Goal: Information Seeking & Learning: Learn about a topic

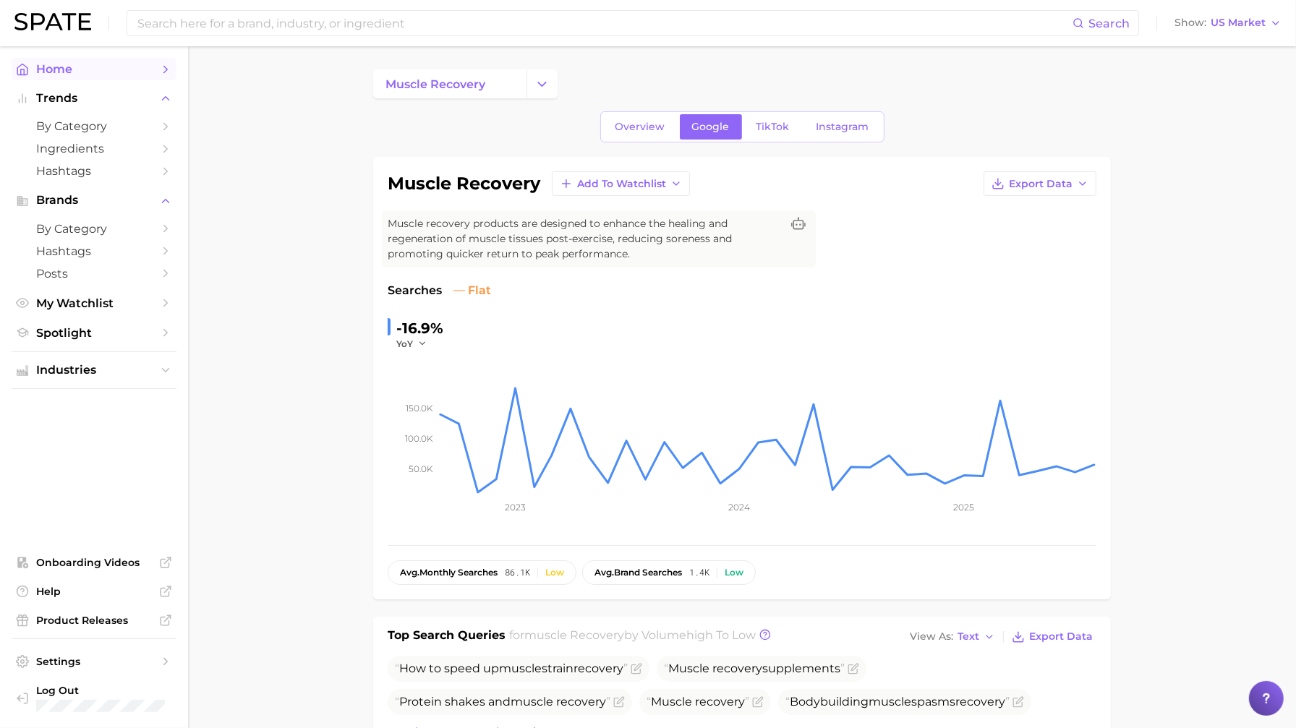
click at [69, 64] on span "Home" at bounding box center [94, 69] width 116 height 14
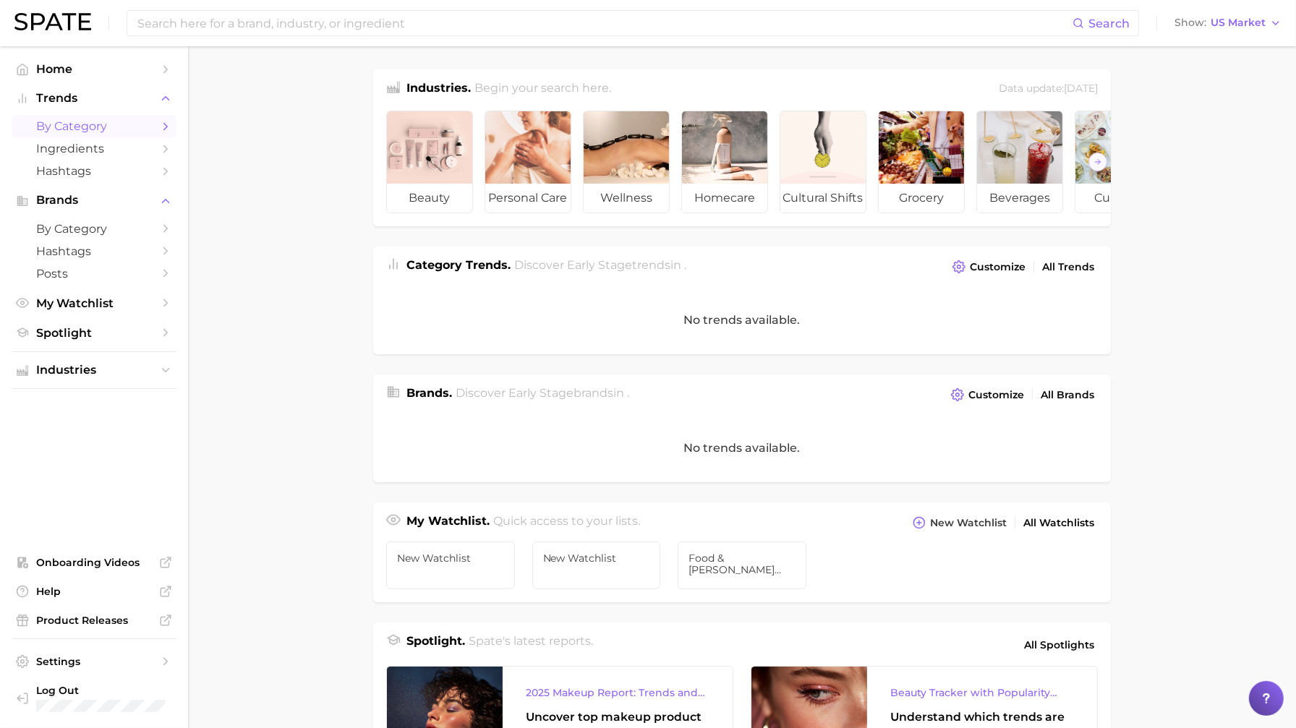
click at [65, 119] on link "by Category" at bounding box center [94, 126] width 165 height 22
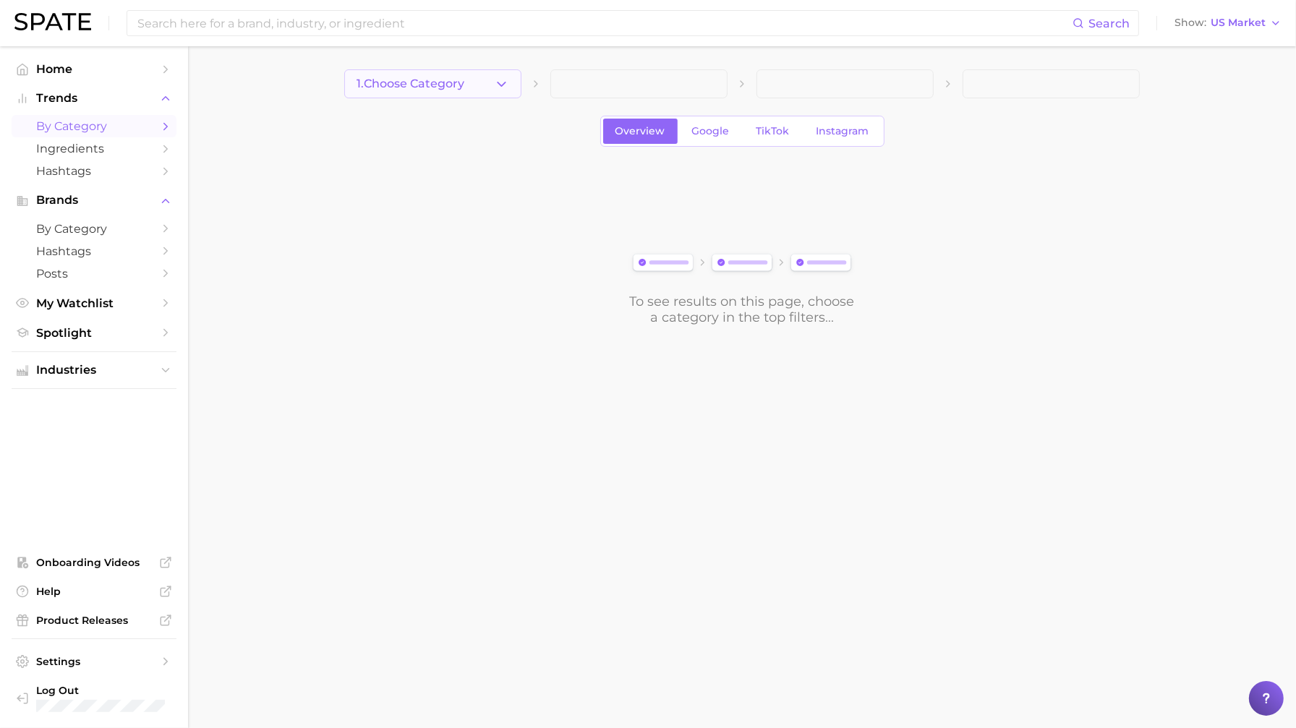
click at [430, 83] on span "1. Choose Category" at bounding box center [411, 83] width 108 height 13
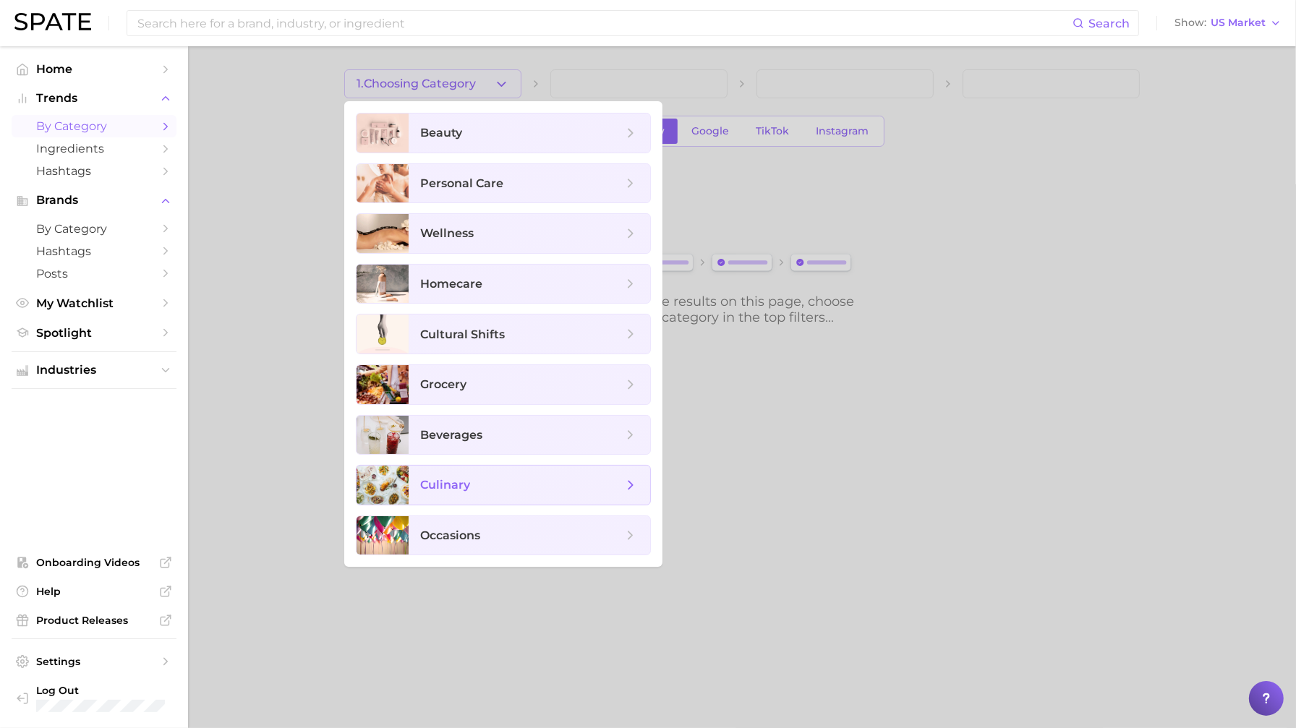
click at [465, 498] on span "culinary" at bounding box center [530, 485] width 242 height 39
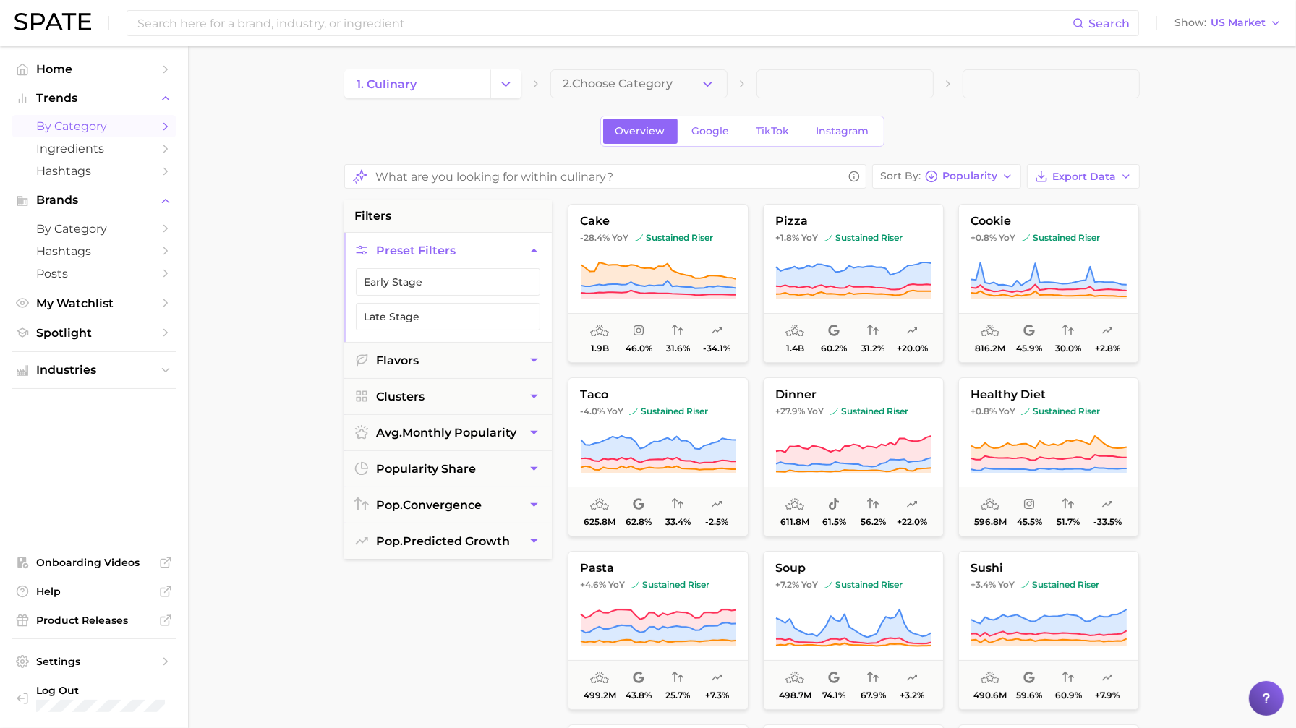
click at [638, 81] on span "2. Choose Category" at bounding box center [618, 83] width 110 height 13
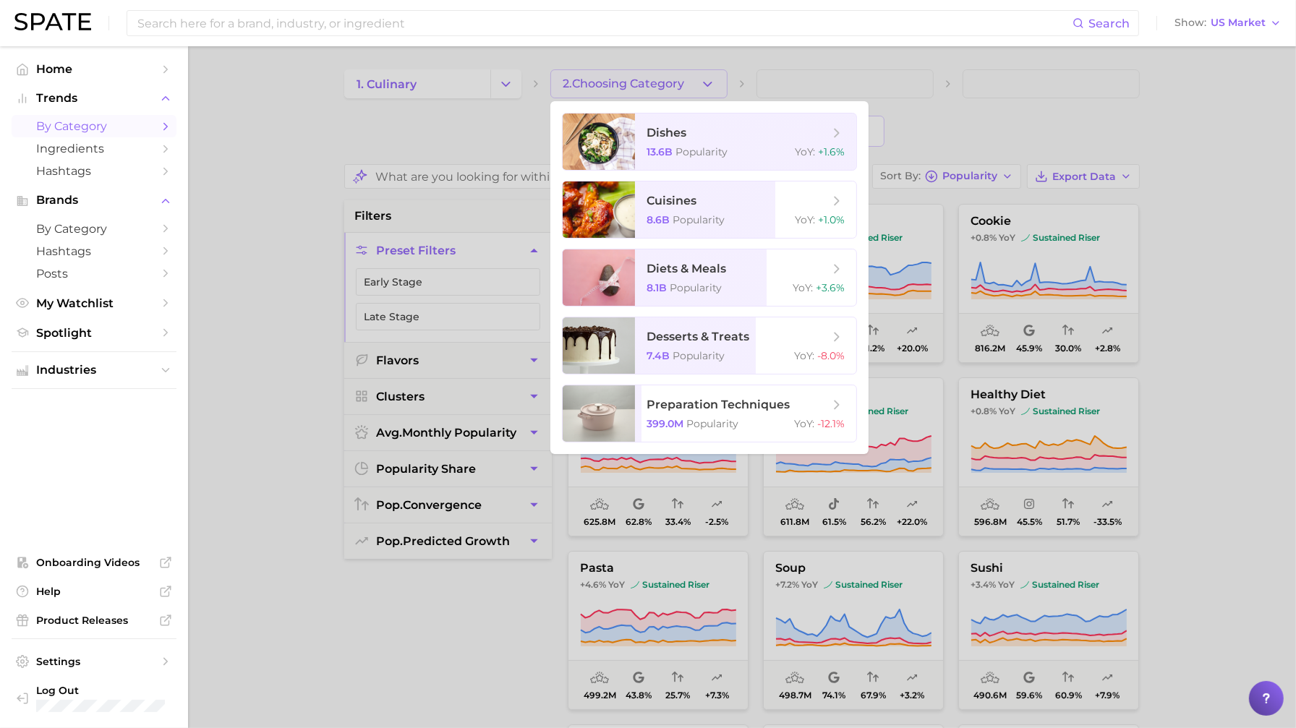
click at [538, 135] on div at bounding box center [648, 364] width 1296 height 728
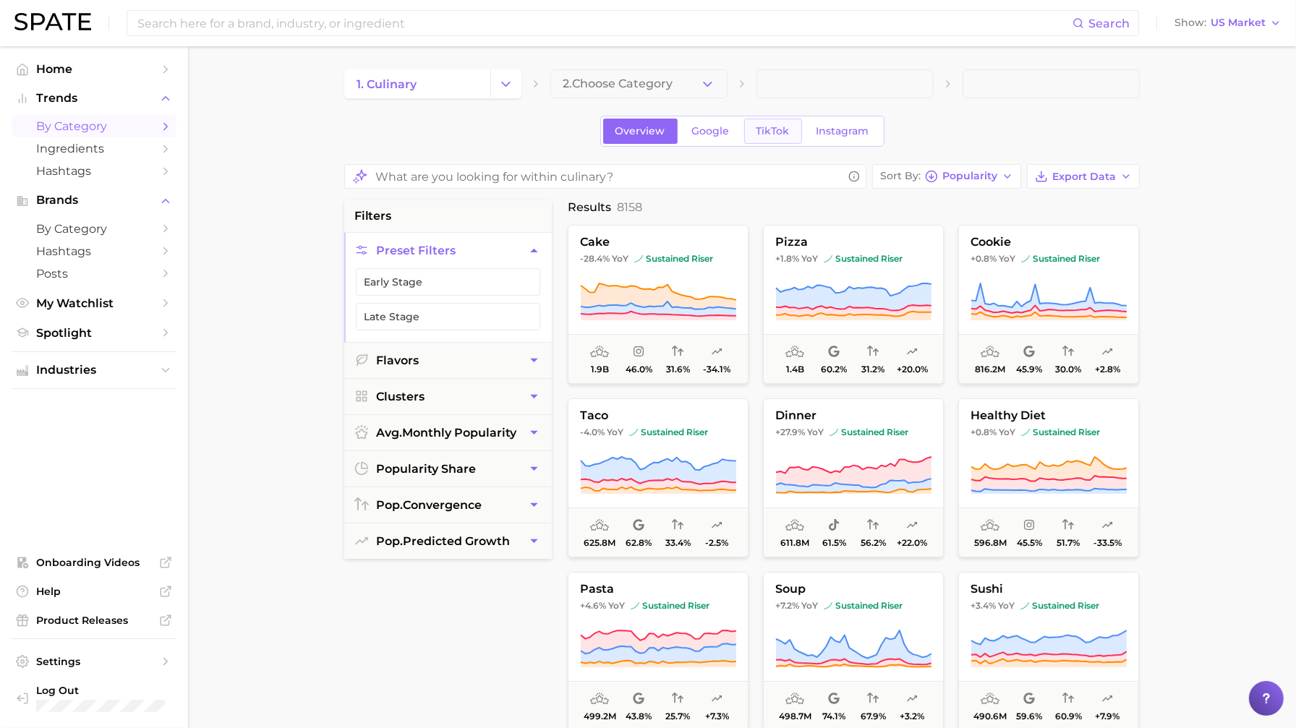
click at [766, 135] on span "TikTok" at bounding box center [773, 131] width 33 height 12
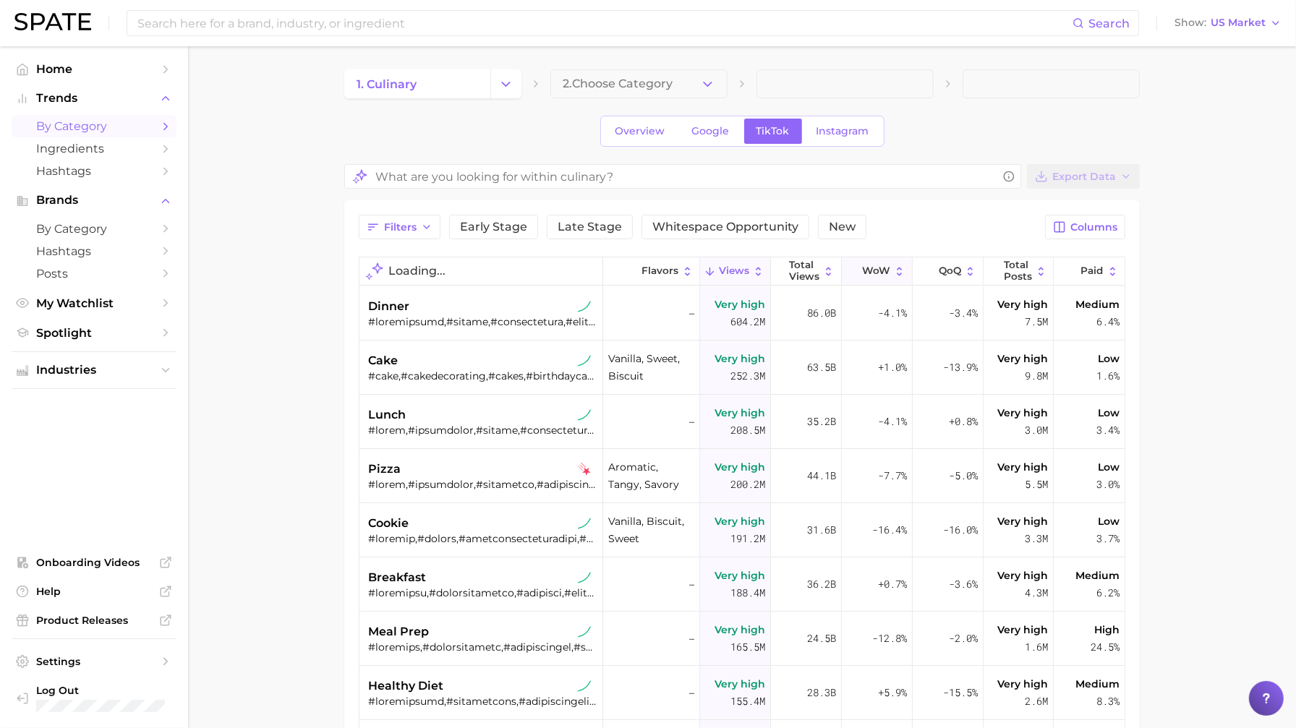
click at [881, 269] on span "WoW" at bounding box center [876, 271] width 28 height 12
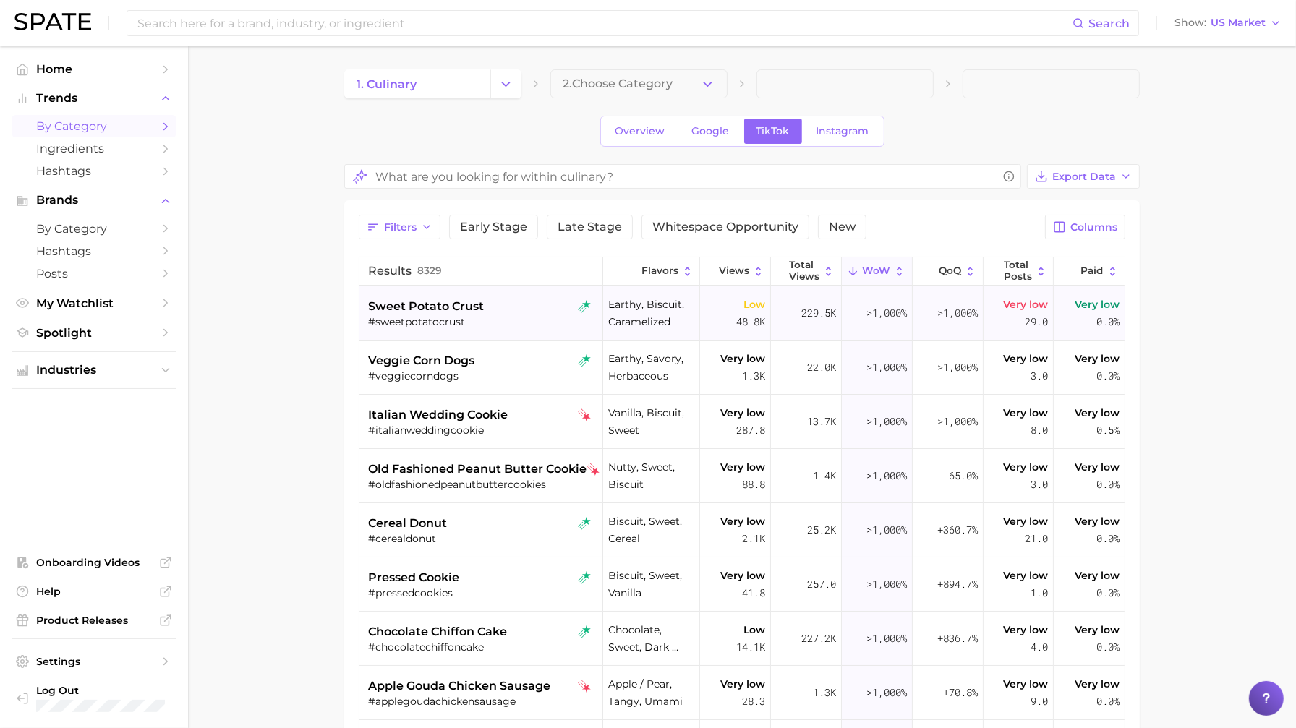
click at [531, 319] on div "#sweetpotatocrust" at bounding box center [482, 321] width 229 height 13
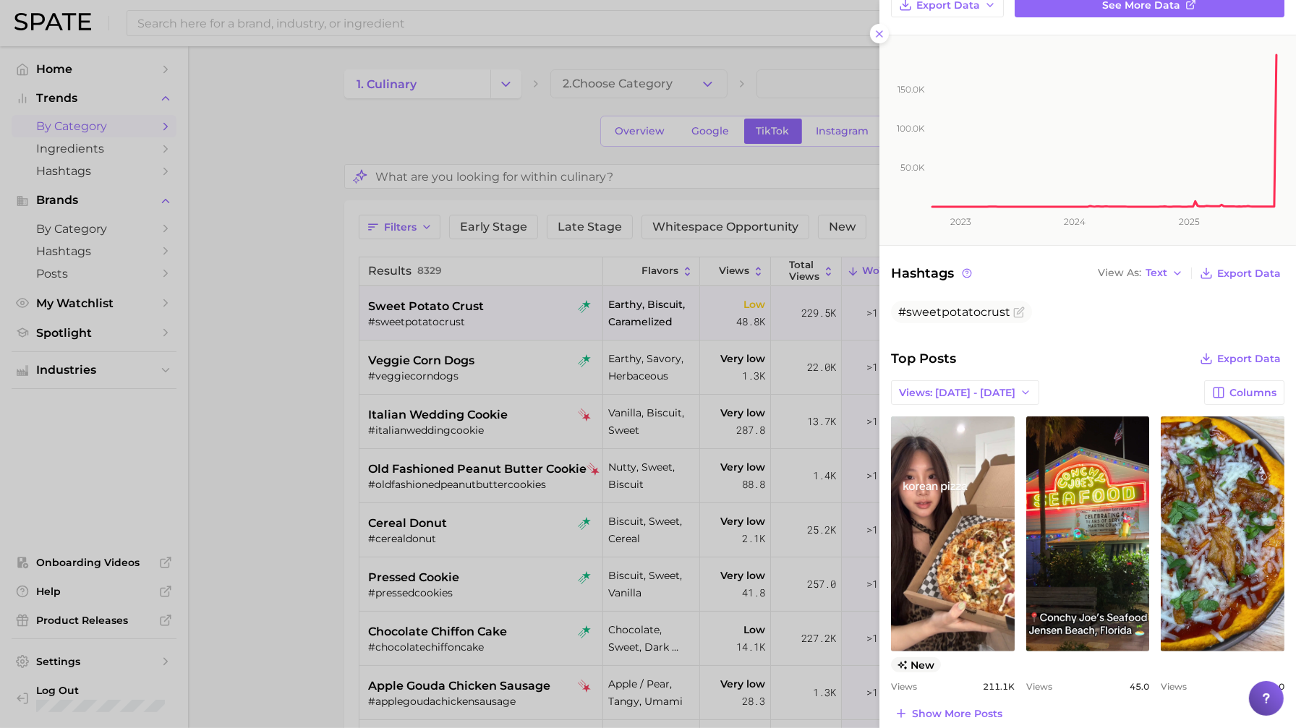
scroll to position [340, 0]
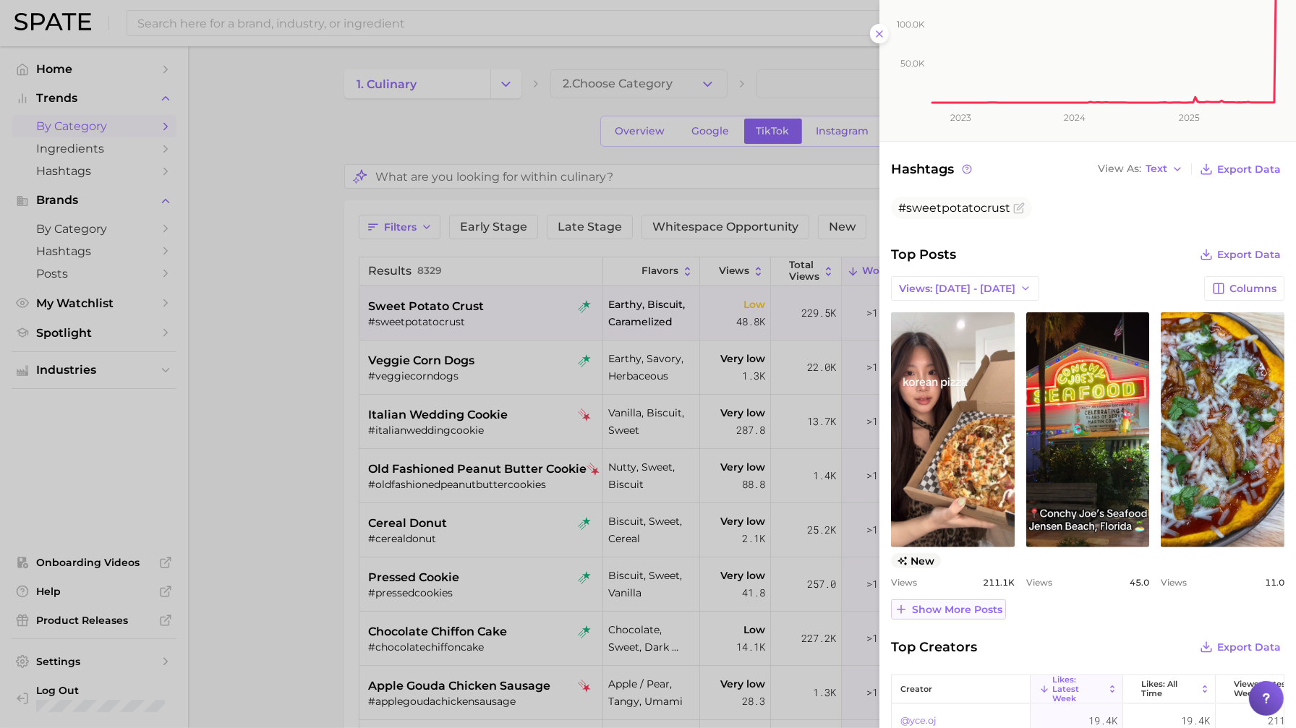
click at [937, 606] on span "Show more posts" at bounding box center [957, 610] width 90 height 12
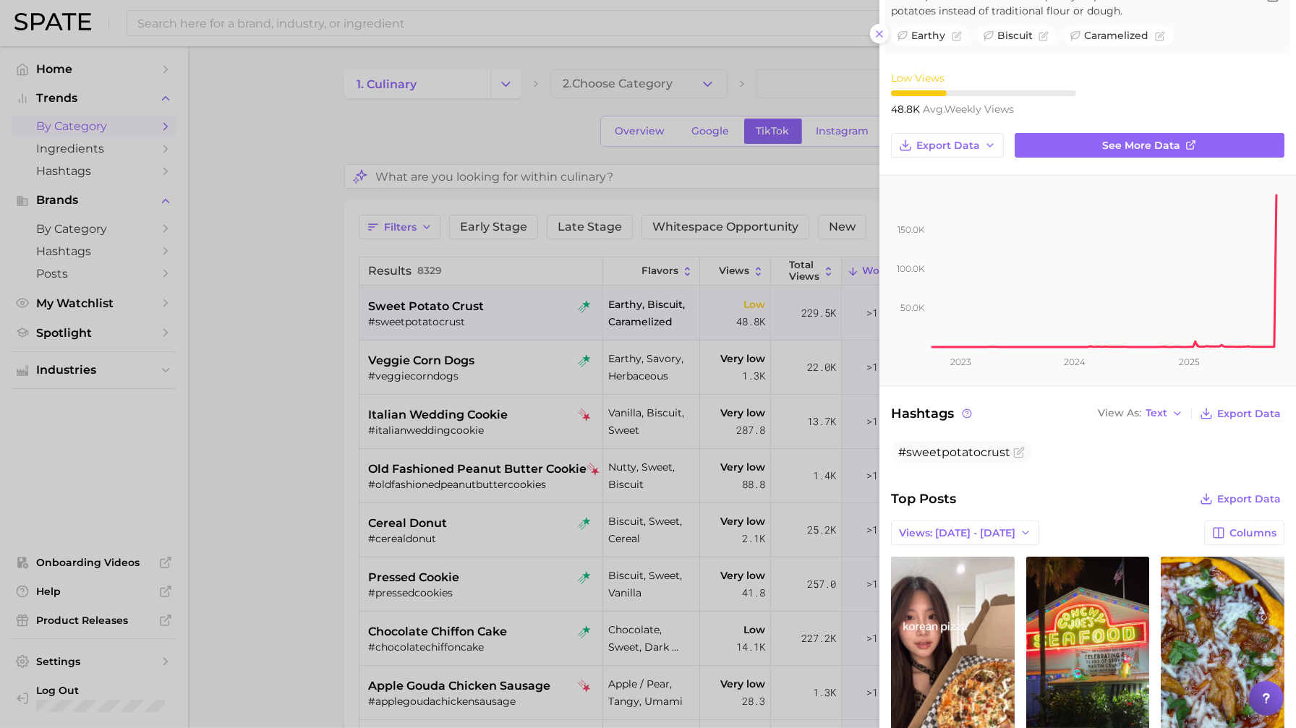
scroll to position [0, 0]
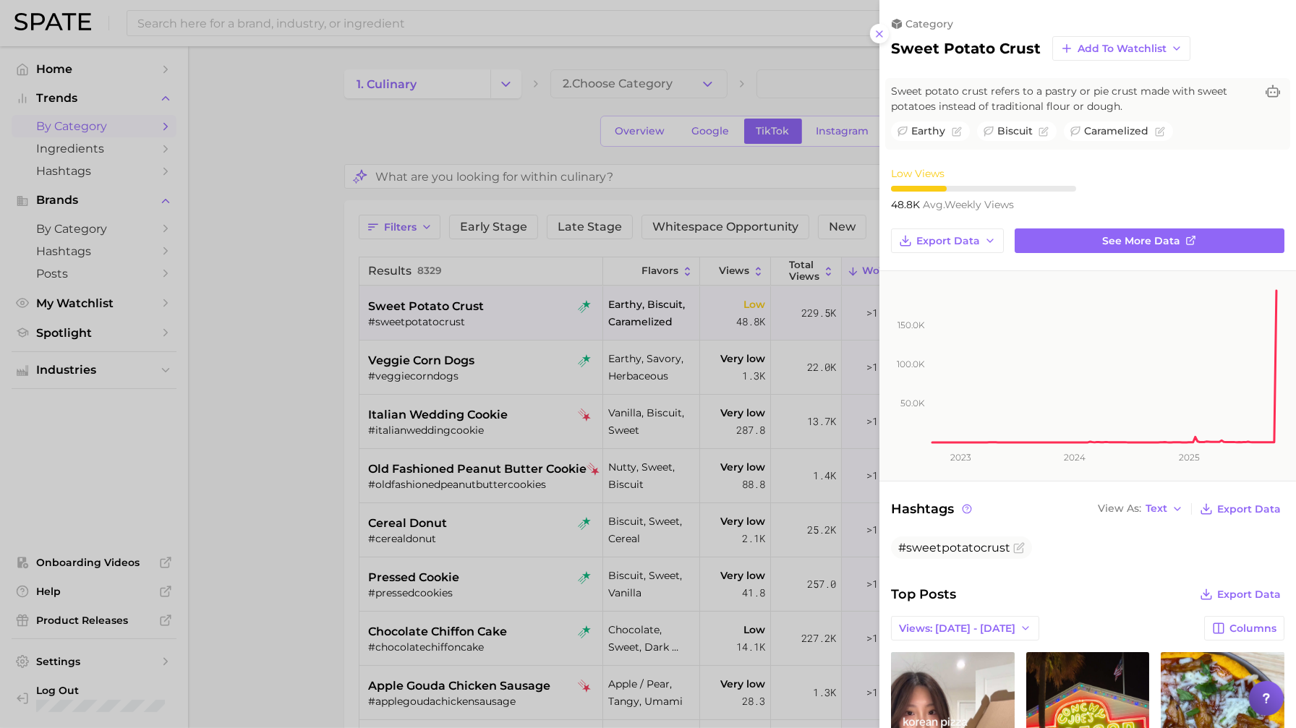
click at [311, 469] on div at bounding box center [648, 364] width 1296 height 728
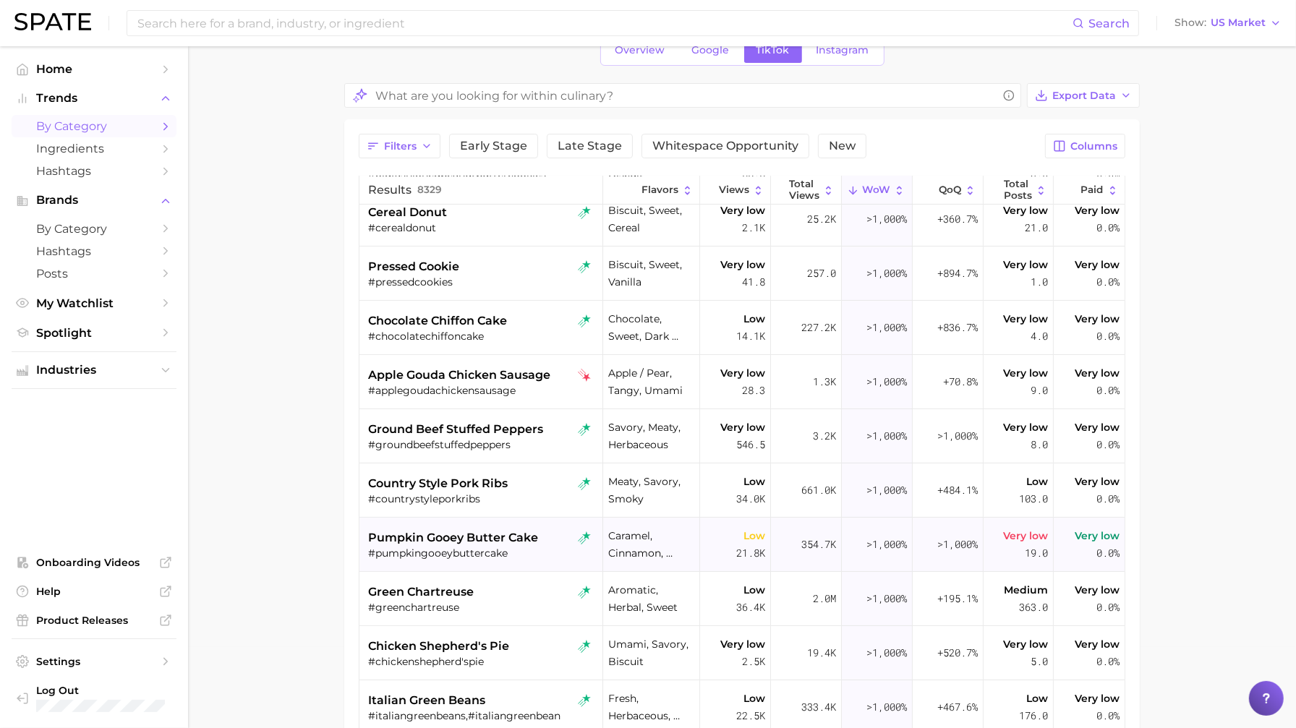
scroll to position [245, 0]
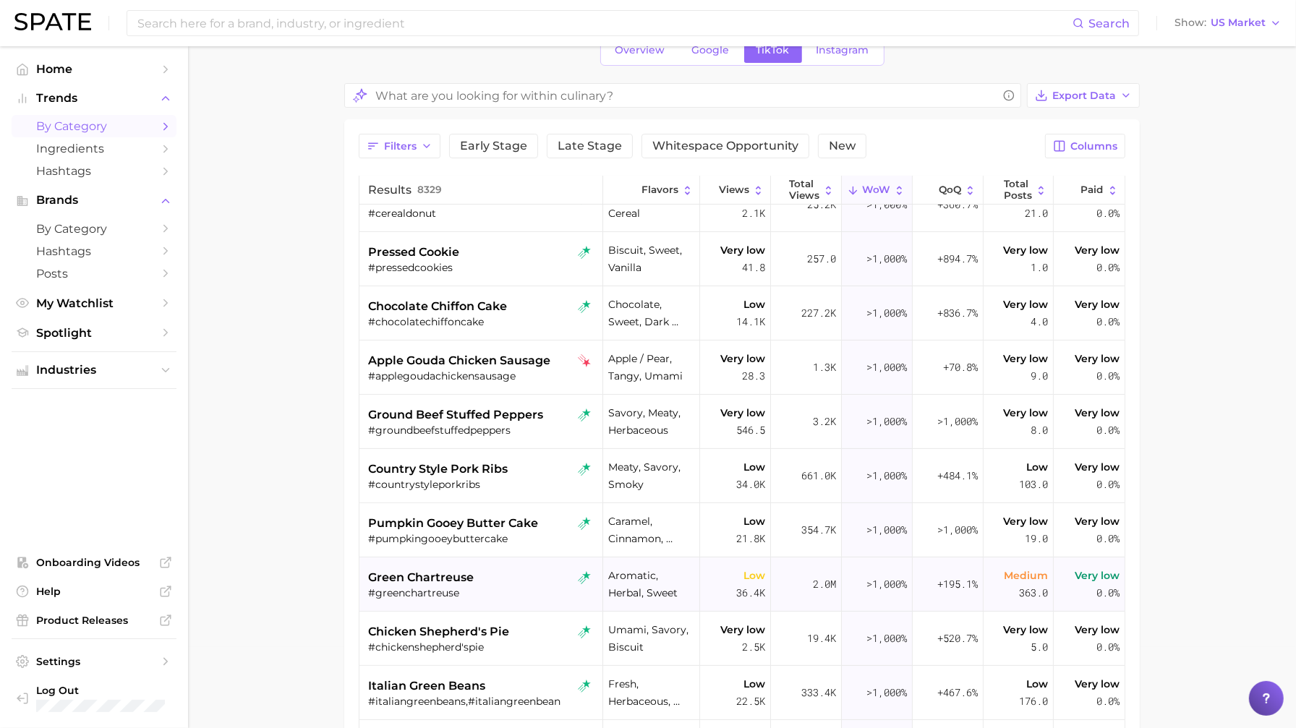
click at [526, 587] on div "#greenchartreuse" at bounding box center [482, 593] width 229 height 13
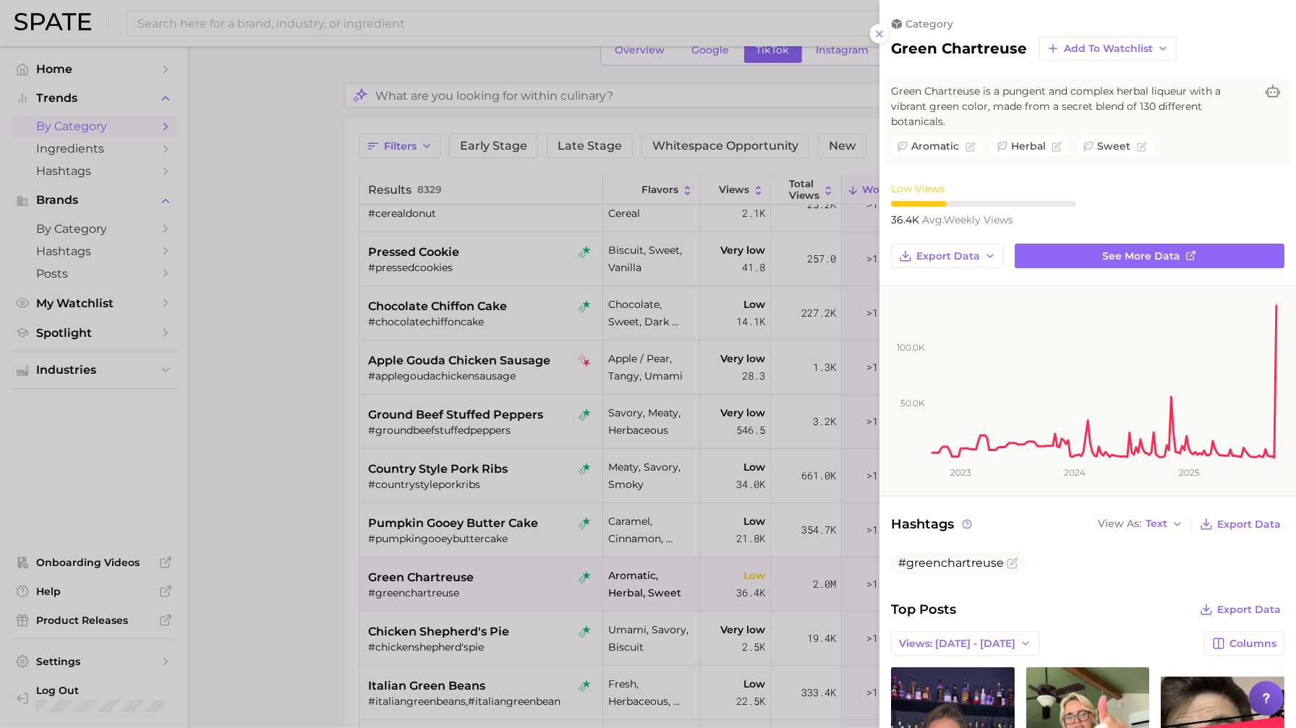
scroll to position [307, 0]
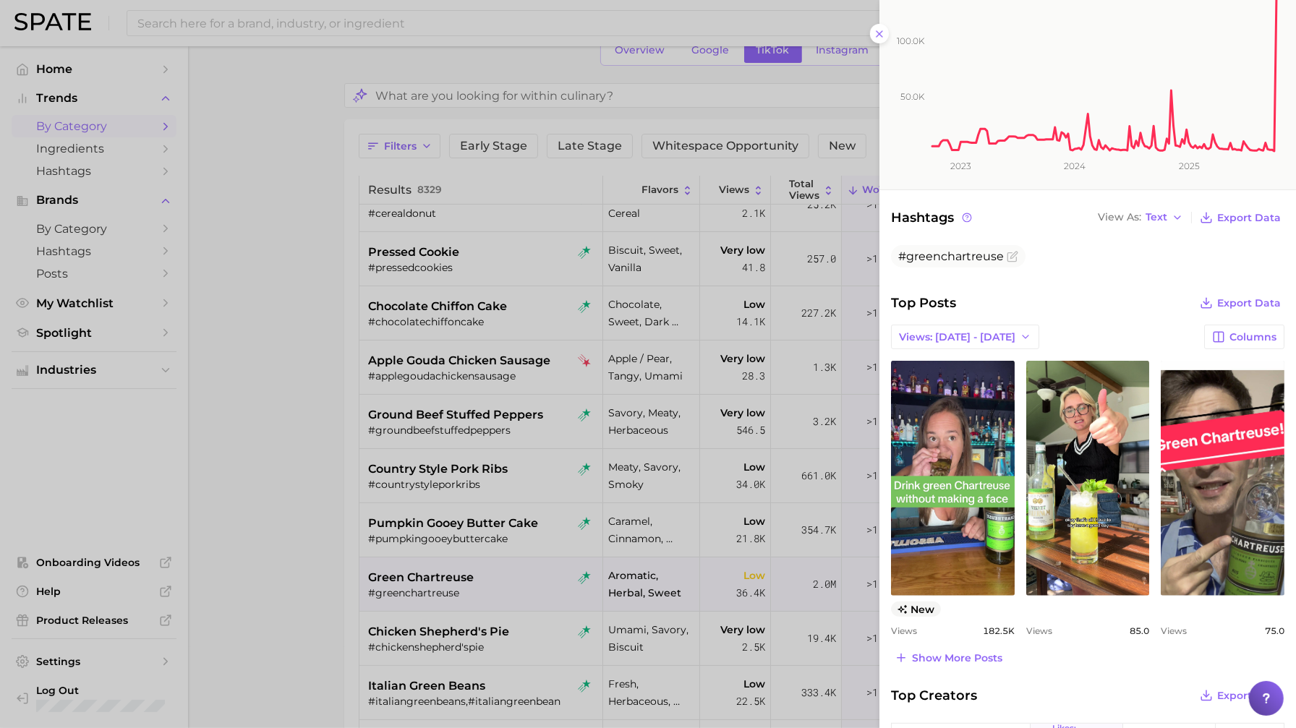
click at [559, 637] on div at bounding box center [648, 364] width 1296 height 728
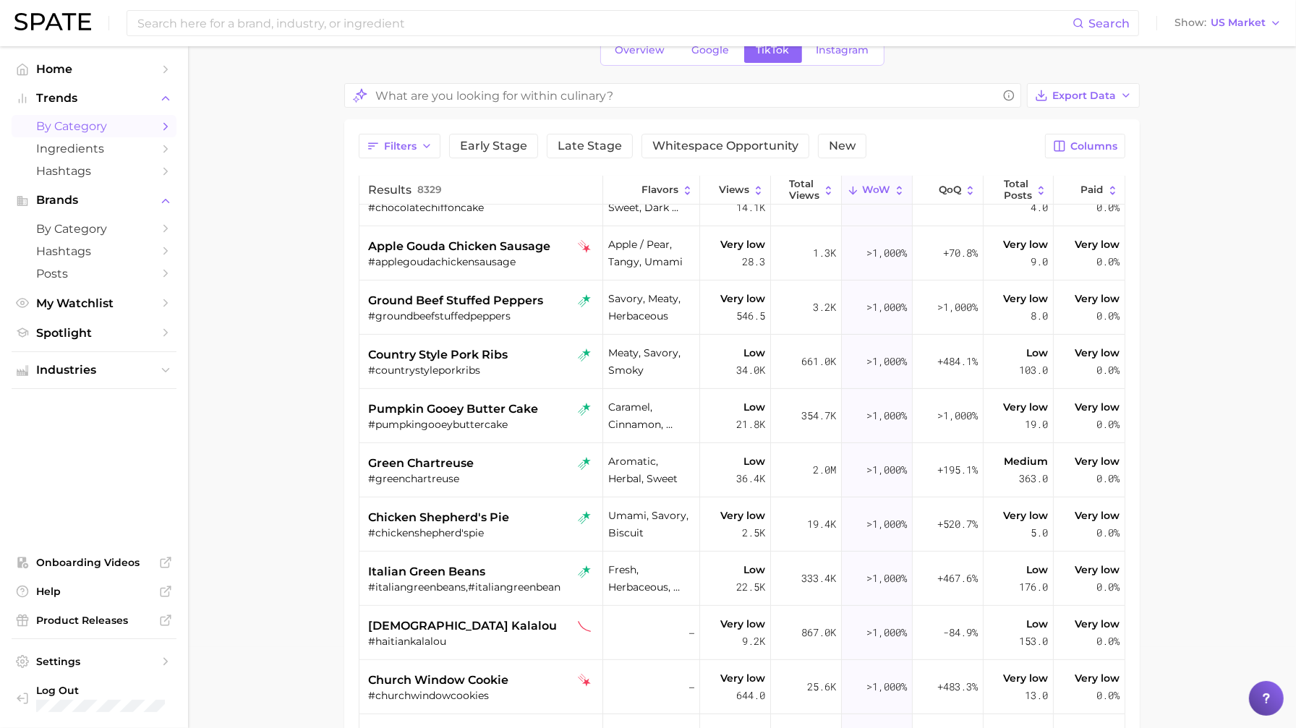
scroll to position [0, 0]
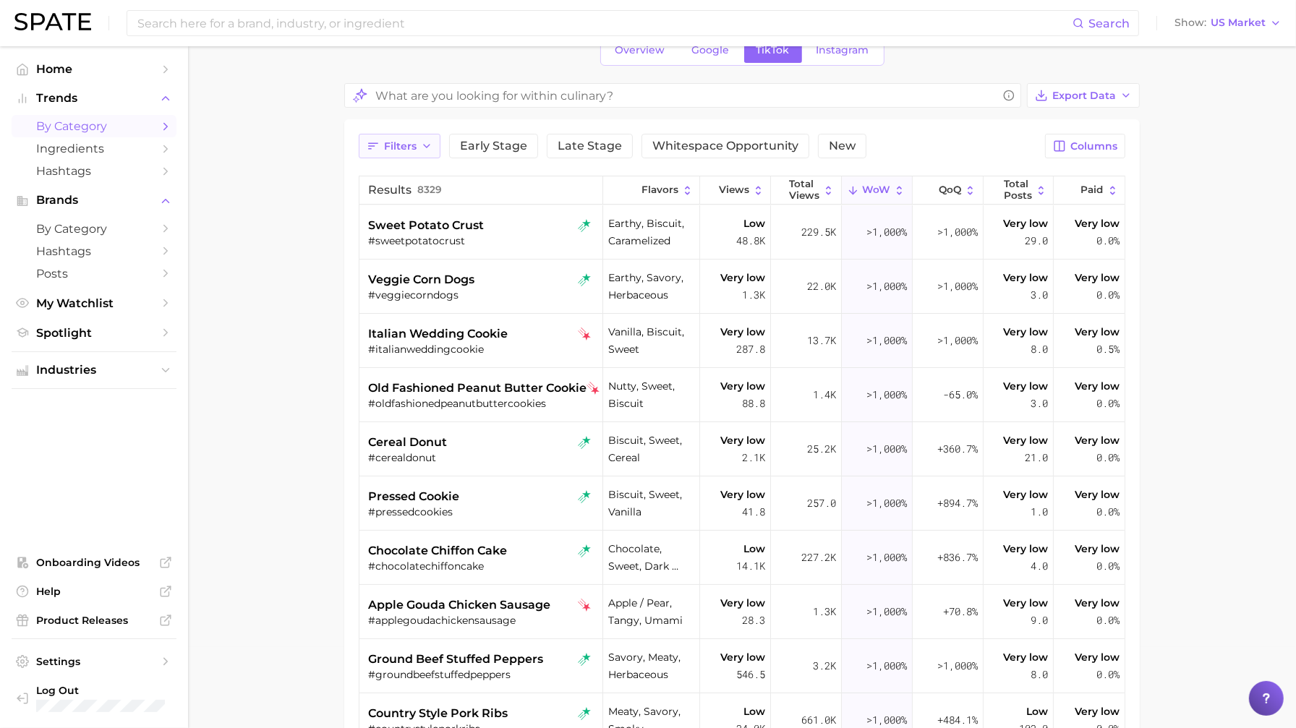
click at [387, 143] on span "Filters" at bounding box center [400, 146] width 33 height 12
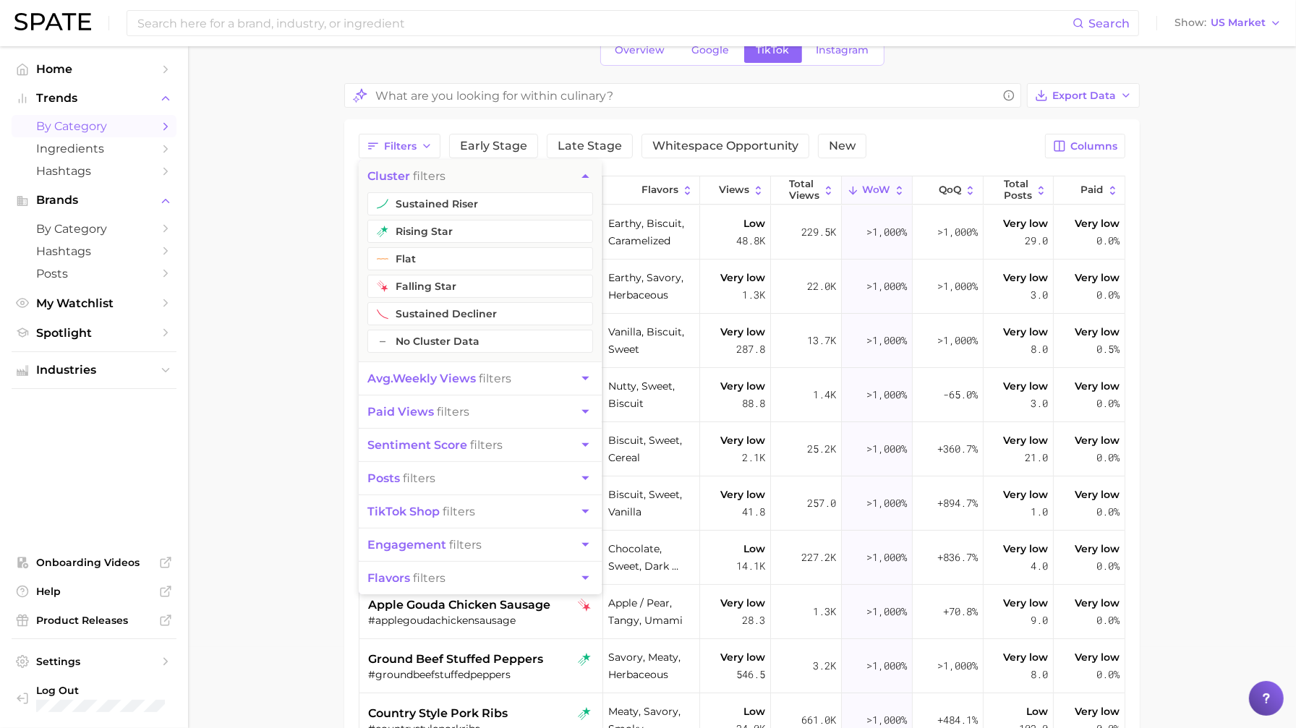
click at [437, 476] on button "posts filters" at bounding box center [480, 478] width 243 height 33
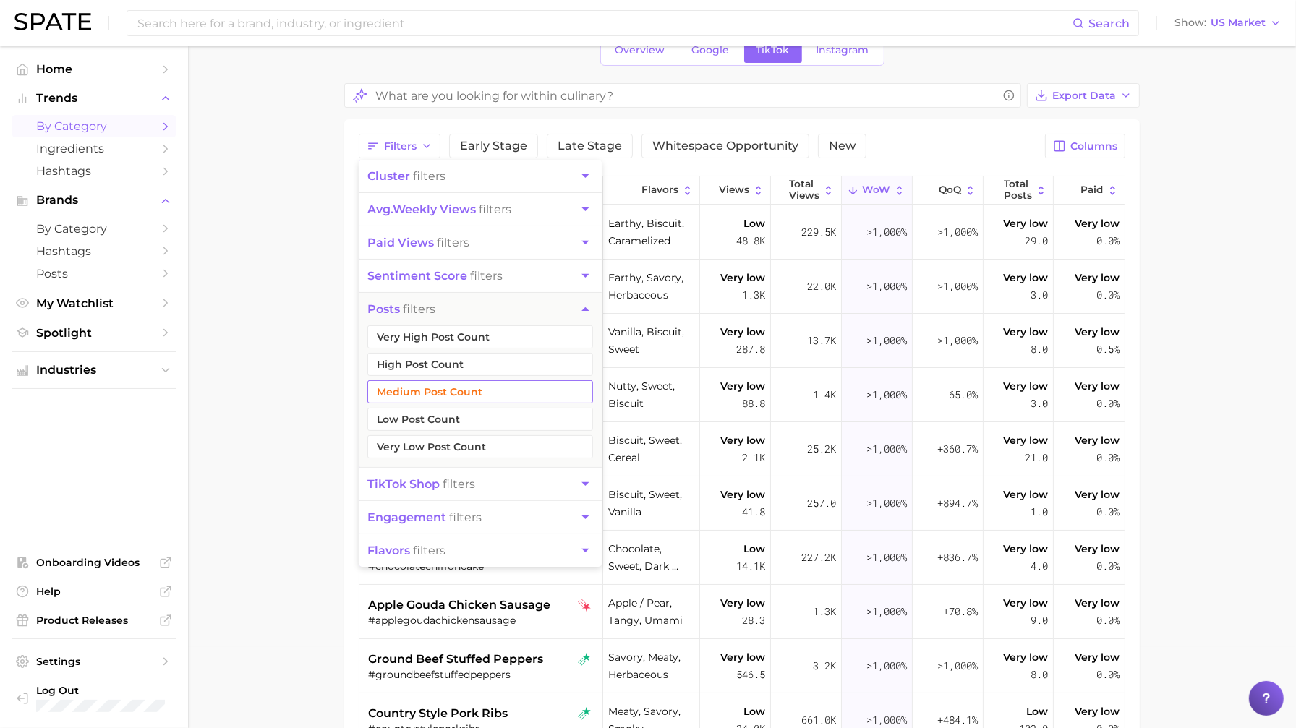
click at [470, 396] on button "Medium Post Count" at bounding box center [480, 392] width 226 height 23
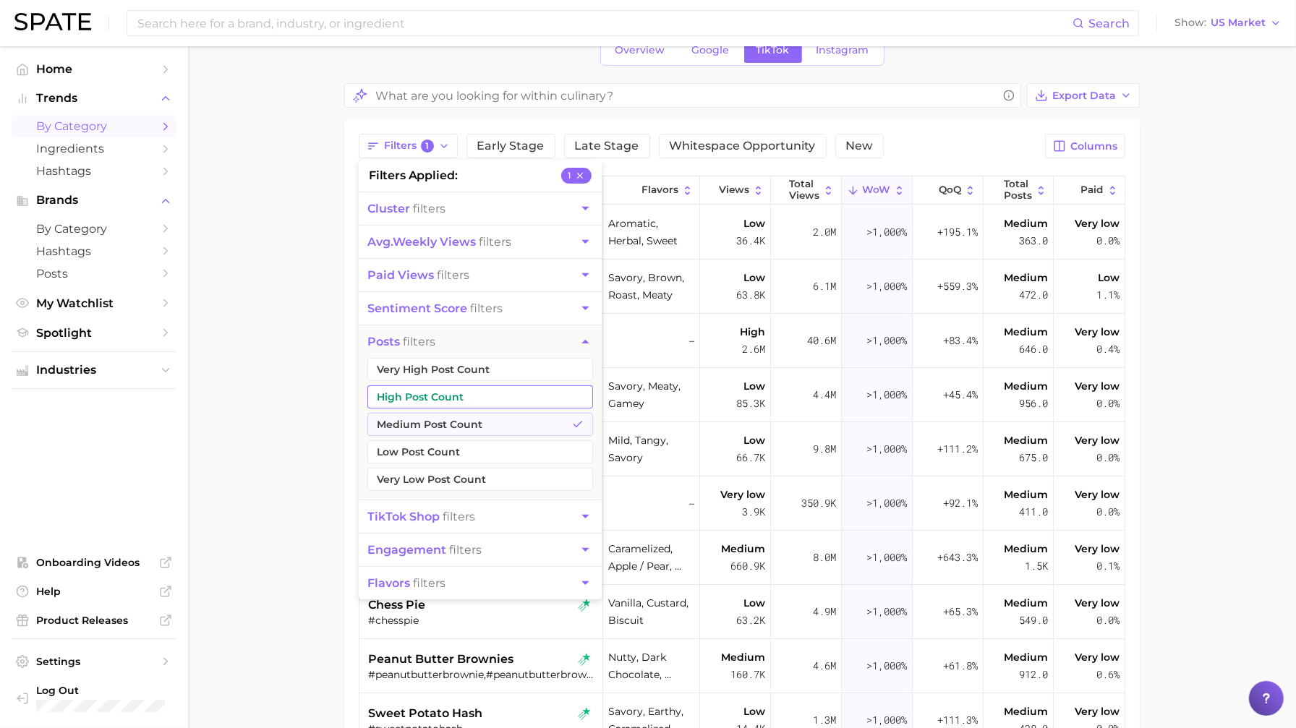
click at [470, 396] on button "High Post Count" at bounding box center [480, 397] width 226 height 23
click at [470, 378] on button "Very High Post Count" at bounding box center [480, 369] width 226 height 23
click at [298, 375] on main "1. culinary 2. Choose Category Overview Google TikTok Instagram Export Data Fil…" at bounding box center [742, 478] width 1108 height 1026
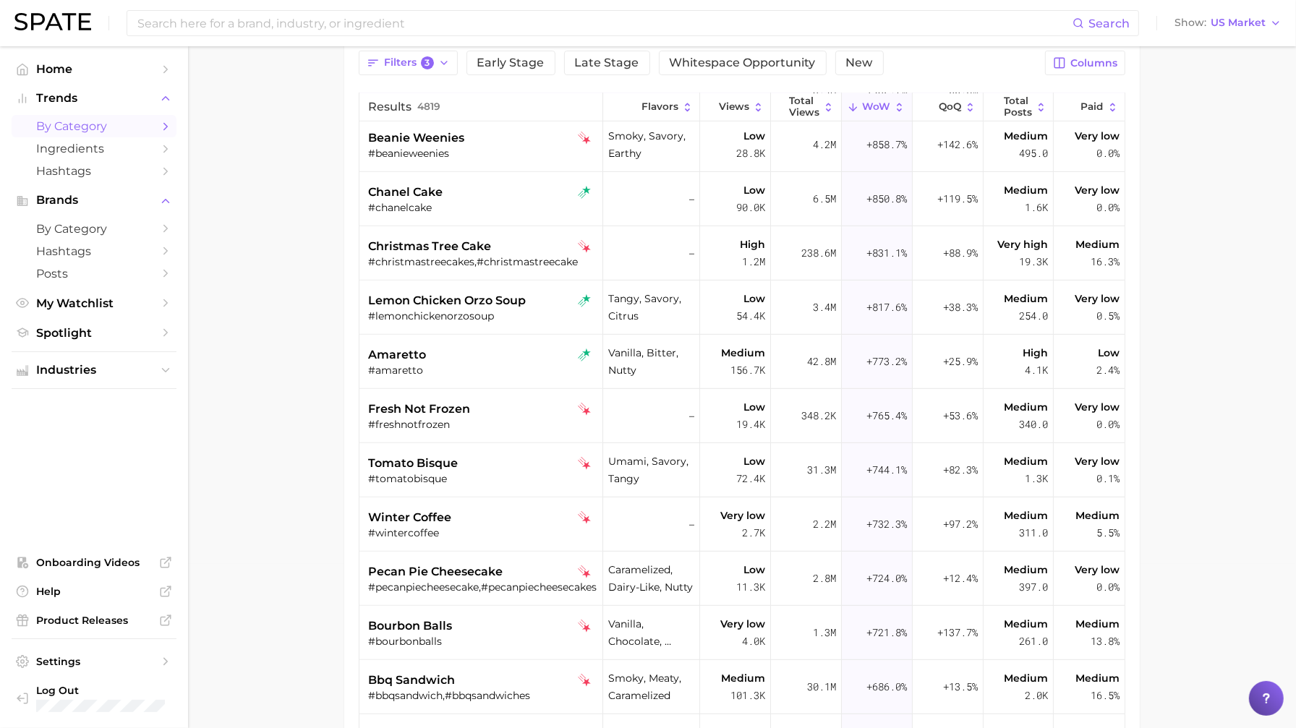
scroll to position [767, 0]
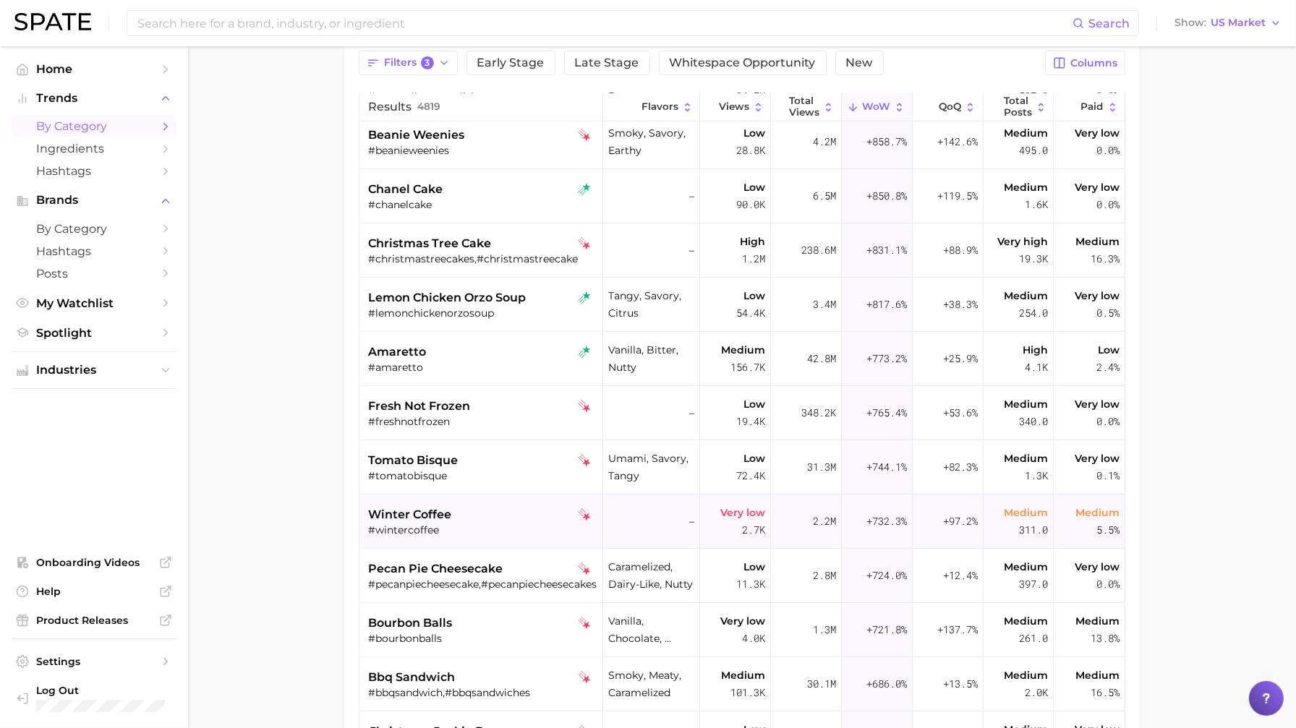
click at [532, 527] on div "#wintercoffee" at bounding box center [482, 530] width 229 height 13
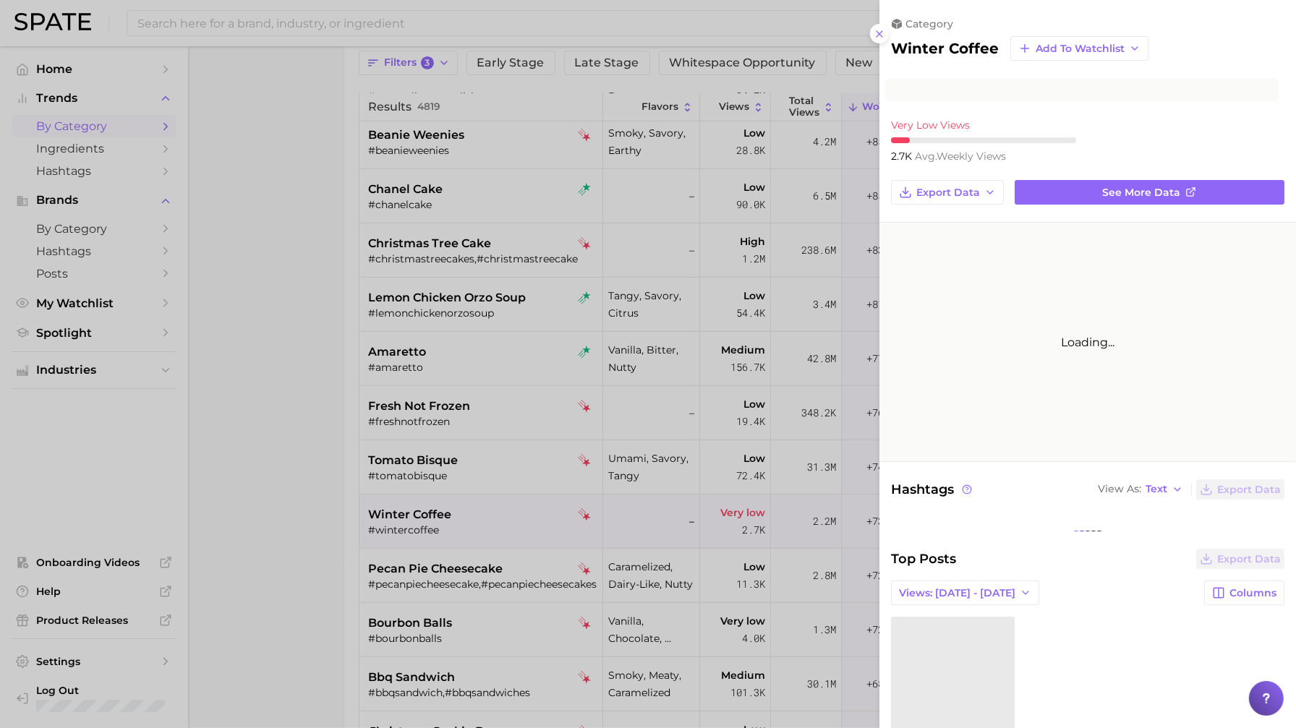
click at [532, 527] on div at bounding box center [648, 364] width 1296 height 728
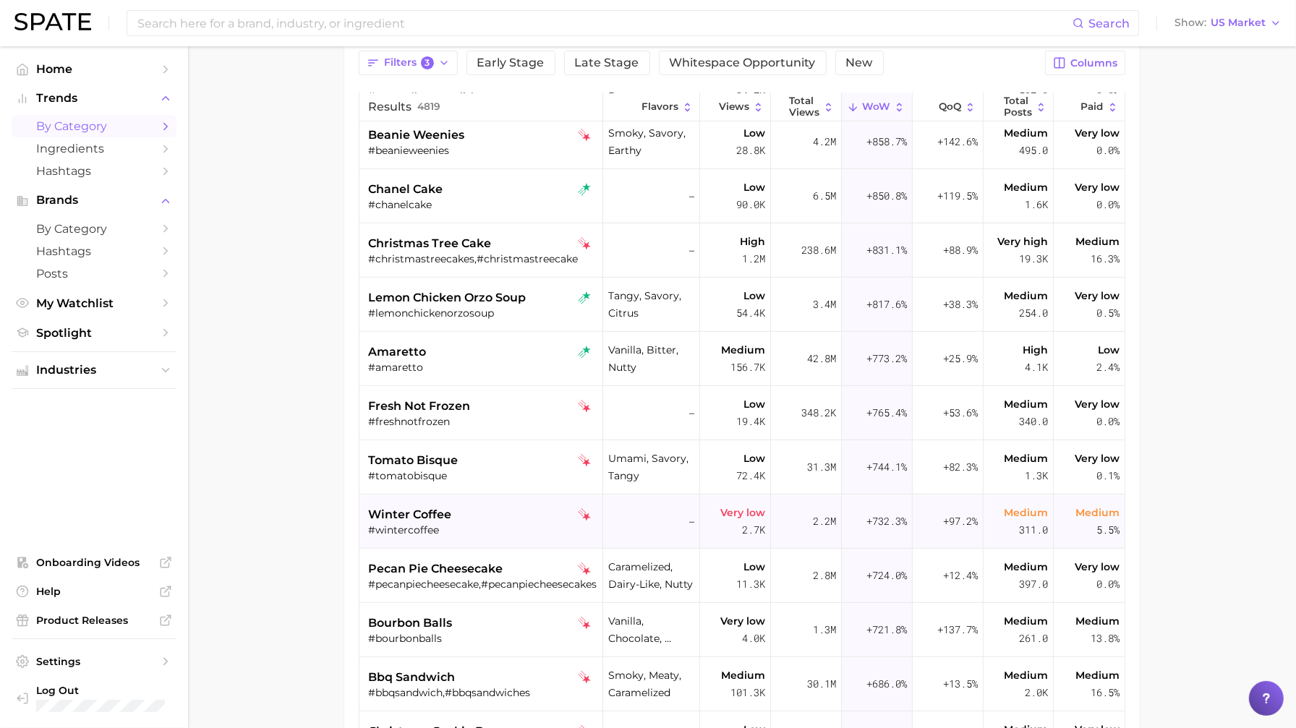
click at [532, 527] on div "#wintercoffee" at bounding box center [482, 530] width 229 height 13
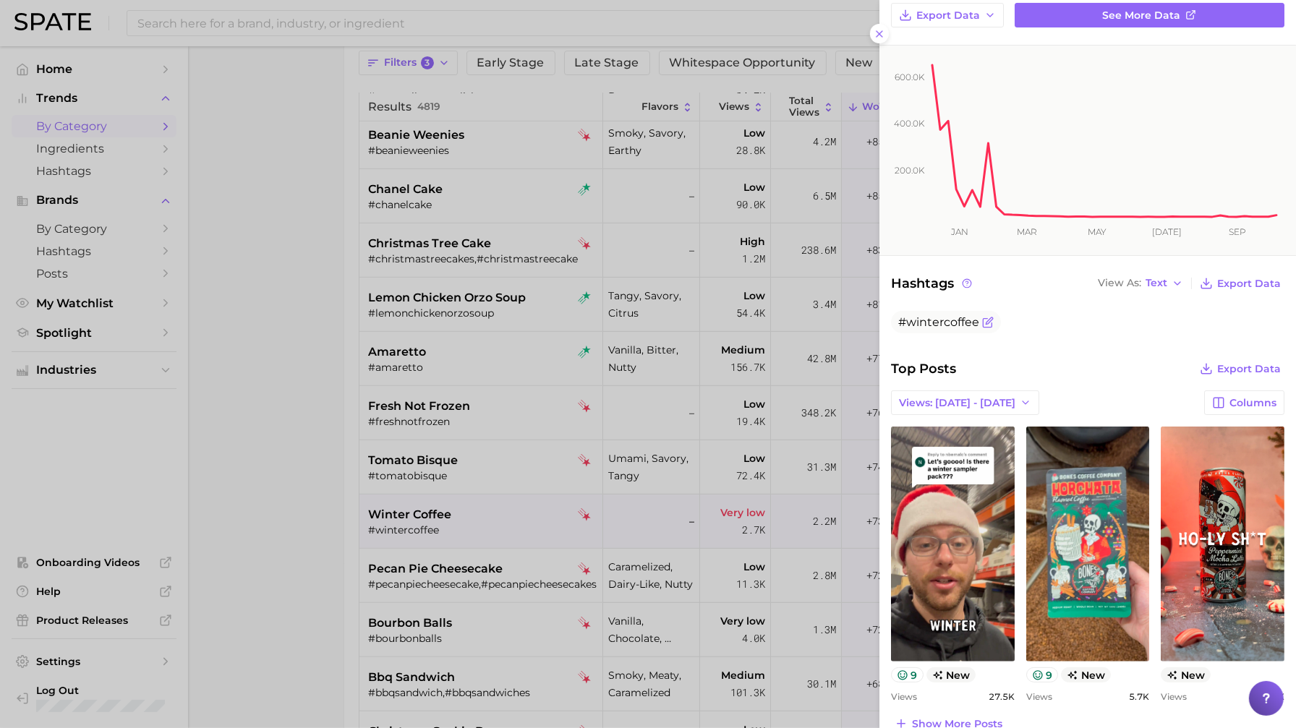
scroll to position [279, 0]
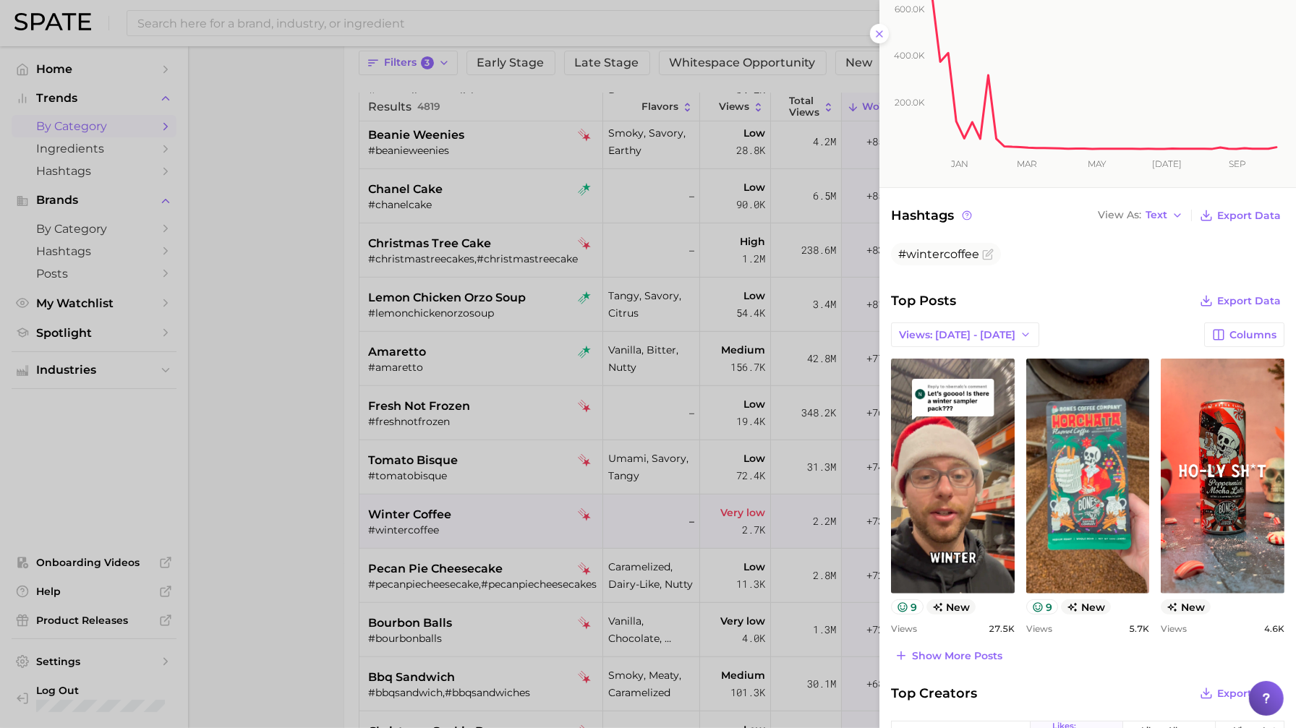
click at [503, 522] on div at bounding box center [648, 364] width 1296 height 728
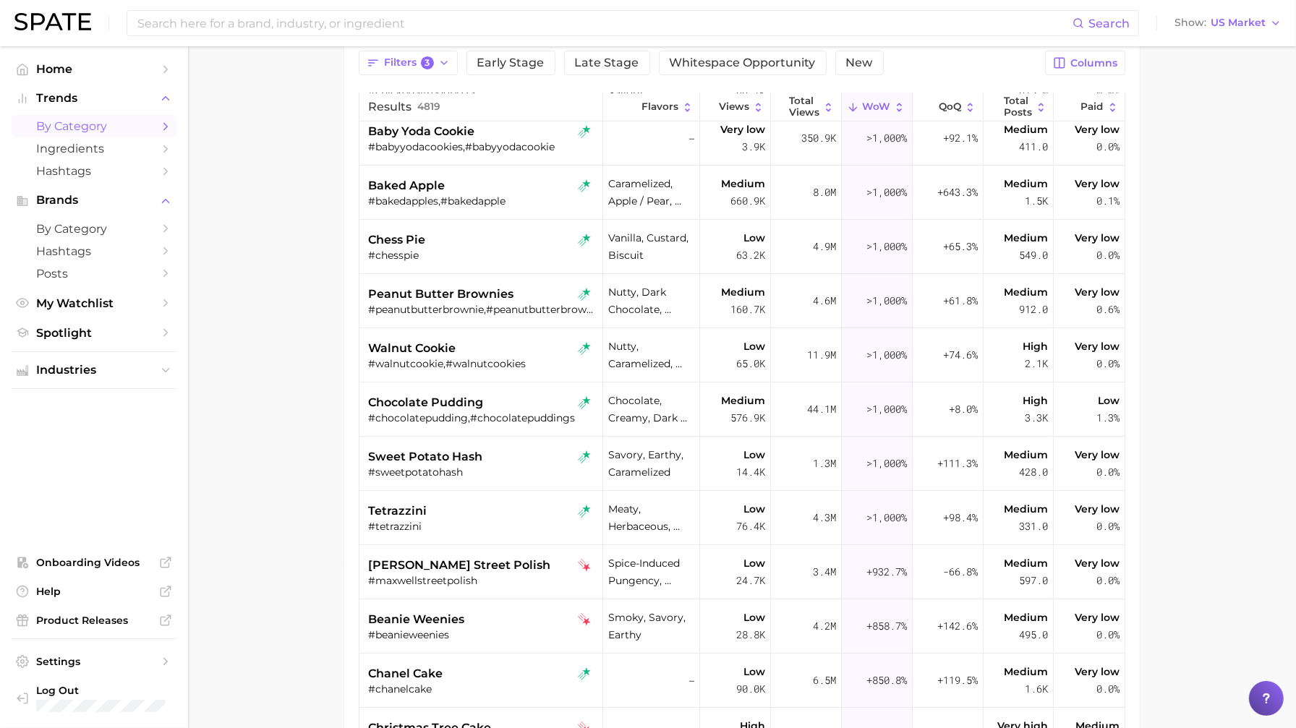
scroll to position [0, 0]
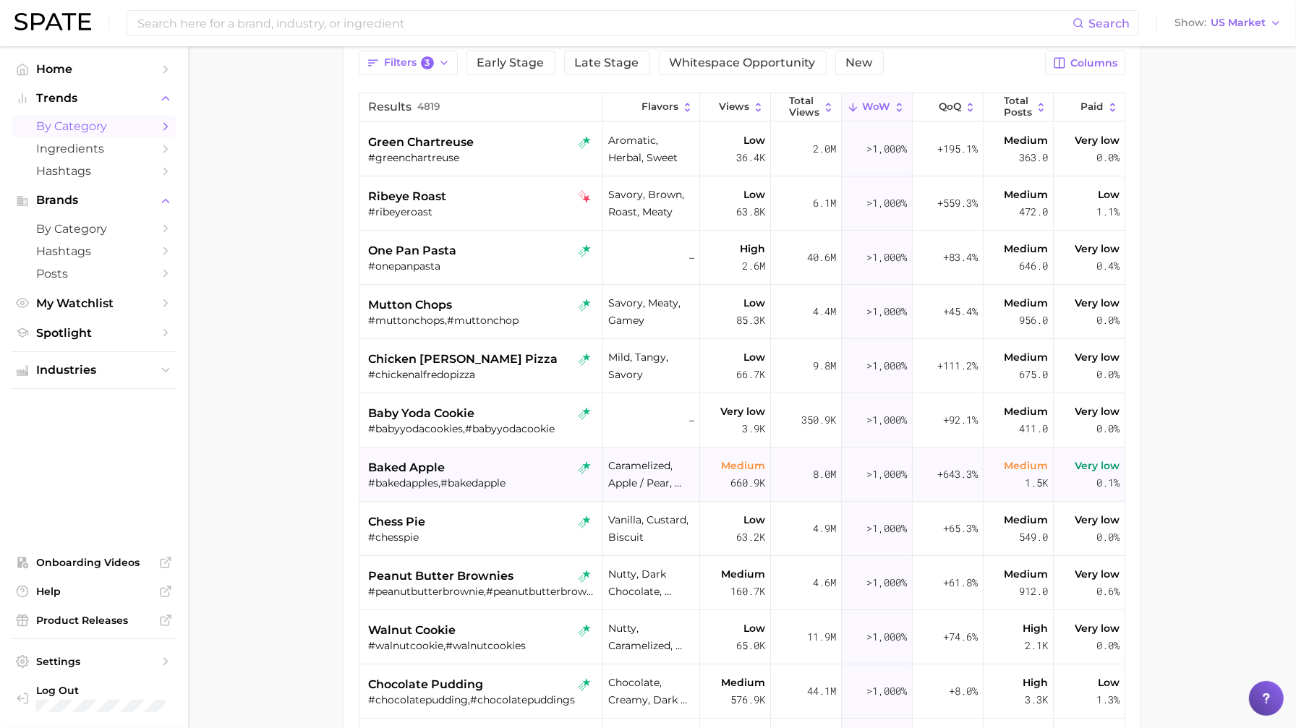
click at [524, 462] on div "baked apple" at bounding box center [482, 467] width 229 height 17
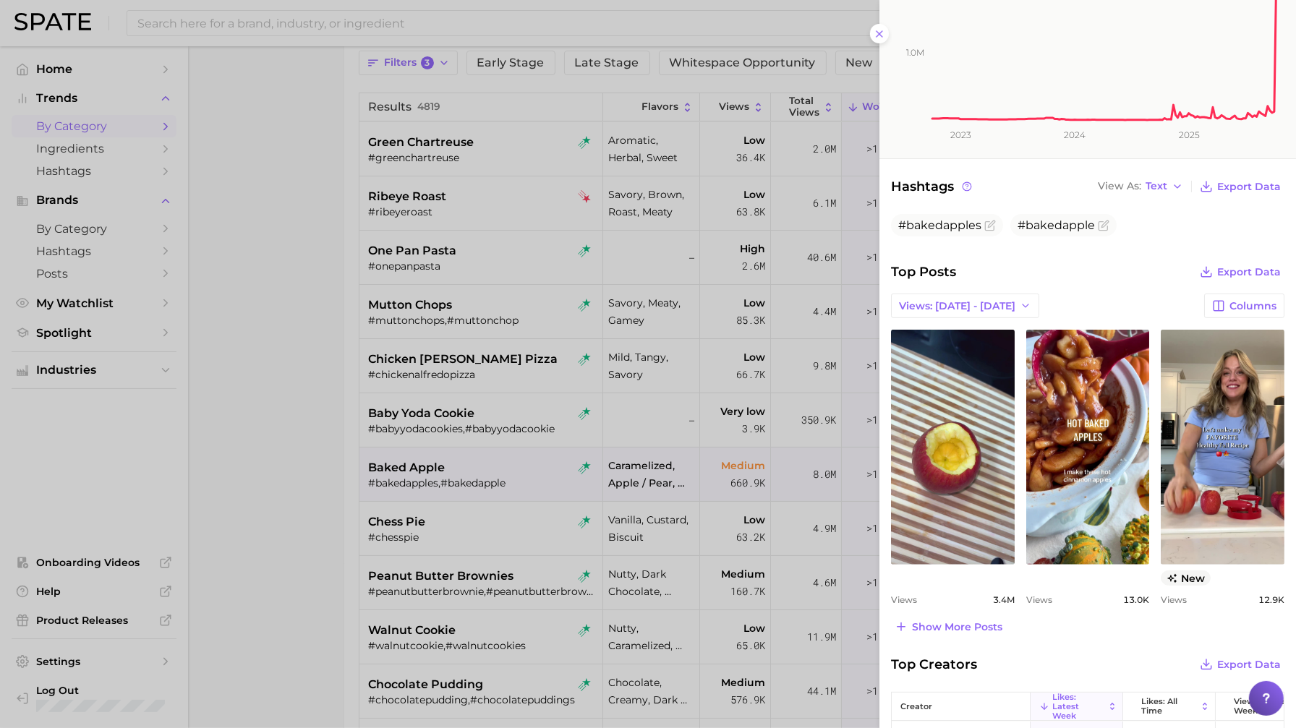
scroll to position [339, 0]
click at [999, 627] on span "Show more posts" at bounding box center [957, 627] width 90 height 12
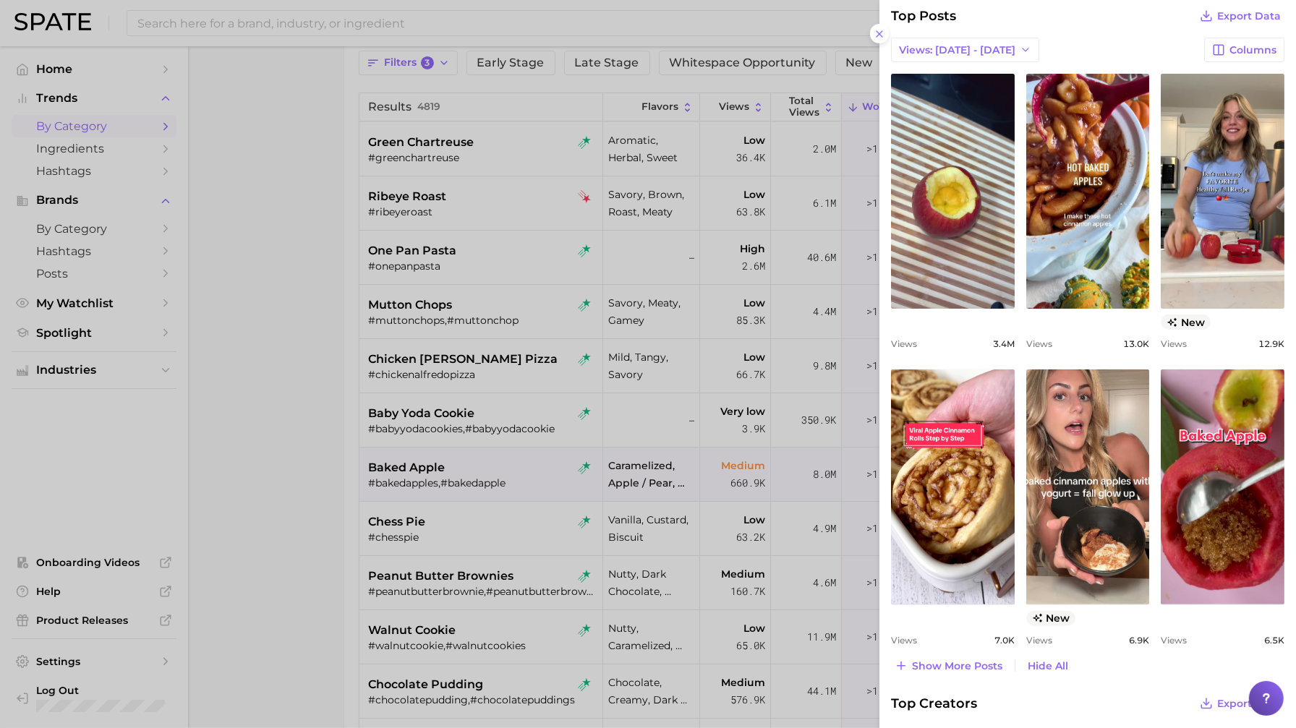
scroll to position [640, 0]
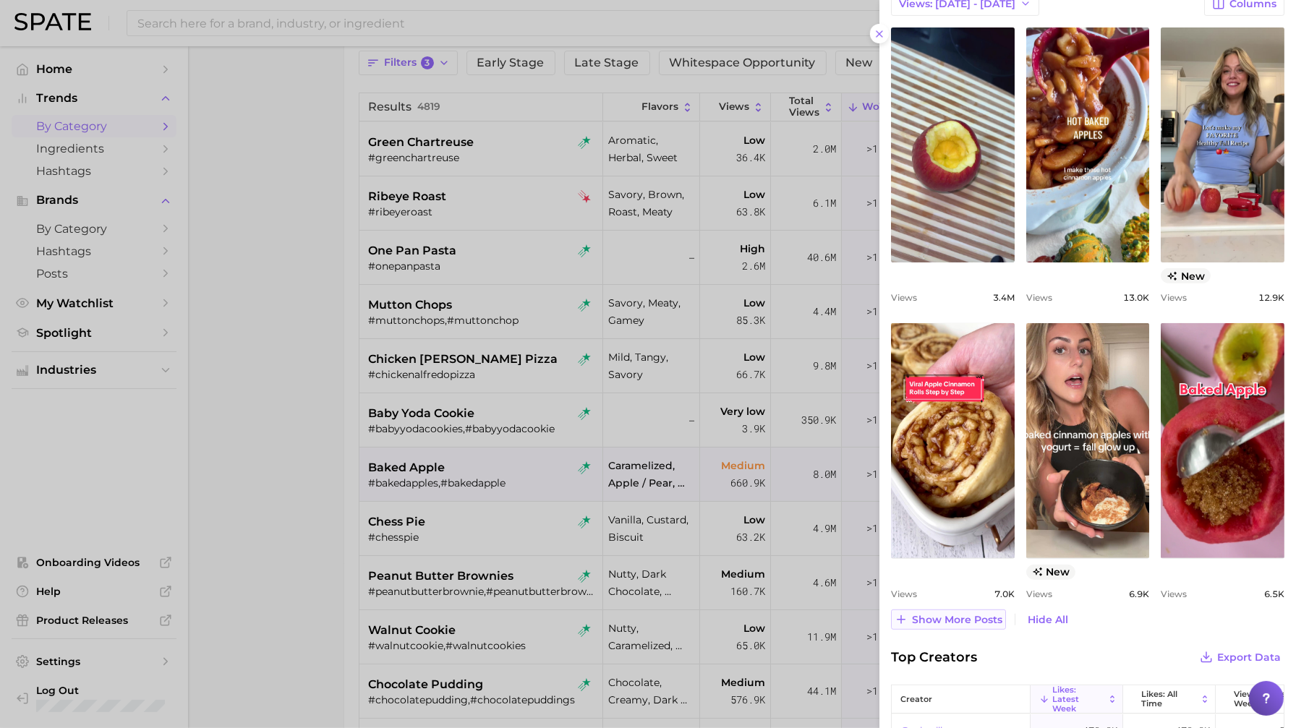
click at [990, 619] on span "Show more posts" at bounding box center [957, 620] width 90 height 12
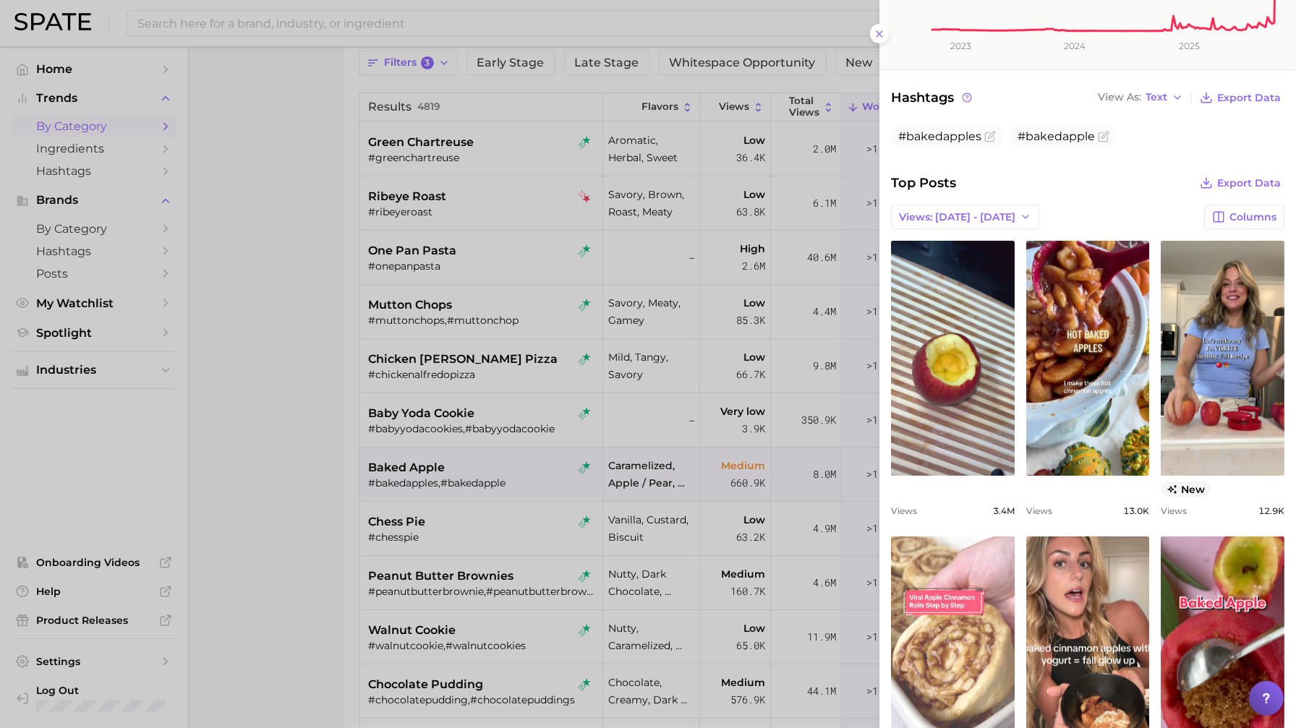
scroll to position [284, 0]
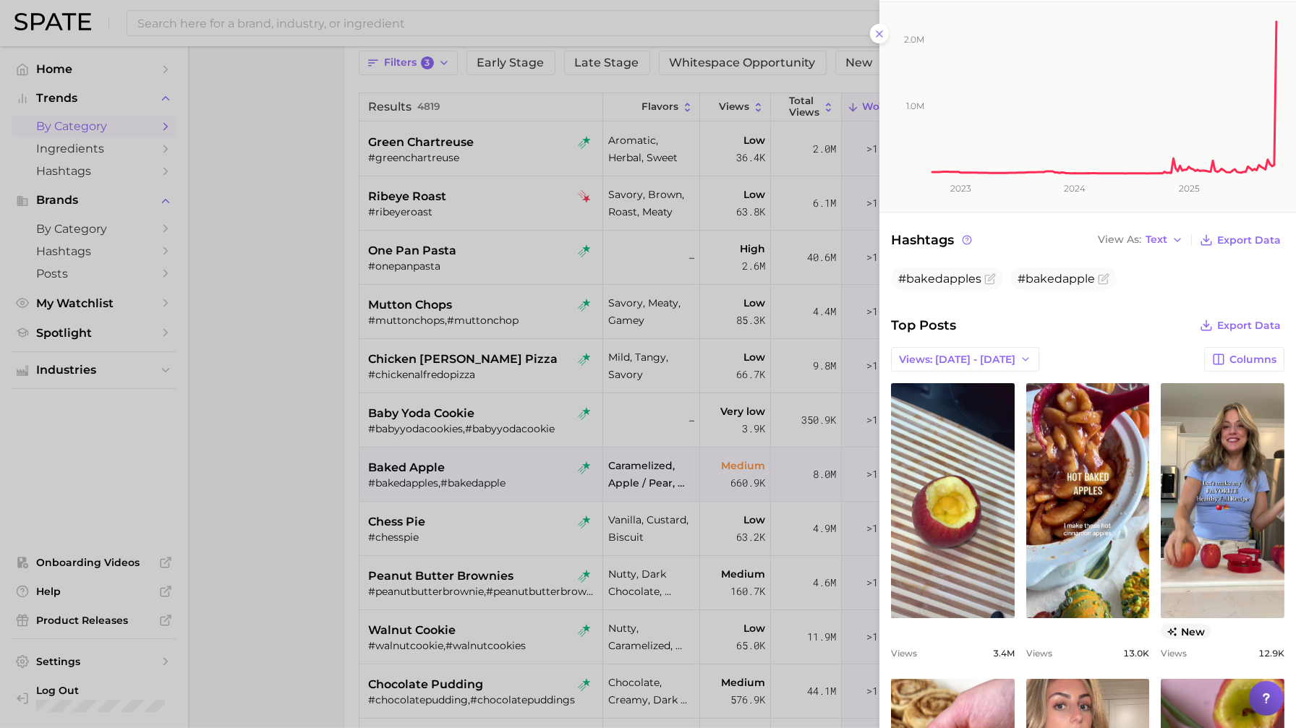
click at [345, 469] on div at bounding box center [648, 364] width 1296 height 728
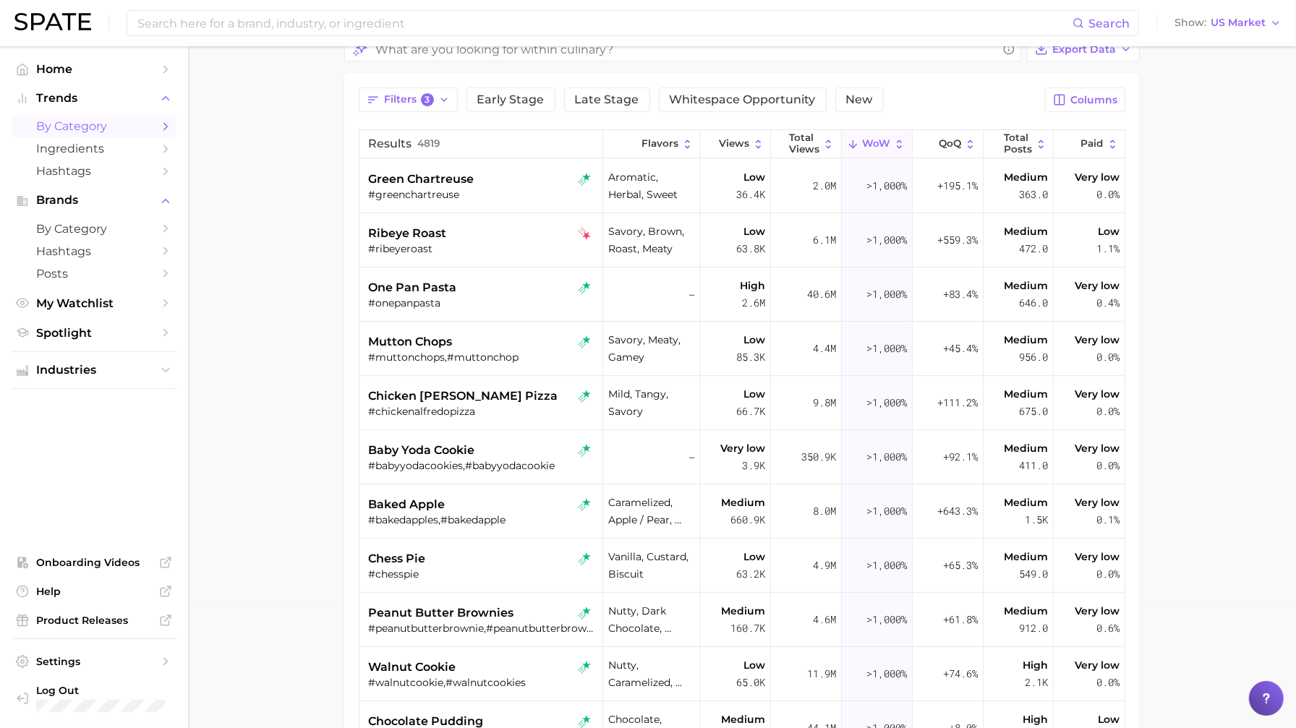
scroll to position [0, 0]
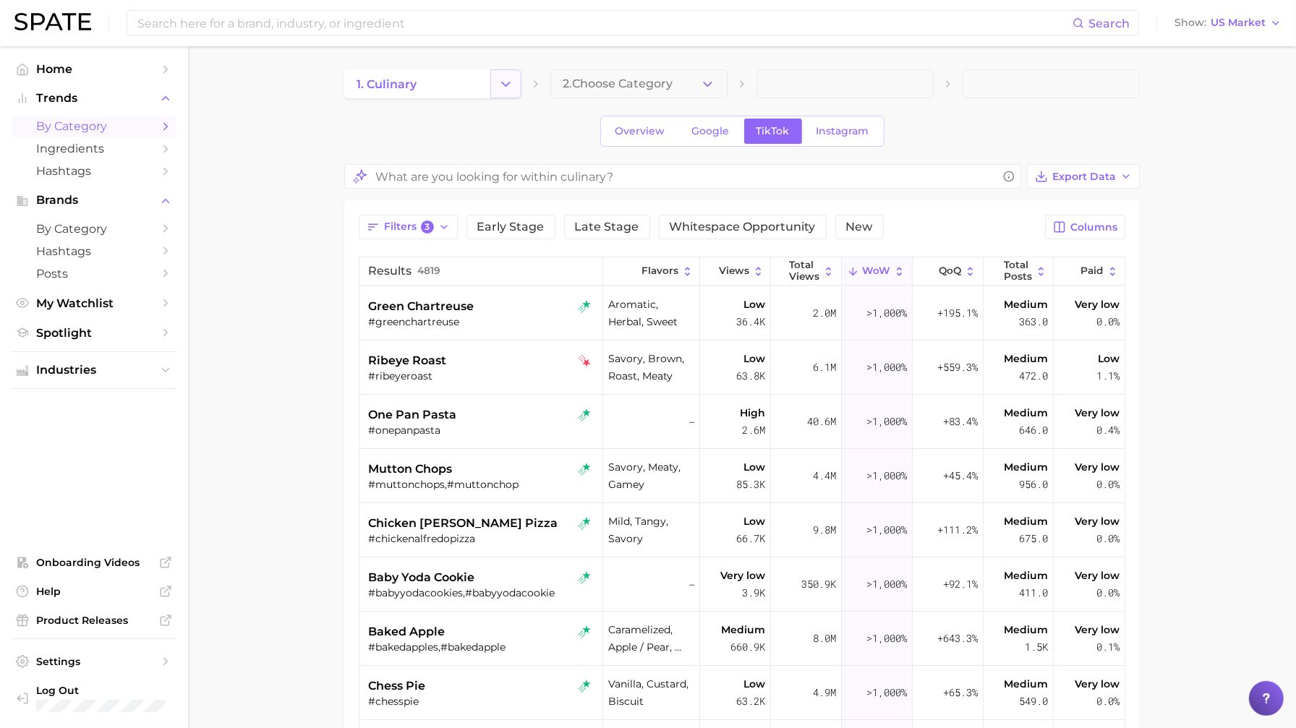
click at [508, 85] on icon "Change Category" at bounding box center [505, 84] width 15 height 15
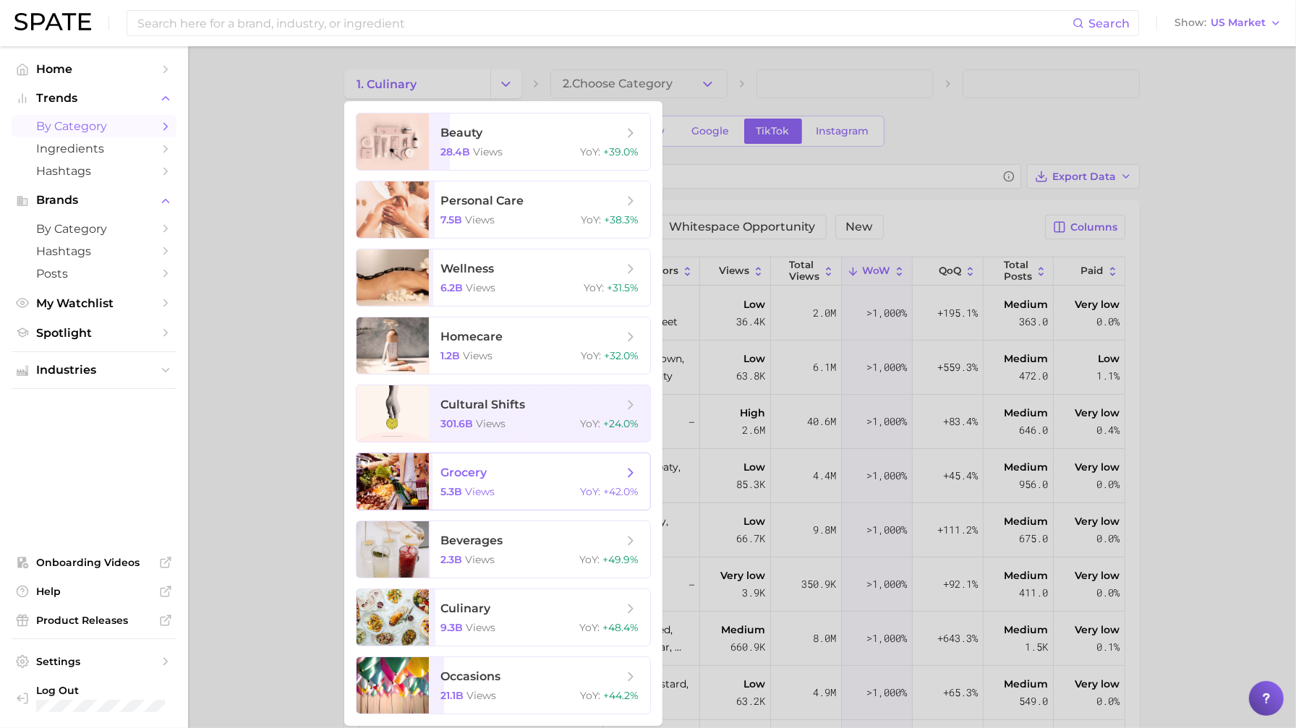
click at [519, 488] on div "5.3b views YoY : +42.0%" at bounding box center [540, 491] width 198 height 13
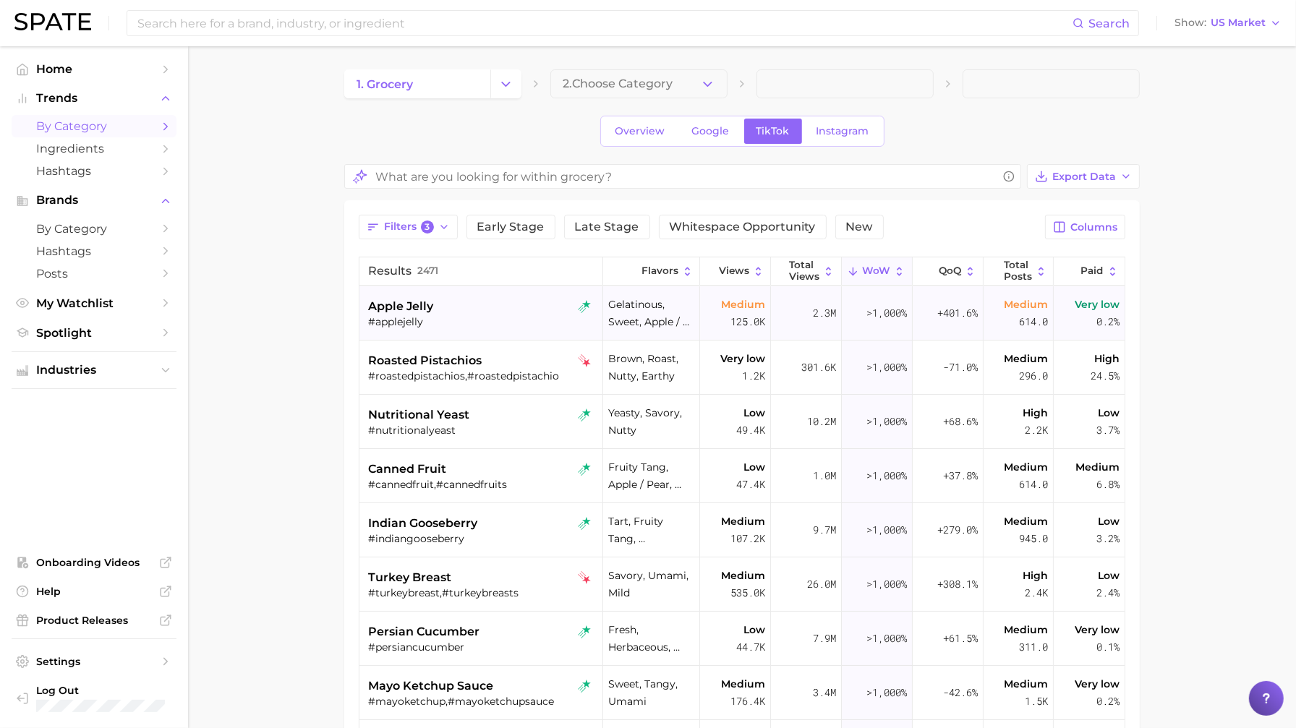
click at [503, 299] on div "apple jelly" at bounding box center [482, 306] width 229 height 17
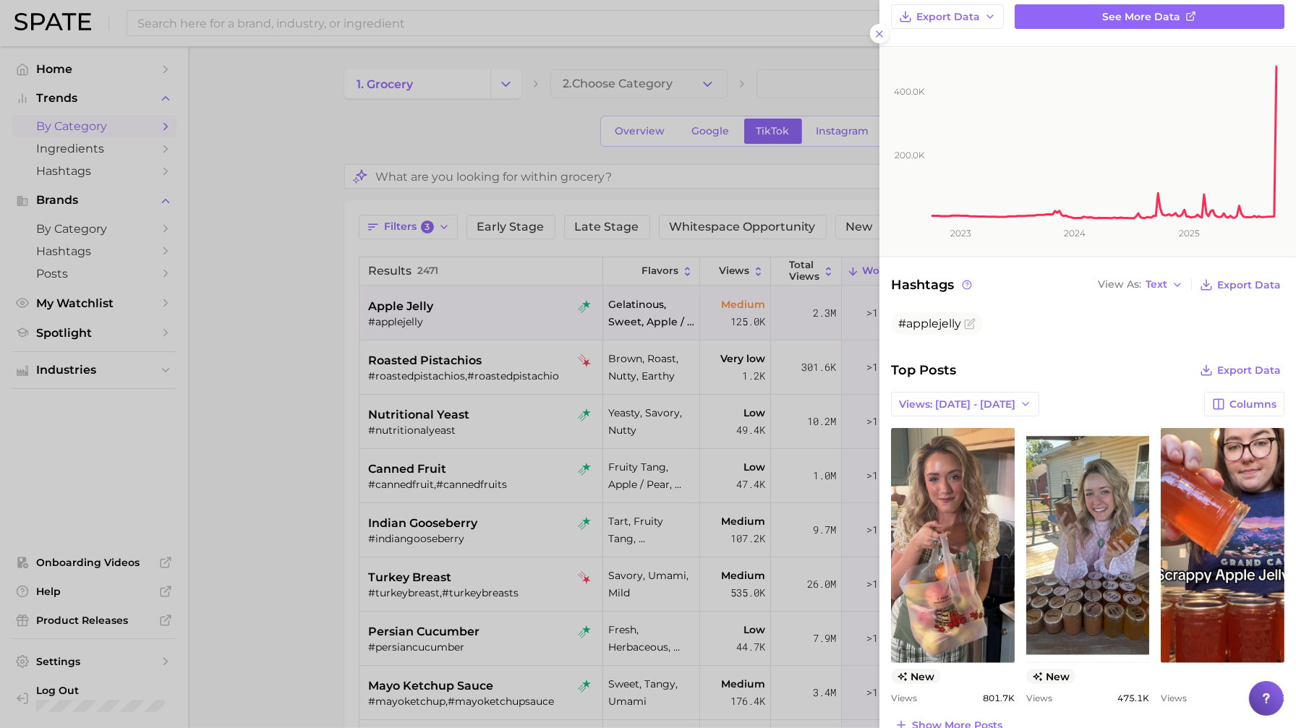
scroll to position [307, 0]
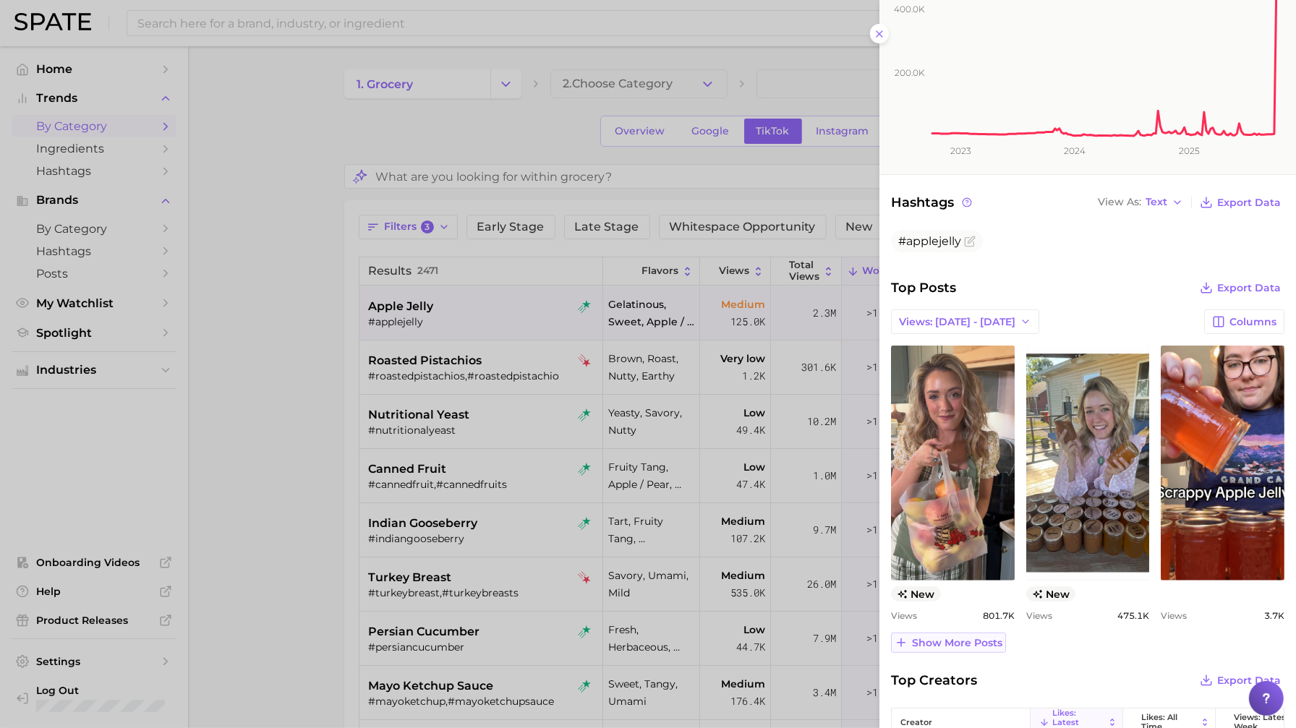
click at [965, 638] on span "Show more posts" at bounding box center [957, 643] width 90 height 12
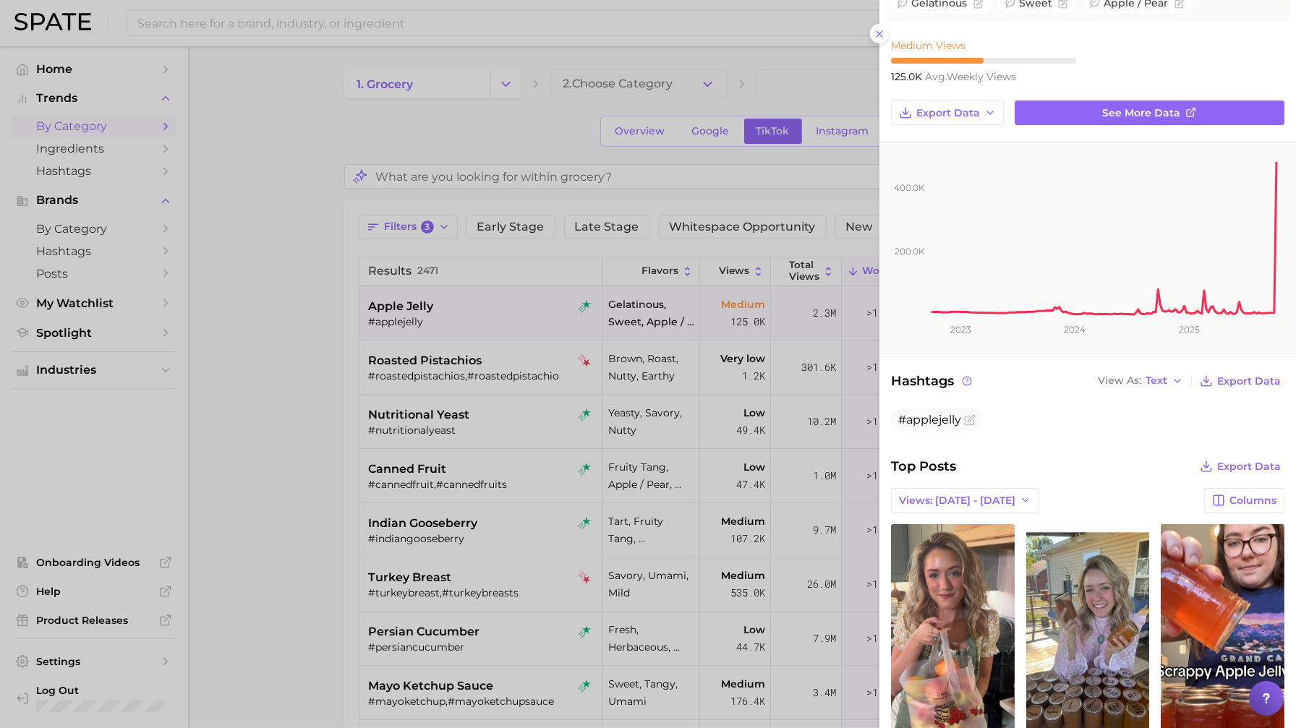
scroll to position [0, 0]
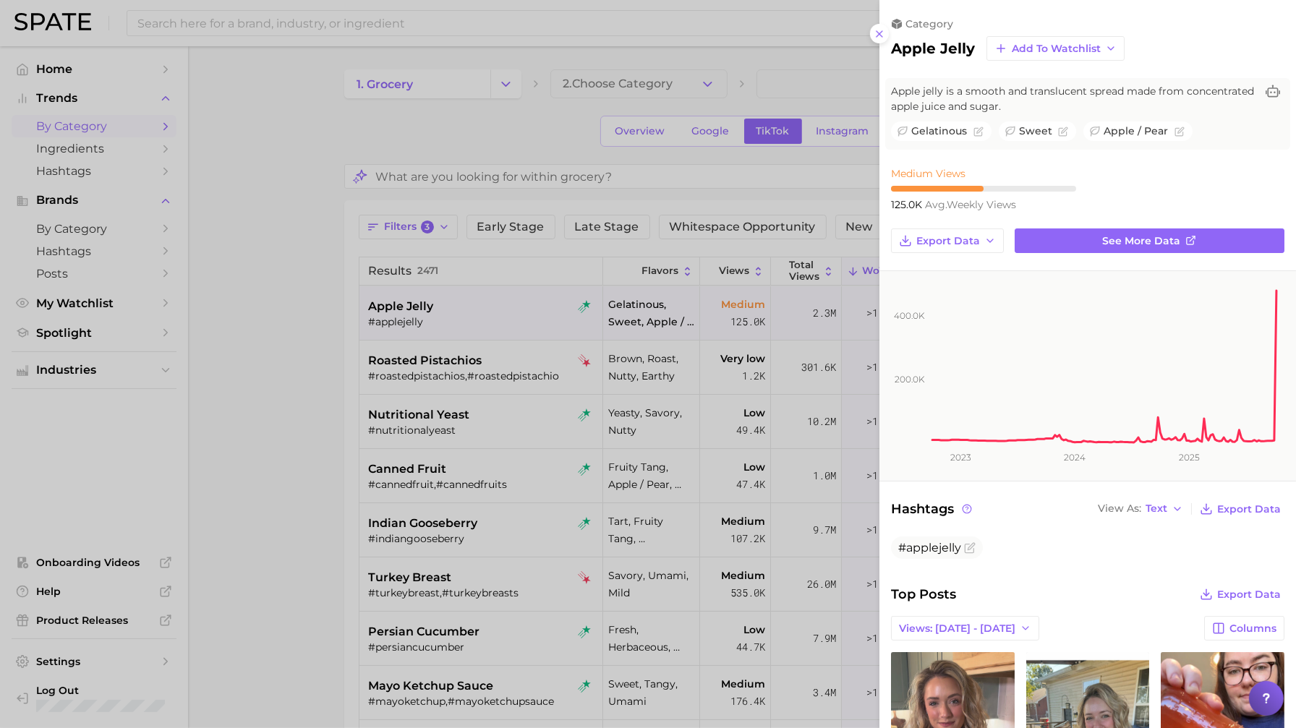
click at [323, 516] on div at bounding box center [648, 364] width 1296 height 728
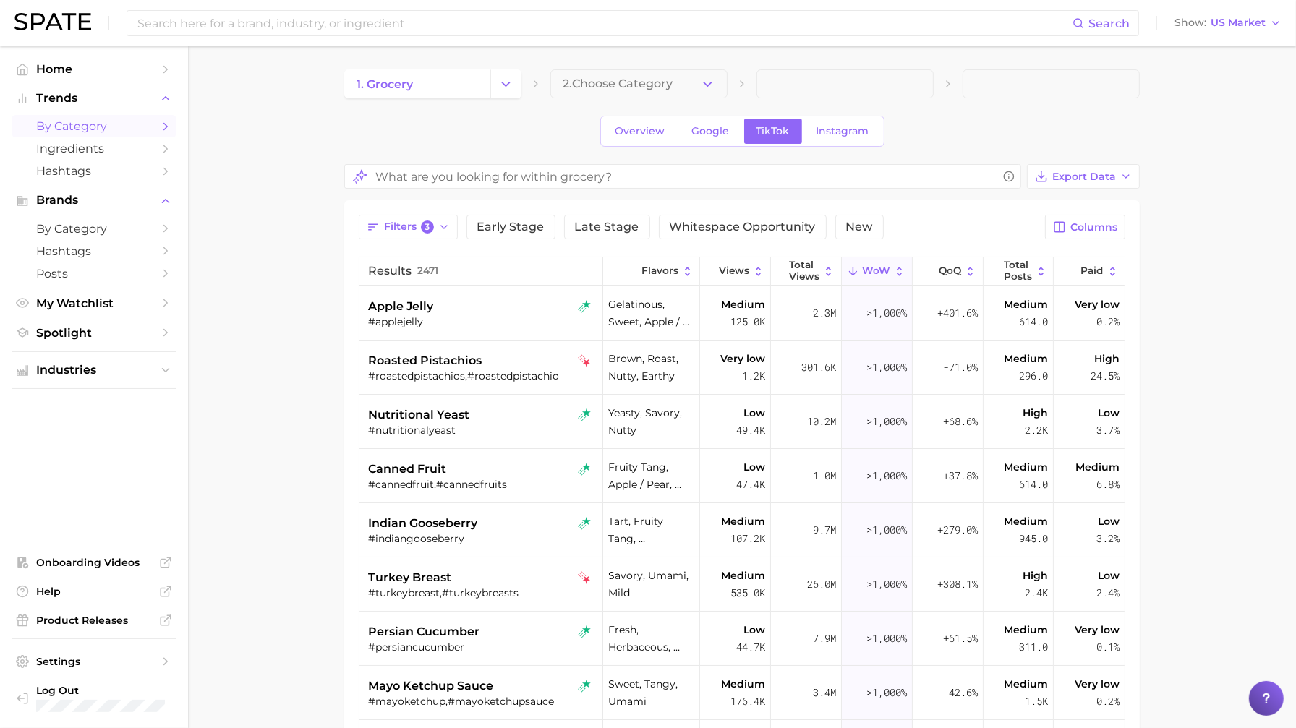
click at [521, 96] on div "1. grocery" at bounding box center [432, 83] width 177 height 29
click at [511, 93] on button "Change Category" at bounding box center [505, 83] width 31 height 29
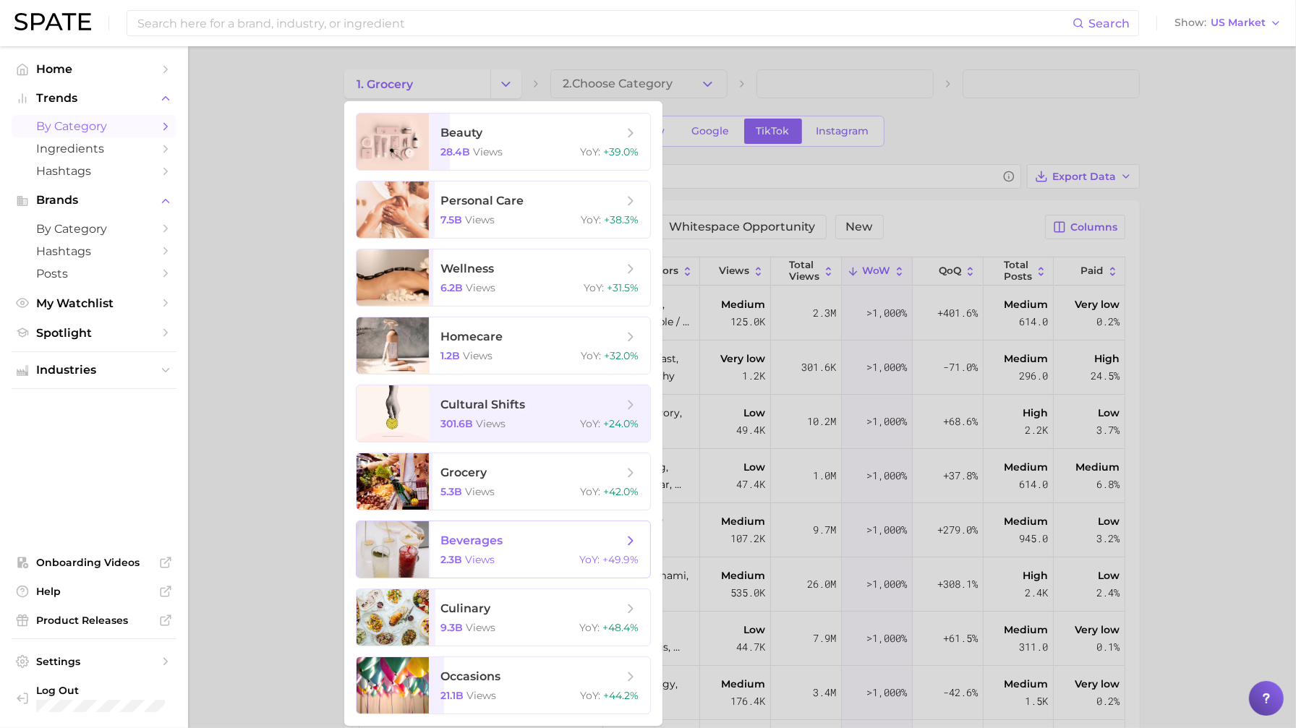
click at [519, 543] on span "beverages" at bounding box center [532, 541] width 182 height 16
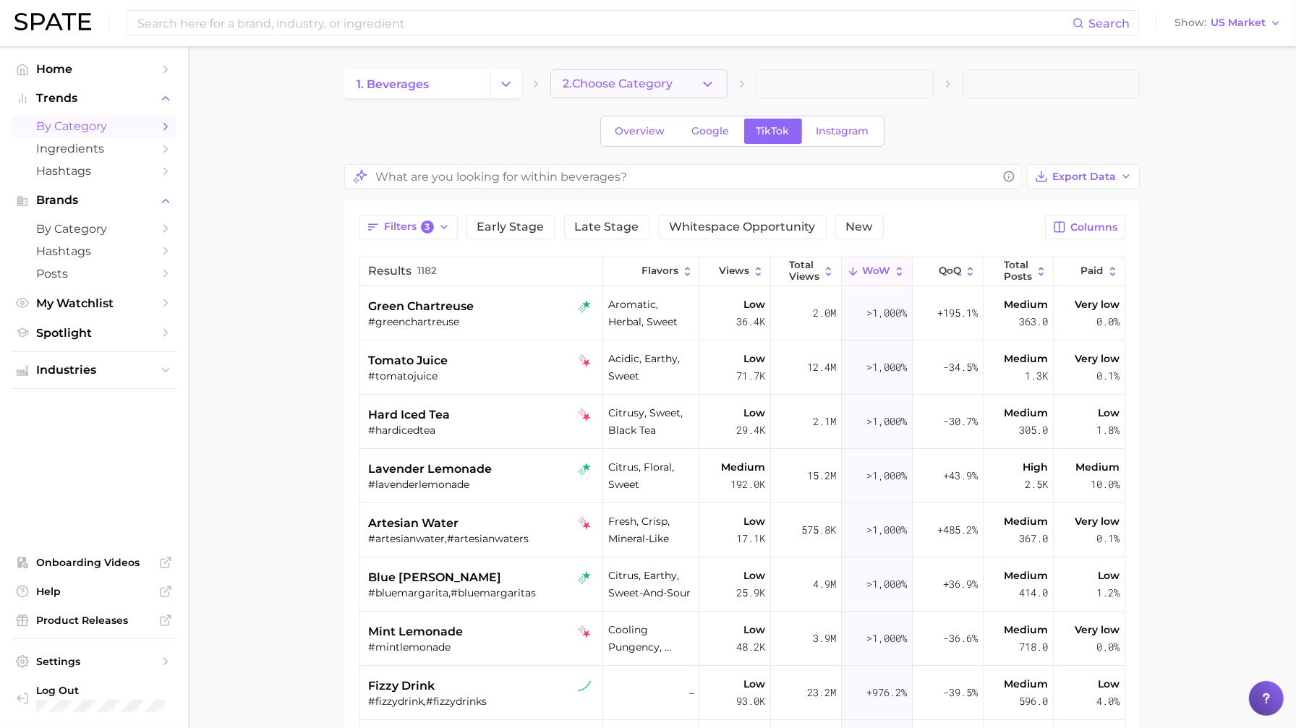
click at [713, 81] on icon "button" at bounding box center [707, 84] width 15 height 15
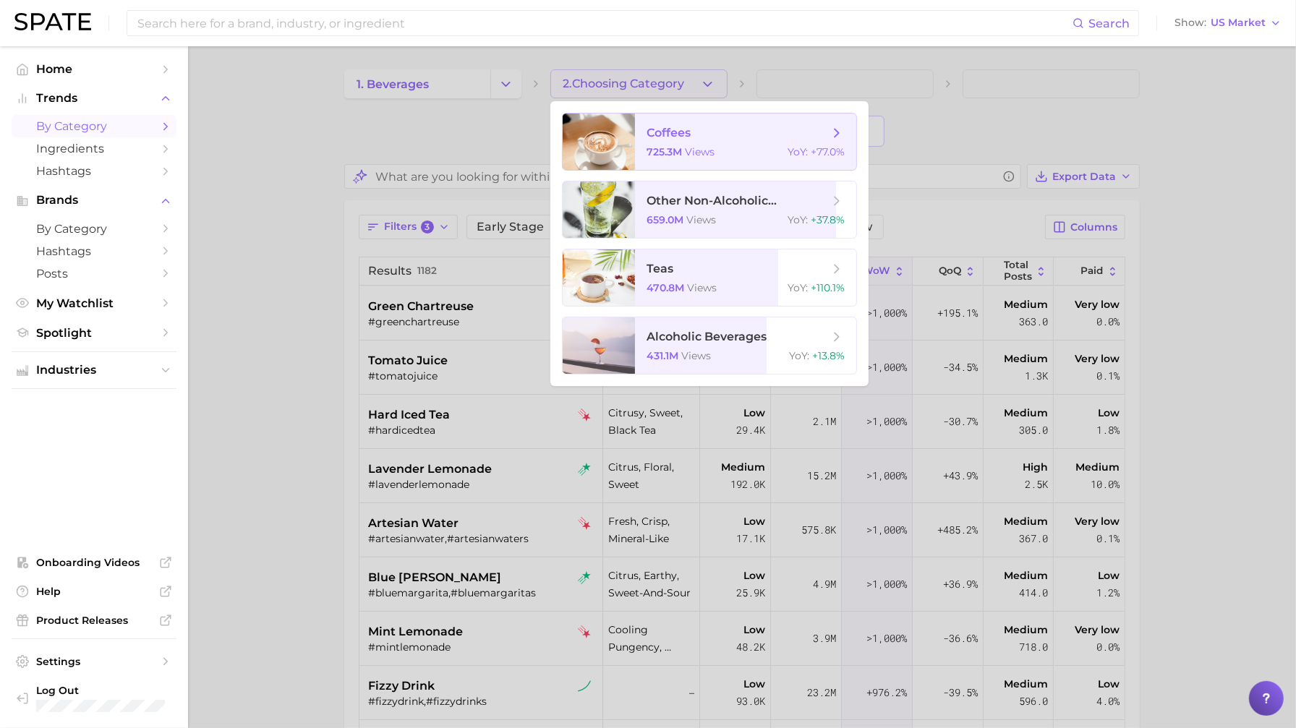
click at [680, 149] on span "725.3m" at bounding box center [664, 151] width 35 height 13
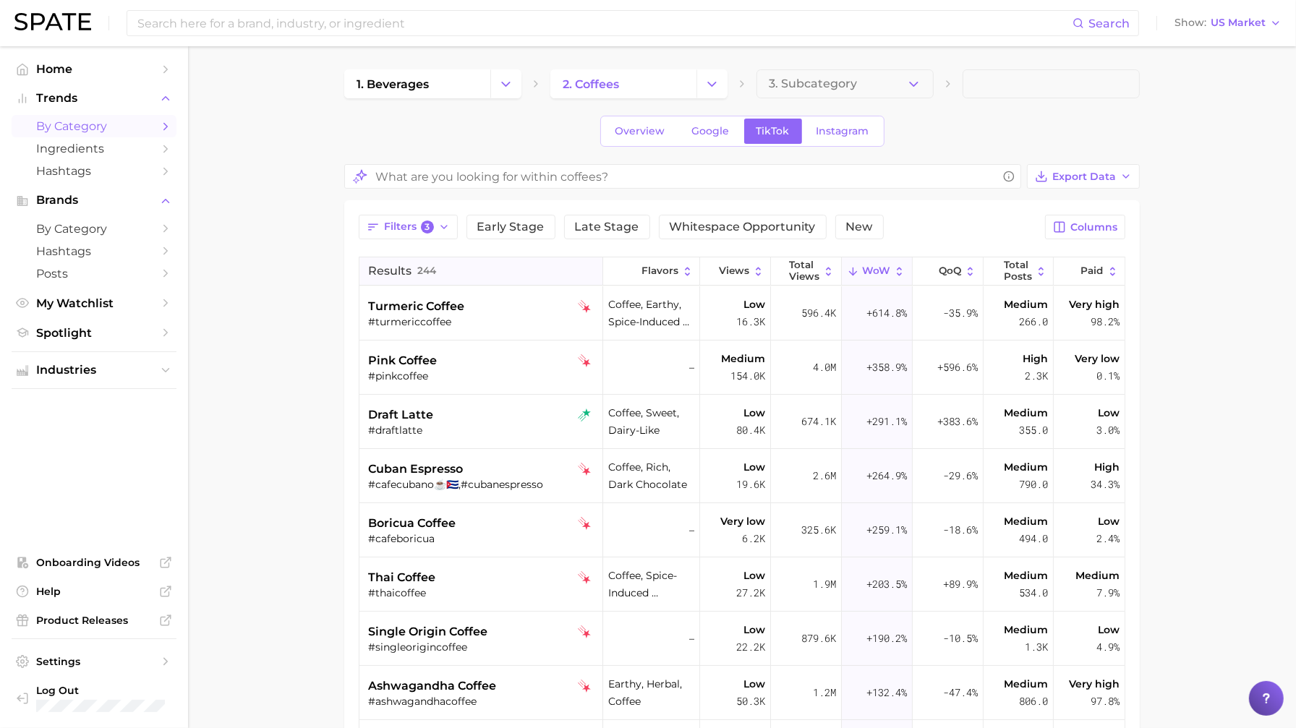
click at [449, 269] on button "Results 244" at bounding box center [482, 272] width 244 height 28
click at [455, 177] on input "What are you looking for within coffees?" at bounding box center [686, 177] width 622 height 28
type input "apple"
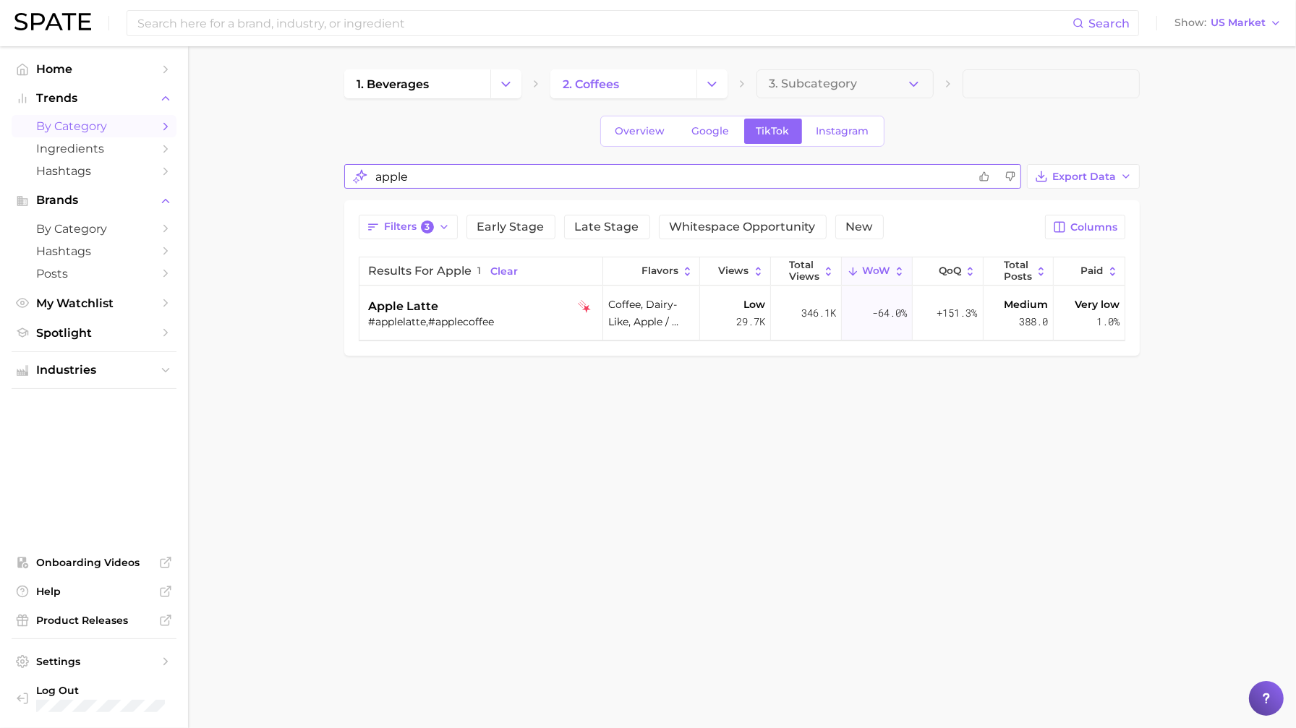
click at [423, 177] on input "apple" at bounding box center [671, 177] width 593 height 28
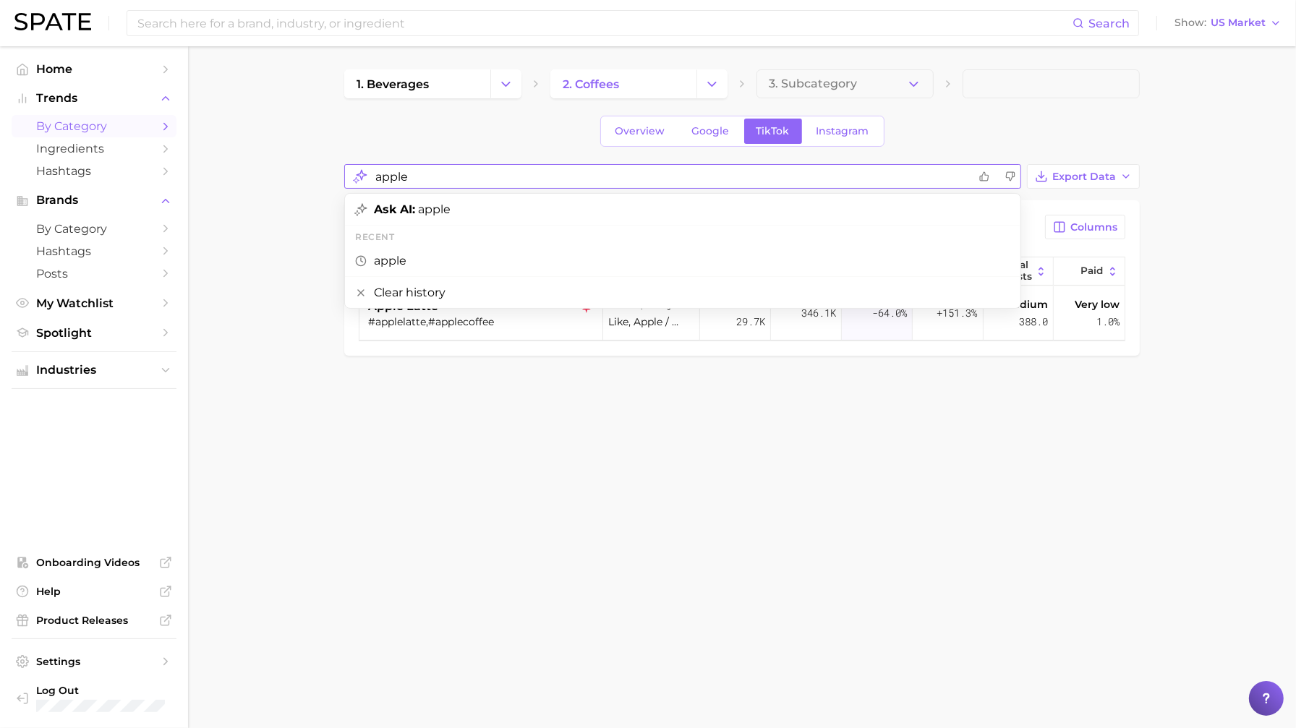
click at [423, 177] on input "apple" at bounding box center [671, 177] width 593 height 28
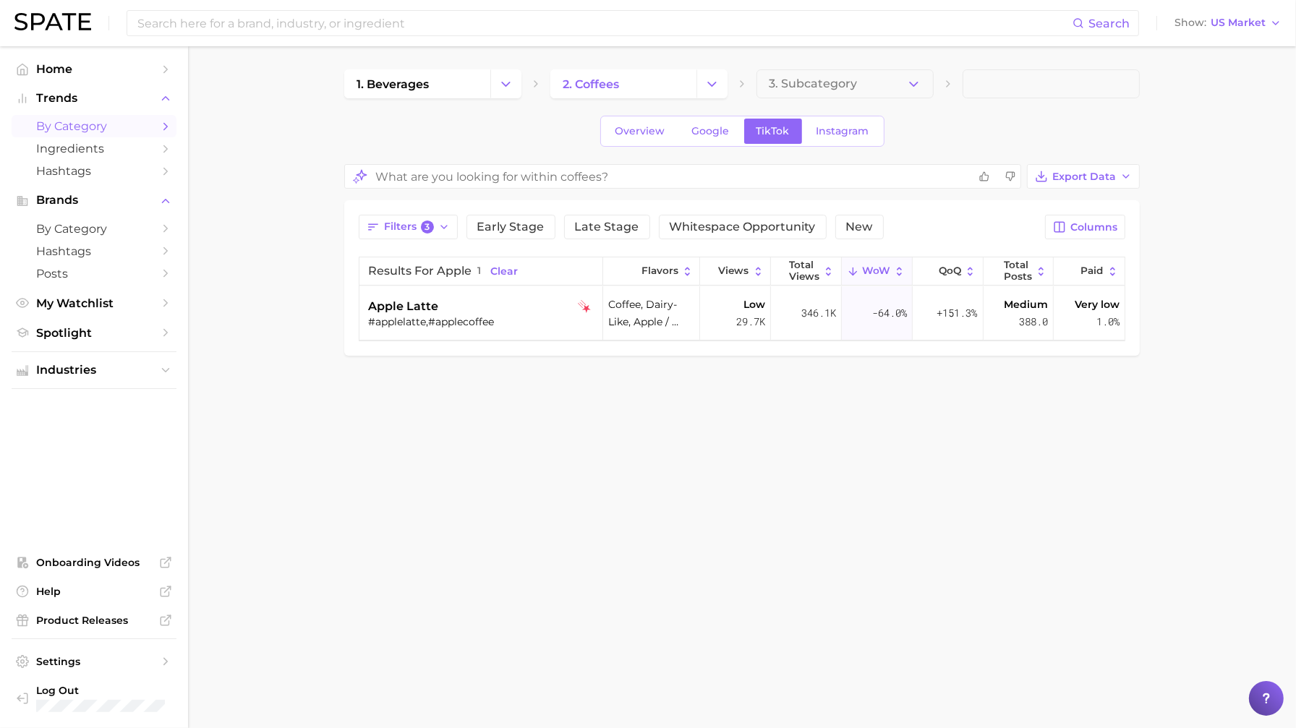
click at [274, 224] on main "1. beverages 2. coffees 3. Subcategory Overview Google TikTok Instagram Export …" at bounding box center [742, 237] width 1108 height 382
click at [509, 268] on span "Clear" at bounding box center [503, 271] width 27 height 12
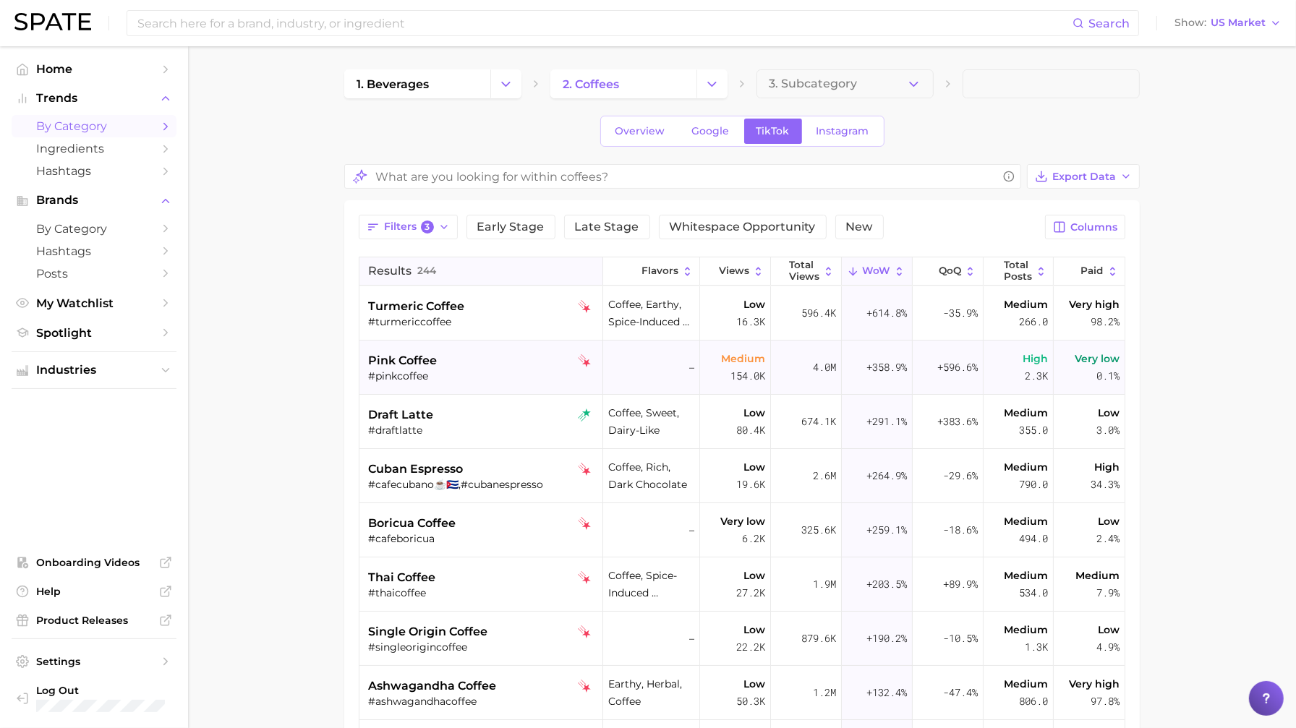
click at [467, 368] on div "pink coffee" at bounding box center [482, 360] width 229 height 17
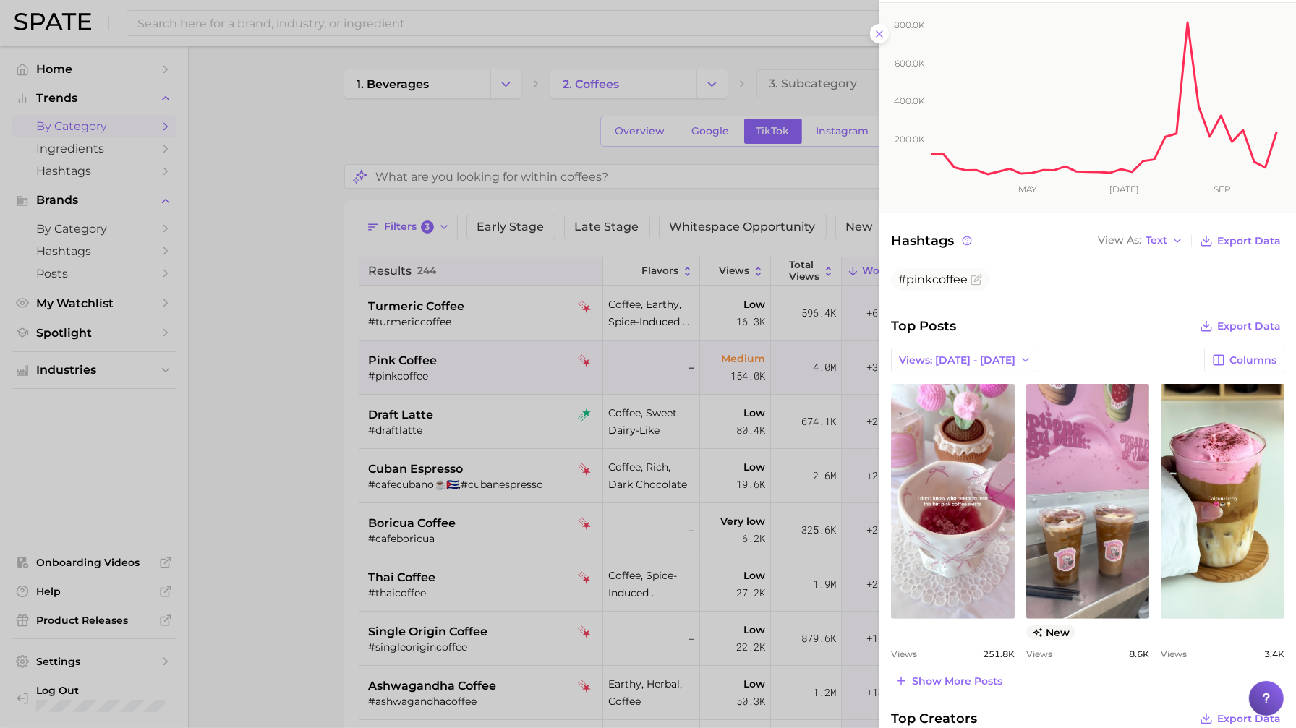
scroll to position [291, 0]
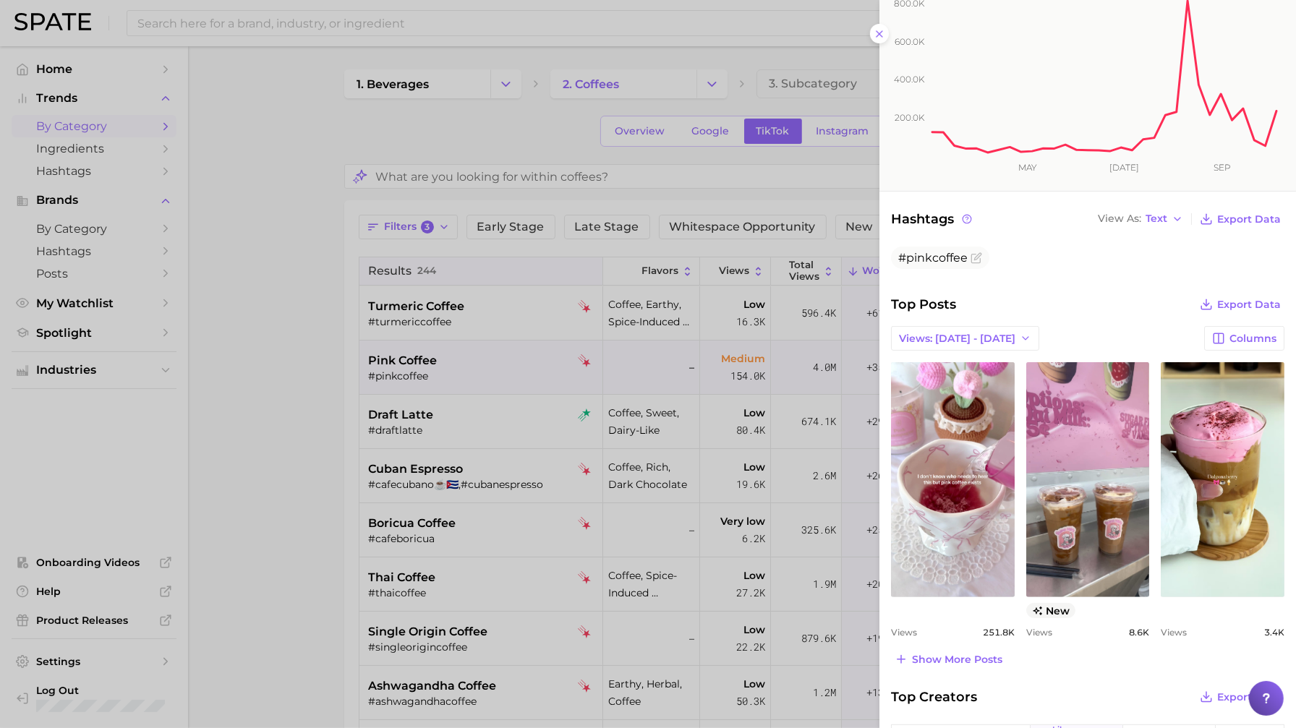
click at [345, 464] on div at bounding box center [648, 364] width 1296 height 728
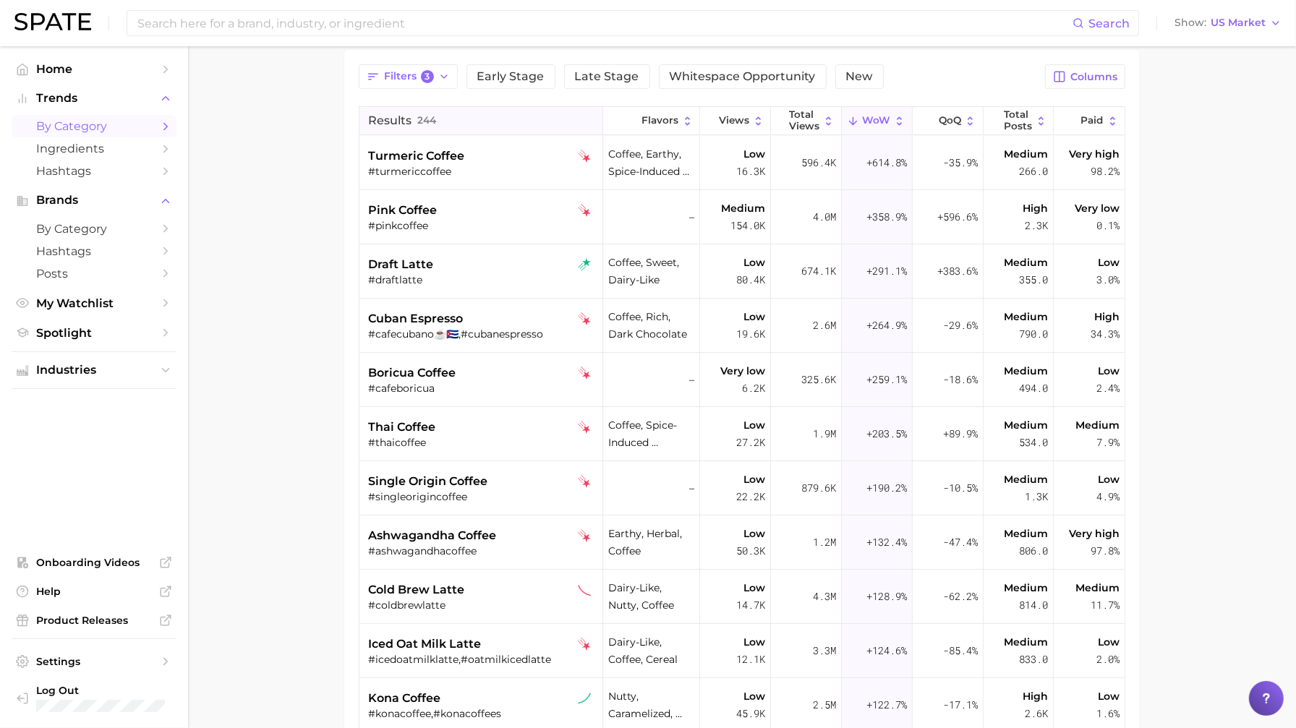
scroll to position [0, 0]
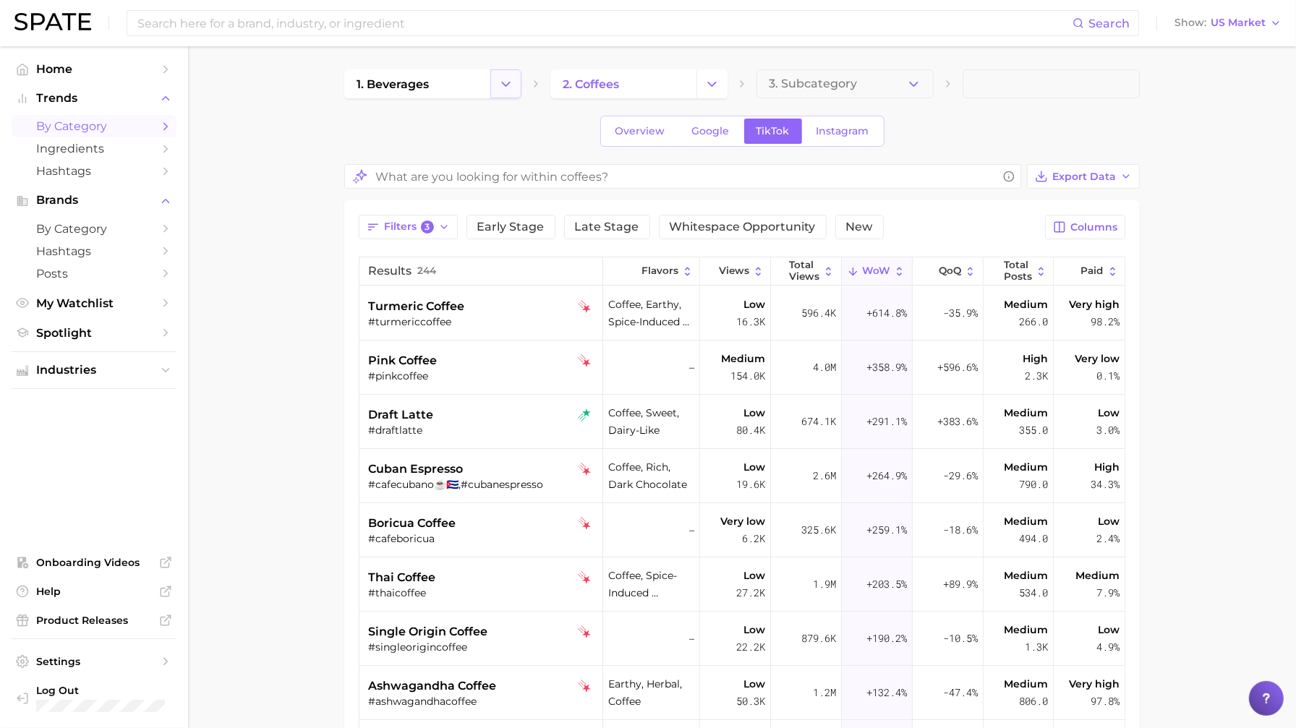
click at [515, 81] on button "Change Category" at bounding box center [505, 83] width 31 height 29
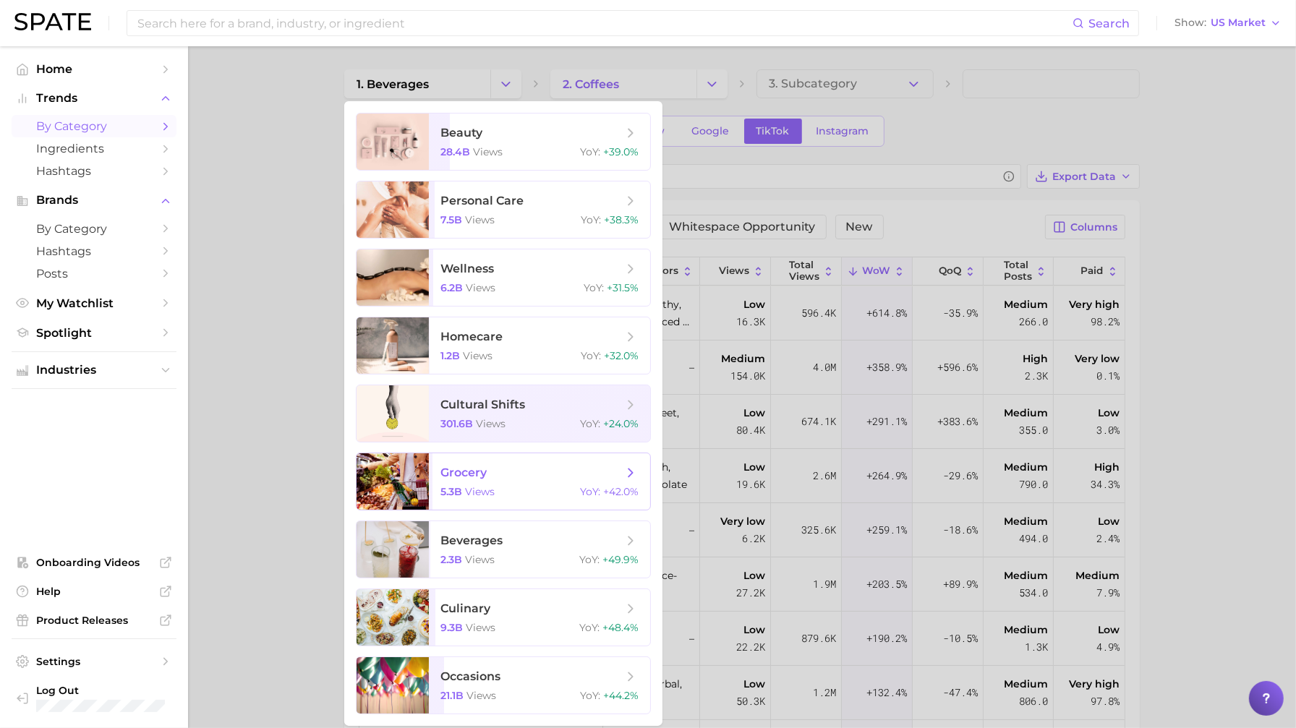
click at [514, 477] on span "grocery" at bounding box center [532, 473] width 182 height 16
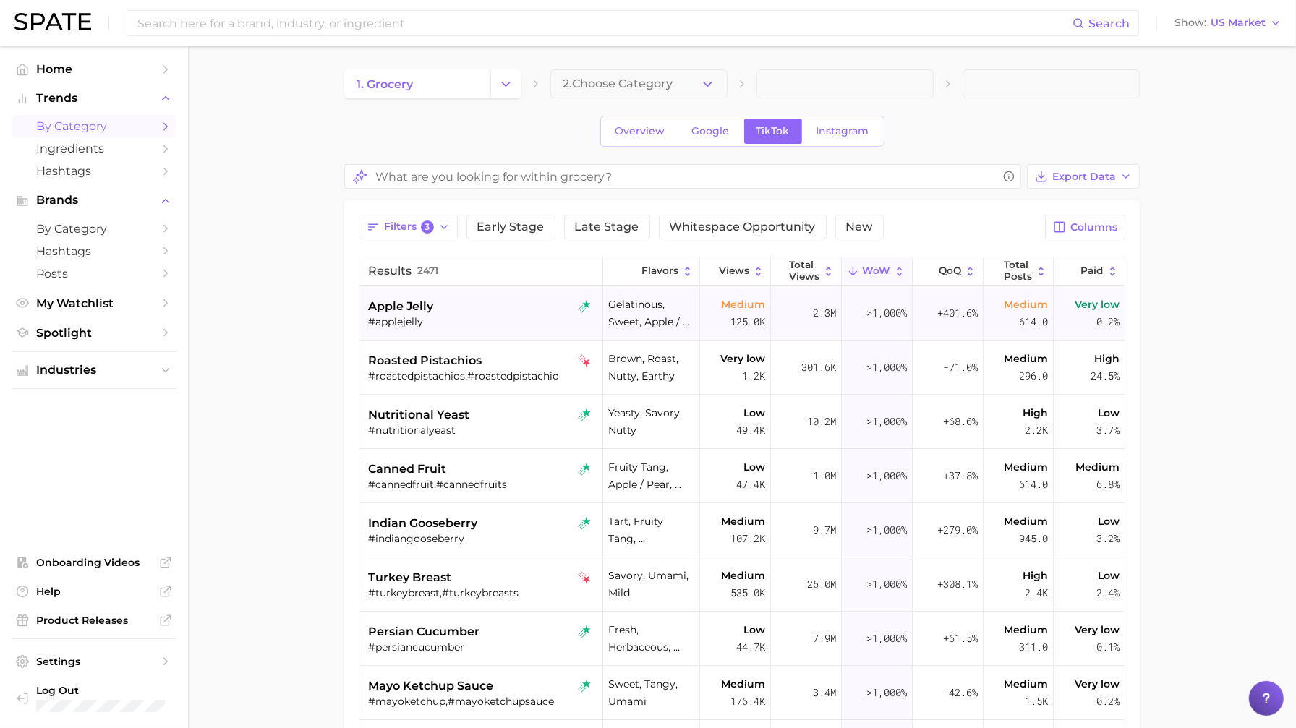
click at [477, 312] on div "apple jelly" at bounding box center [482, 306] width 229 height 17
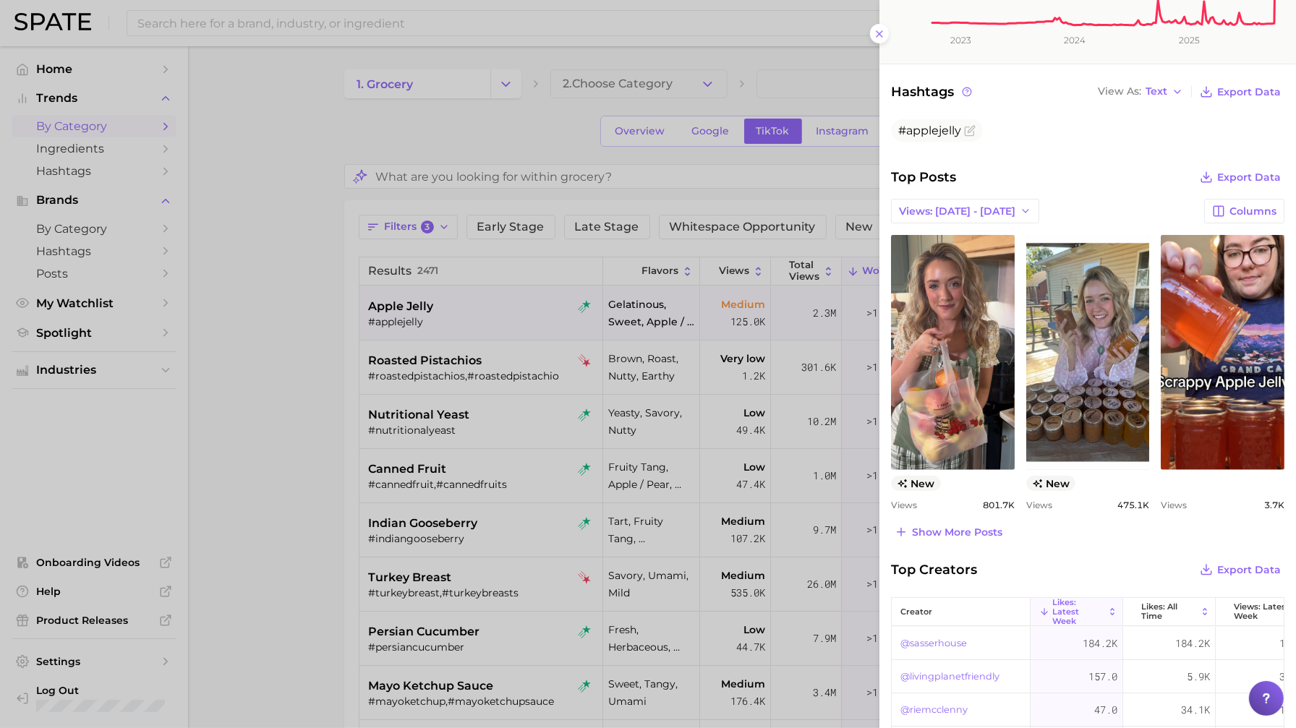
scroll to position [509, 0]
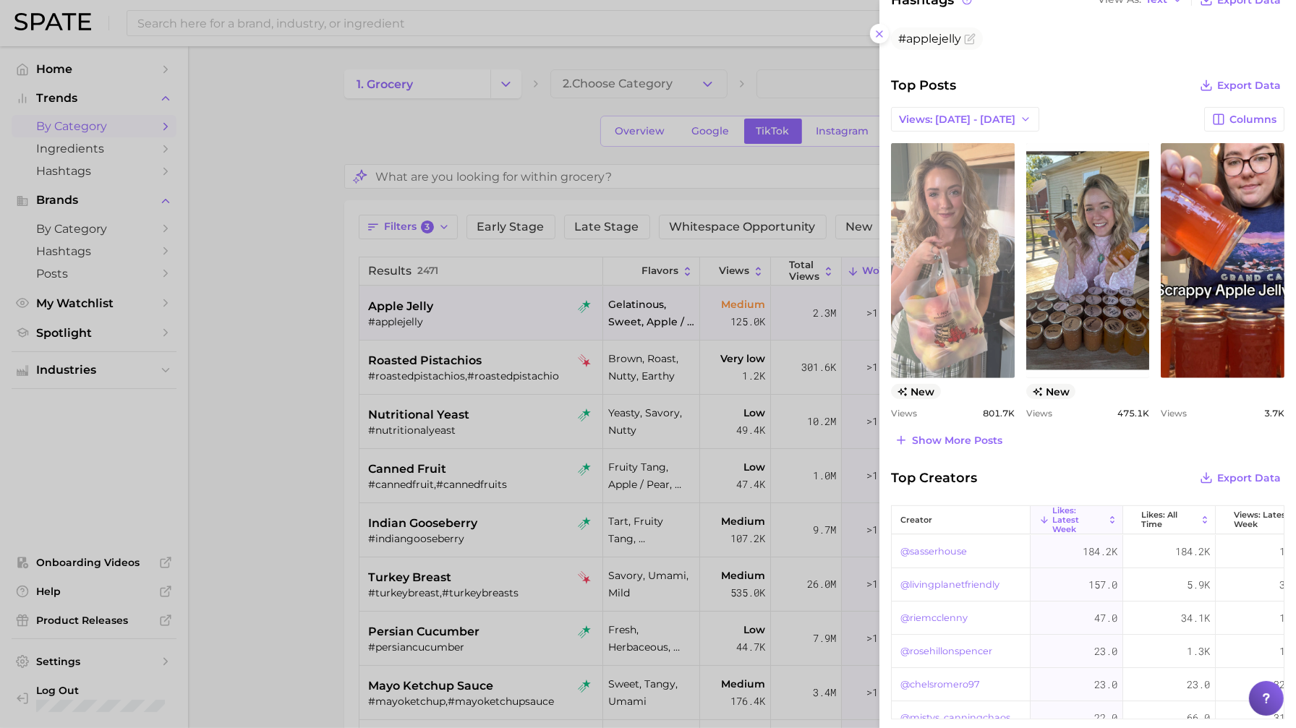
click at [973, 294] on link "view post on TikTok" at bounding box center [953, 260] width 124 height 235
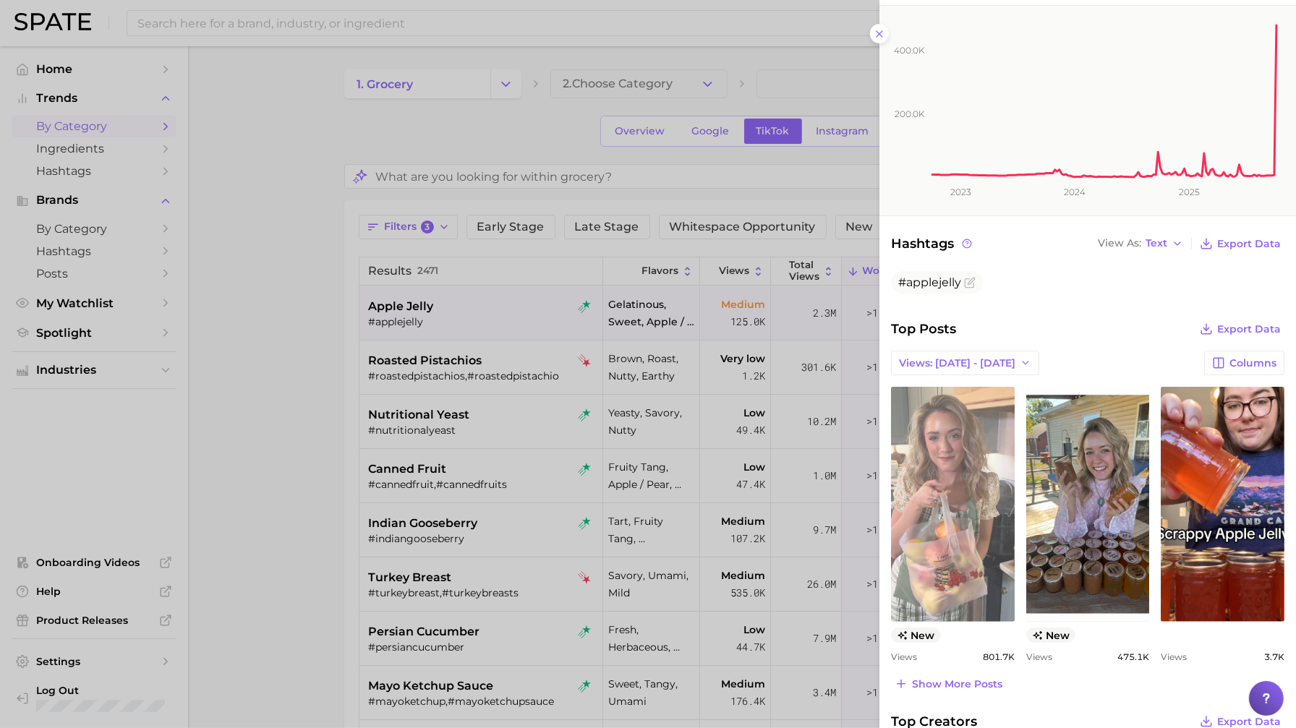
scroll to position [0, 0]
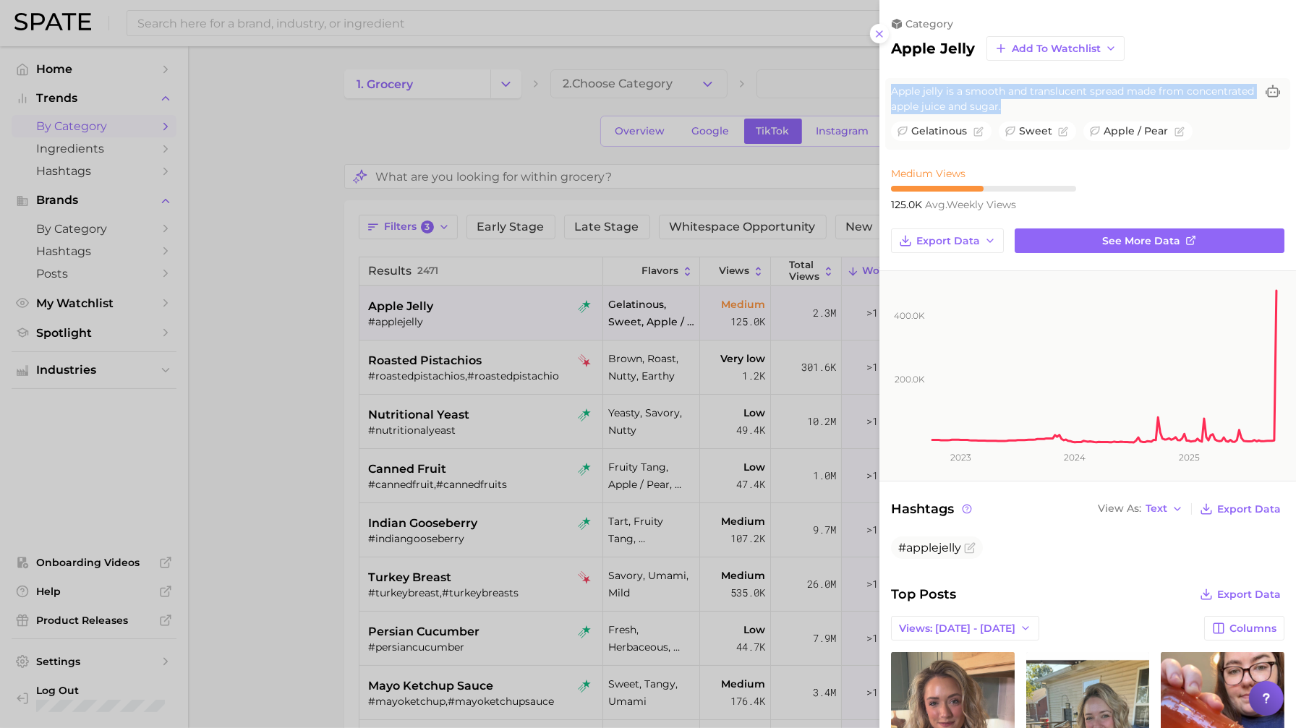
drag, startPoint x: 1027, startPoint y: 103, endPoint x: 884, endPoint y: 97, distance: 142.7
click at [884, 97] on div "Apple jelly is a smooth and translucent spread made from concentrated apple jui…" at bounding box center [1088, 114] width 417 height 72
copy span "Apple jelly is a smooth and translucent spread made from concentrated apple jui…"
click at [402, 156] on div at bounding box center [648, 364] width 1296 height 728
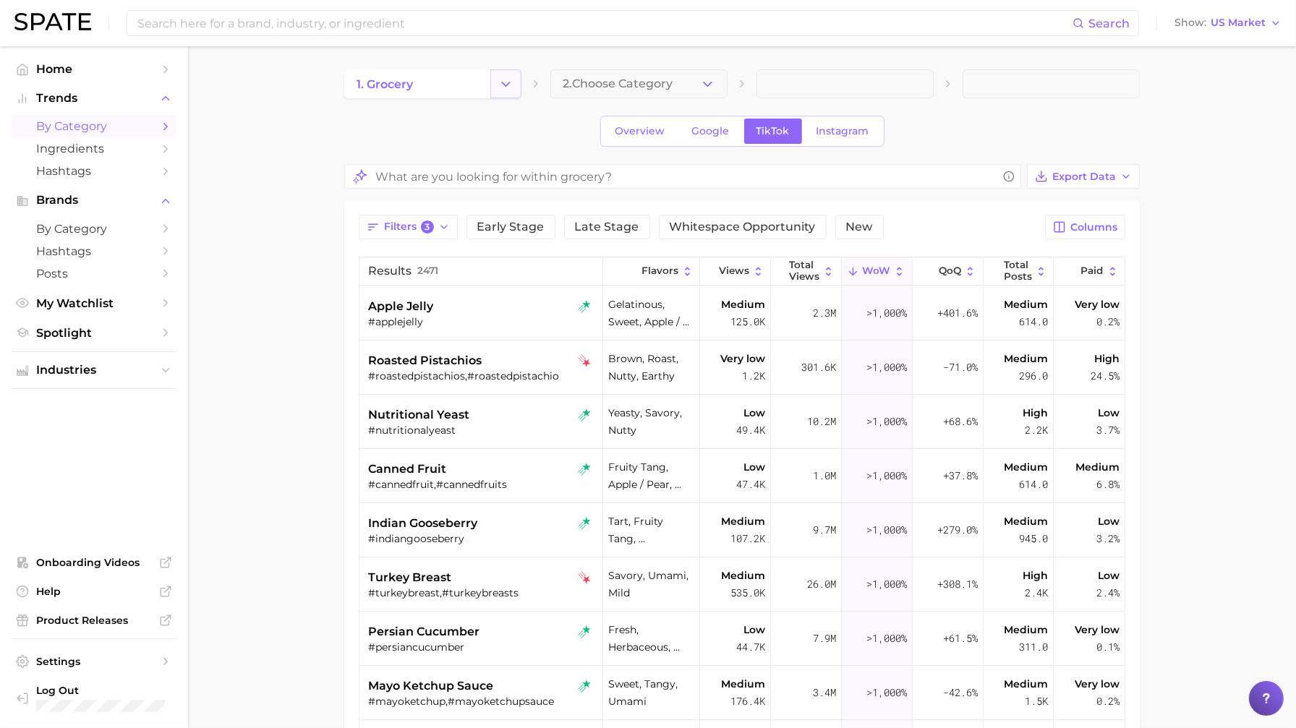
click at [503, 80] on icon "Change Category" at bounding box center [505, 84] width 15 height 15
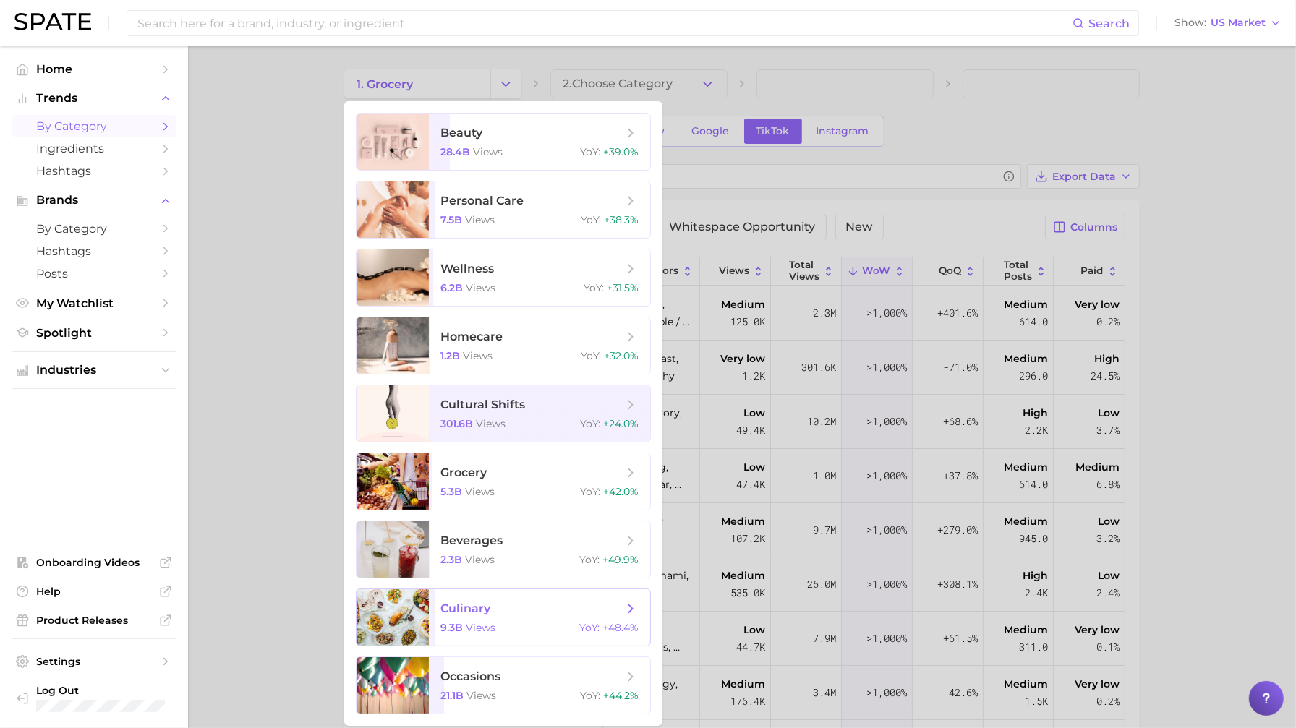
click at [477, 606] on span "culinary" at bounding box center [466, 609] width 50 height 14
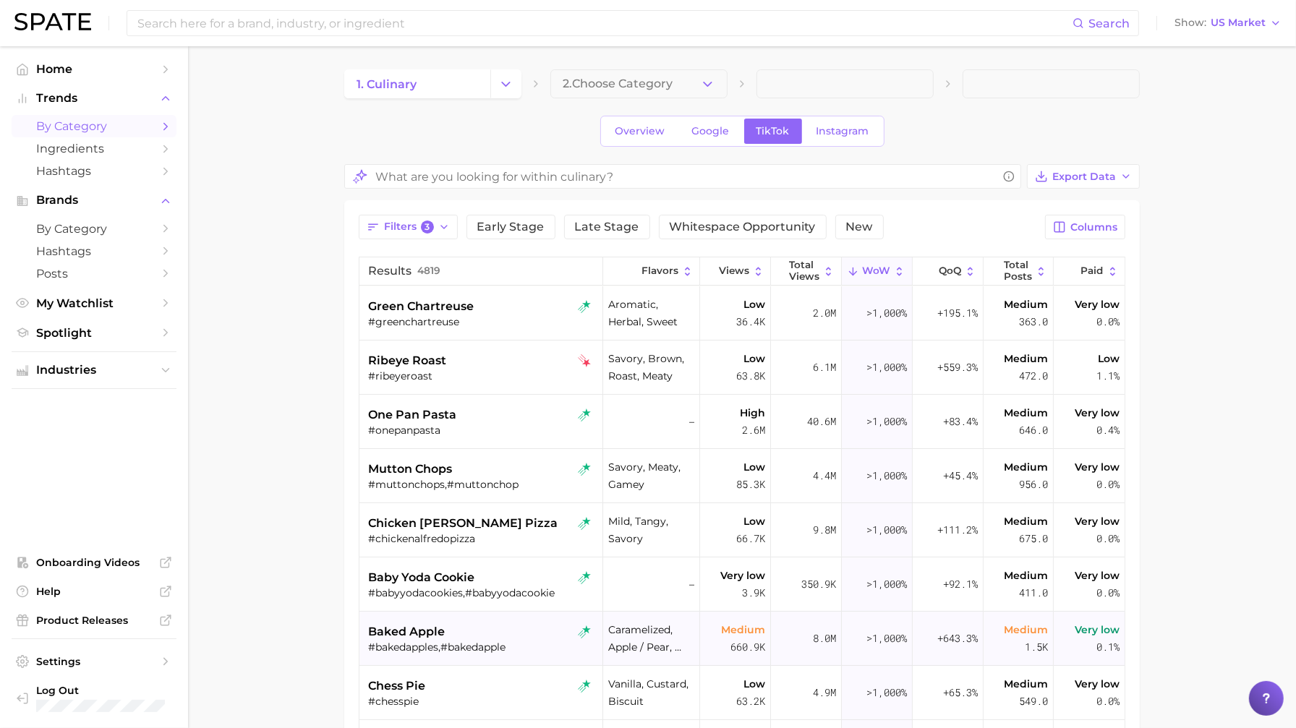
click at [506, 624] on div "baked apple" at bounding box center [482, 632] width 229 height 17
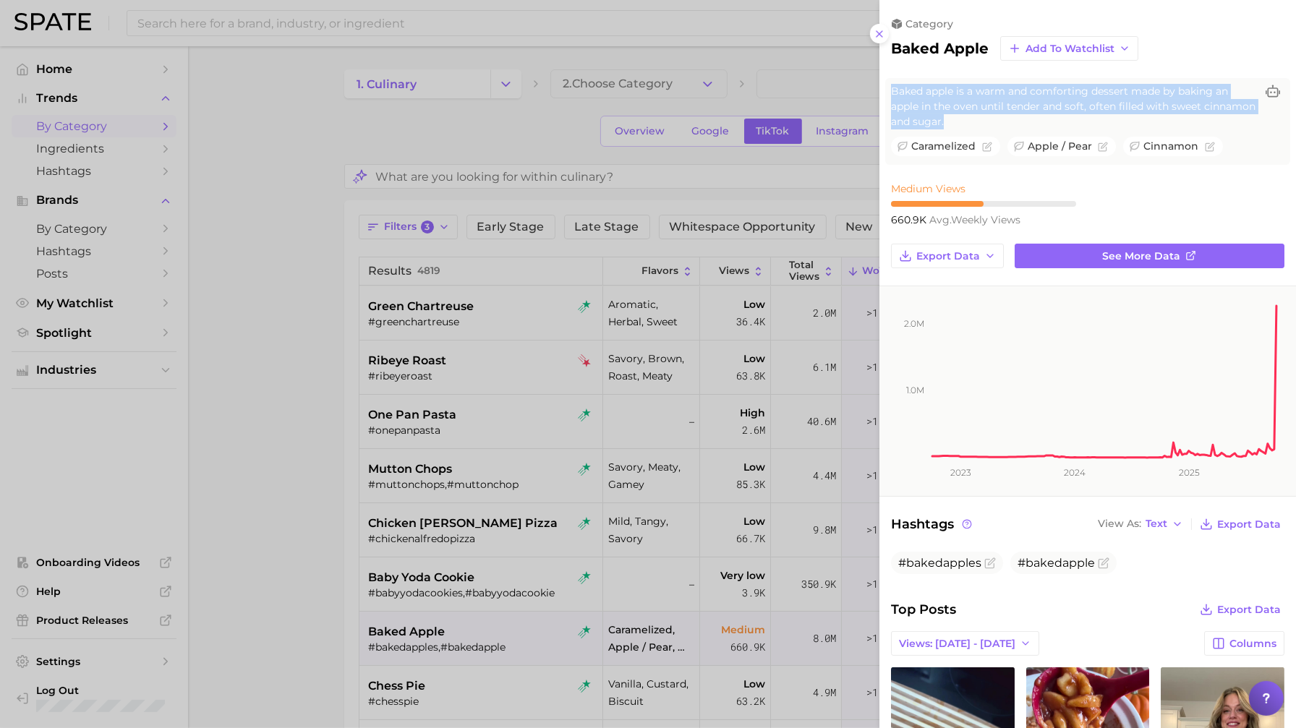
drag, startPoint x: 1003, startPoint y: 117, endPoint x: 893, endPoint y: 89, distance: 113.5
click at [893, 89] on span "Baked apple is a warm and comforting dessert made by baking an apple in the ove…" at bounding box center [1073, 107] width 365 height 46
copy span "Baked apple is a warm and comforting dessert made by baking an apple in the ove…"
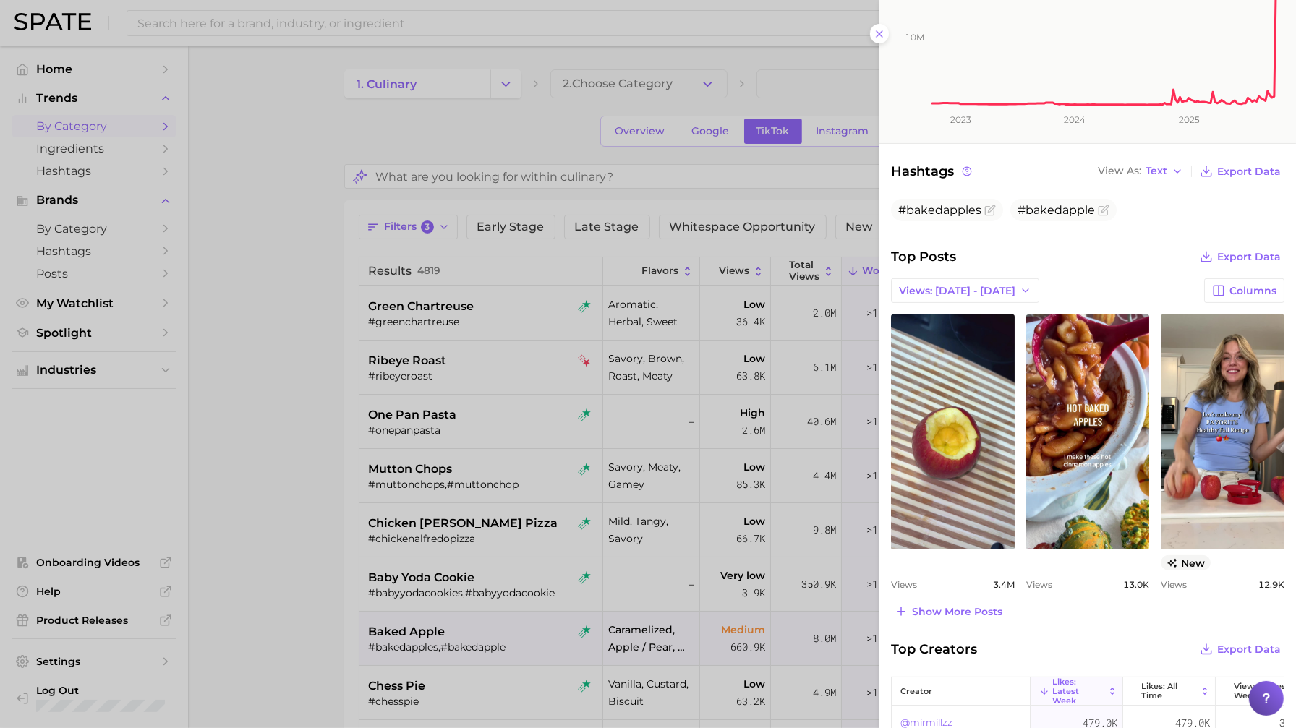
scroll to position [373, 0]
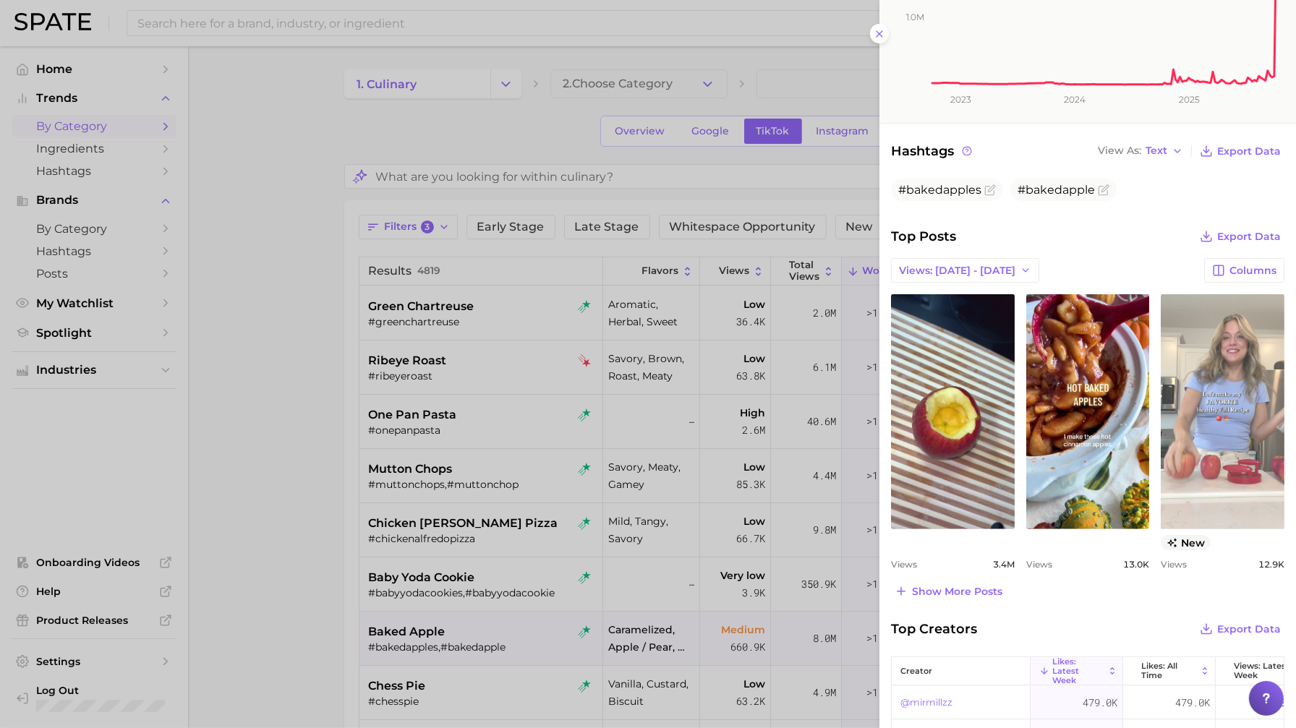
click at [1204, 483] on link "view post on TikTok" at bounding box center [1223, 411] width 124 height 235
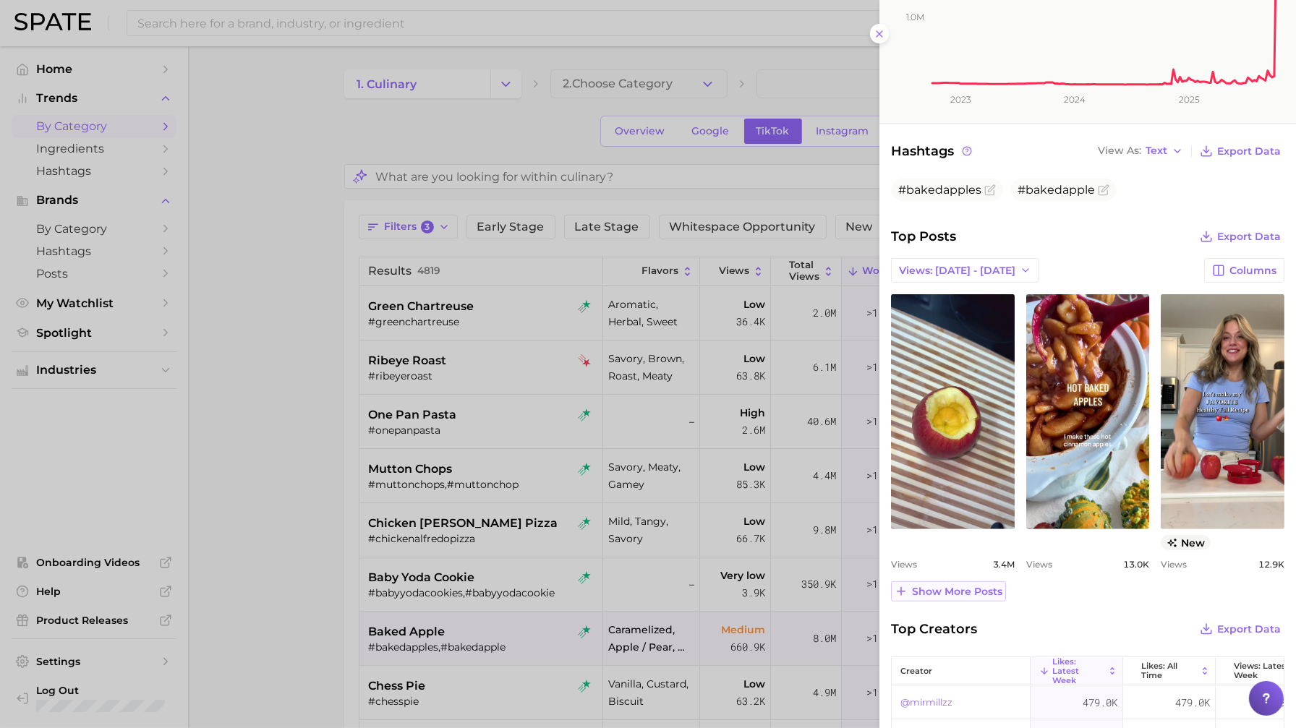
click at [966, 587] on span "Show more posts" at bounding box center [957, 592] width 90 height 12
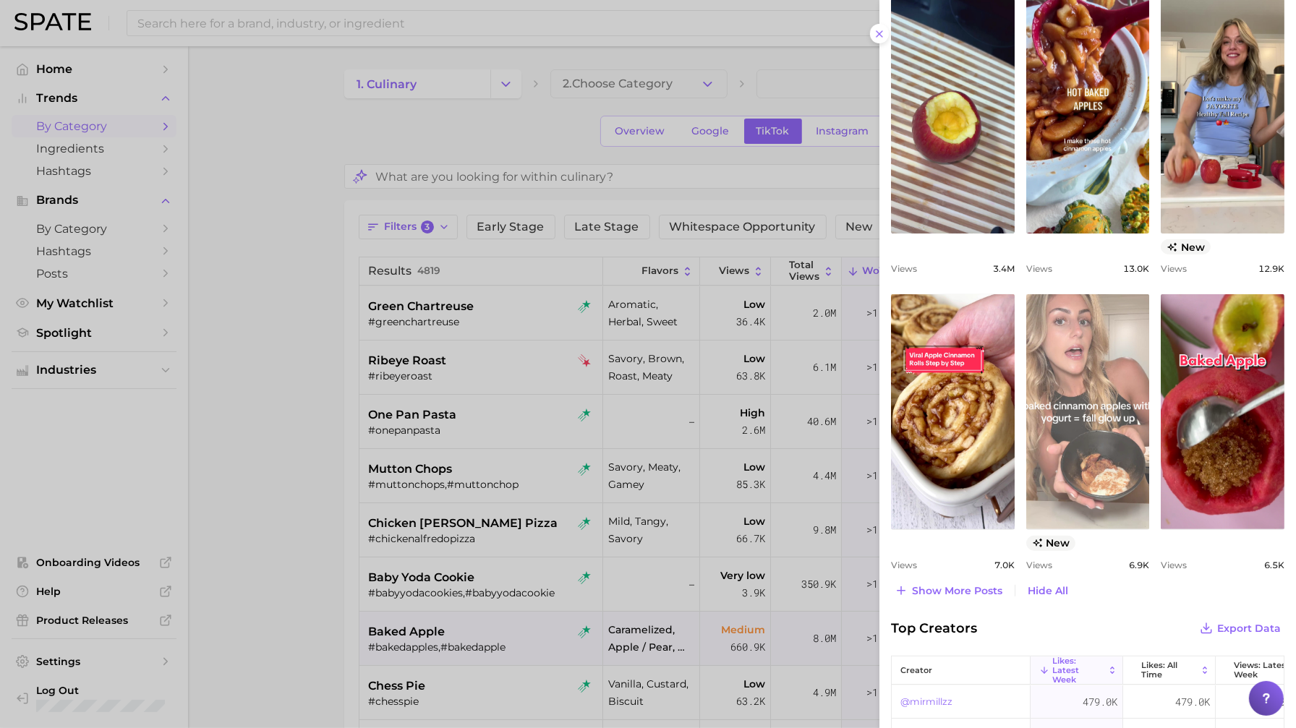
scroll to position [684, 0]
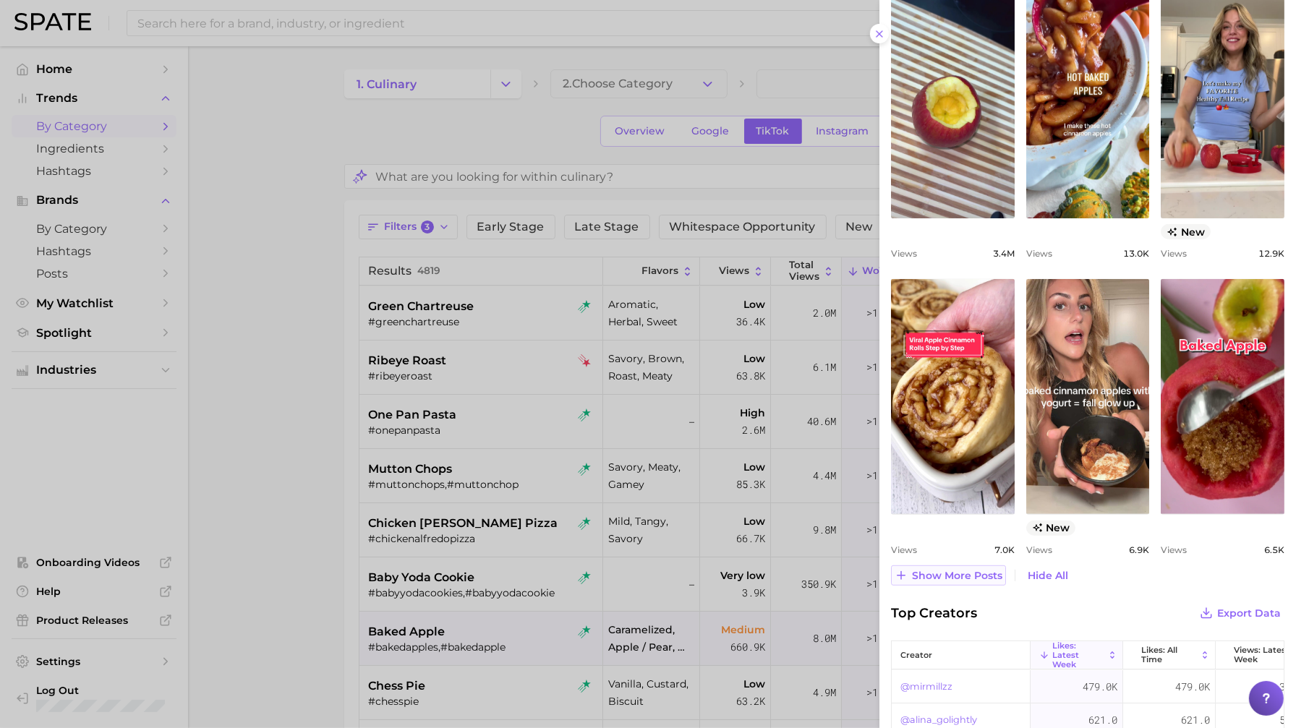
click at [950, 577] on span "Show more posts" at bounding box center [957, 576] width 90 height 12
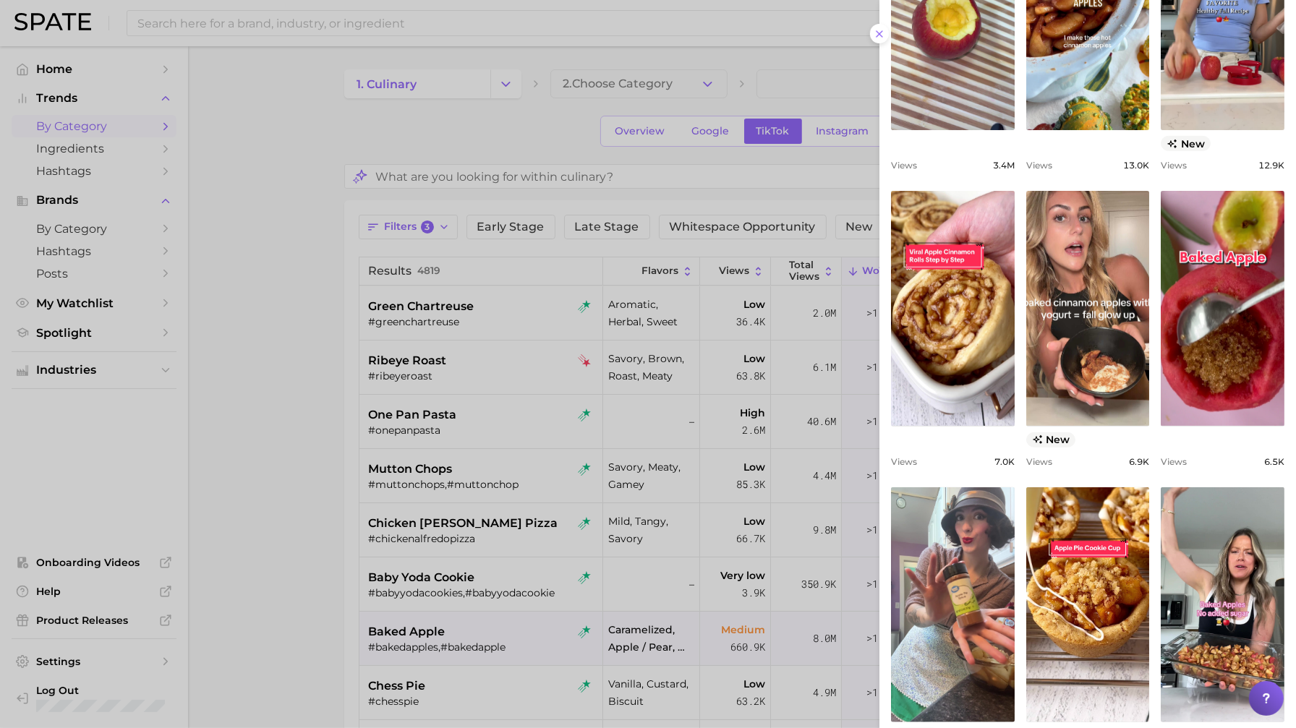
scroll to position [711, 0]
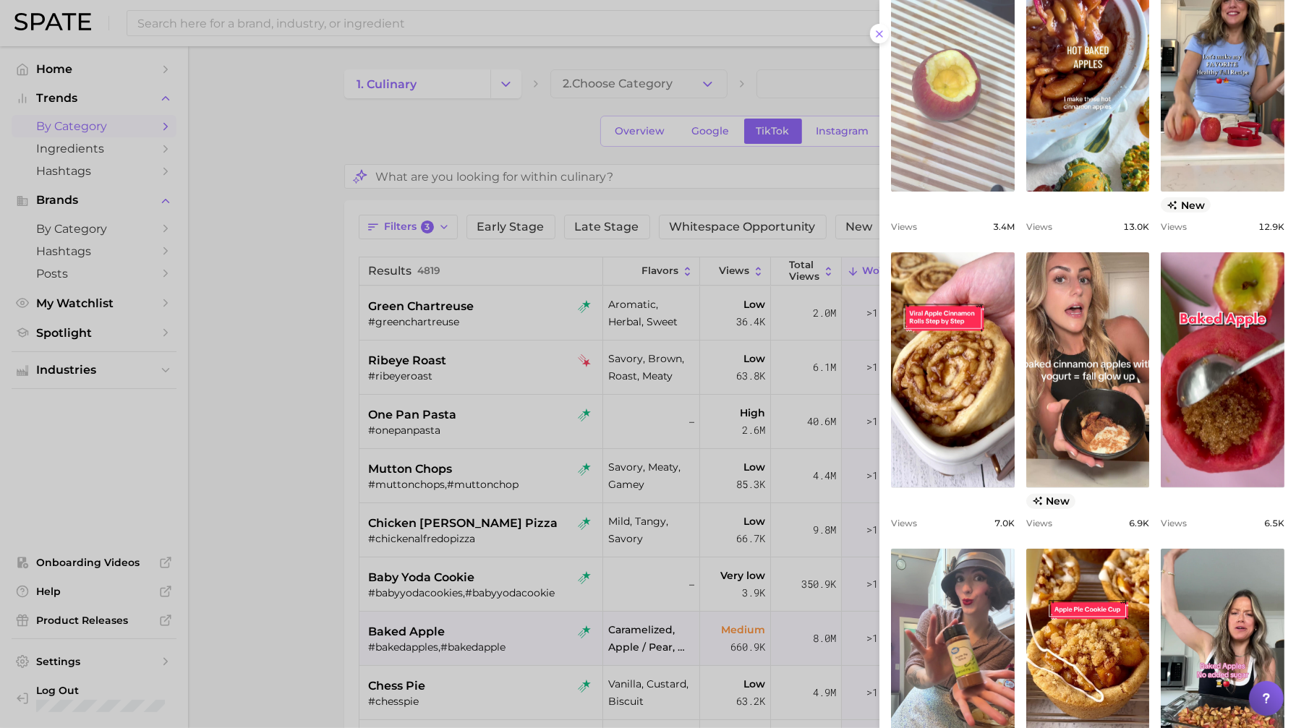
click at [943, 161] on link "view post on TikTok" at bounding box center [953, 74] width 124 height 235
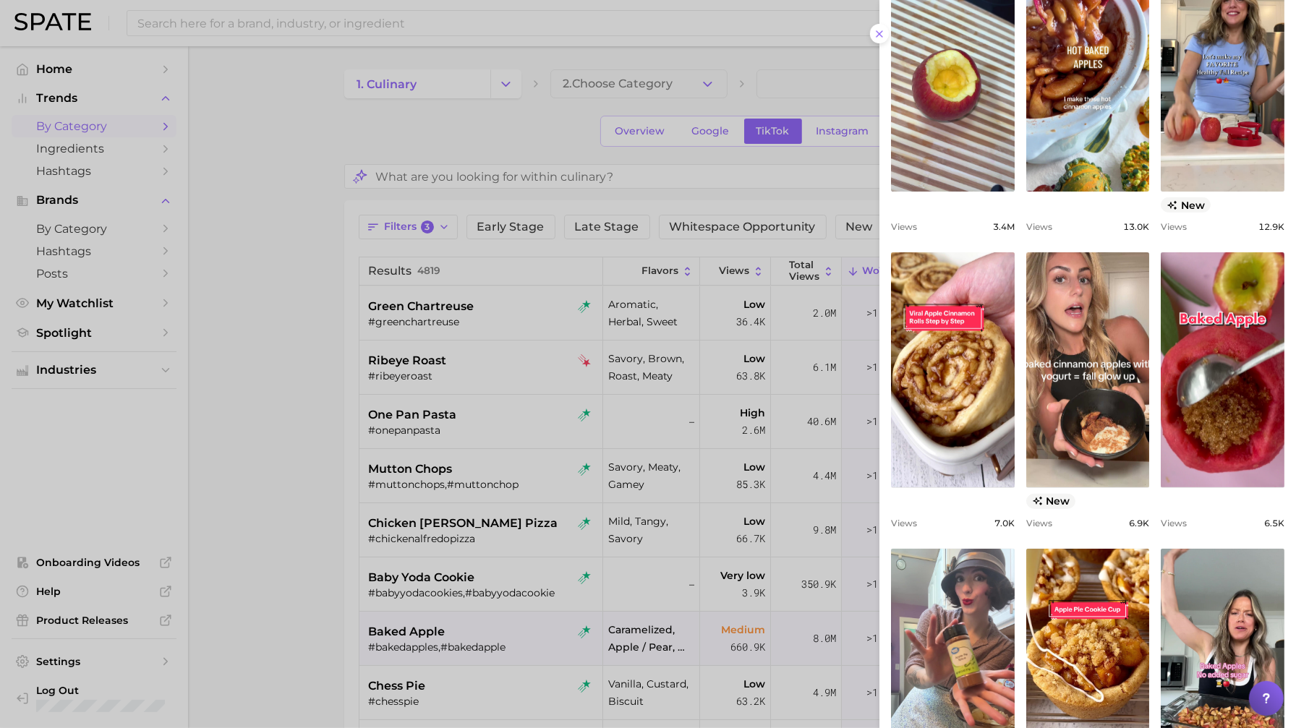
click at [451, 173] on div at bounding box center [648, 364] width 1296 height 728
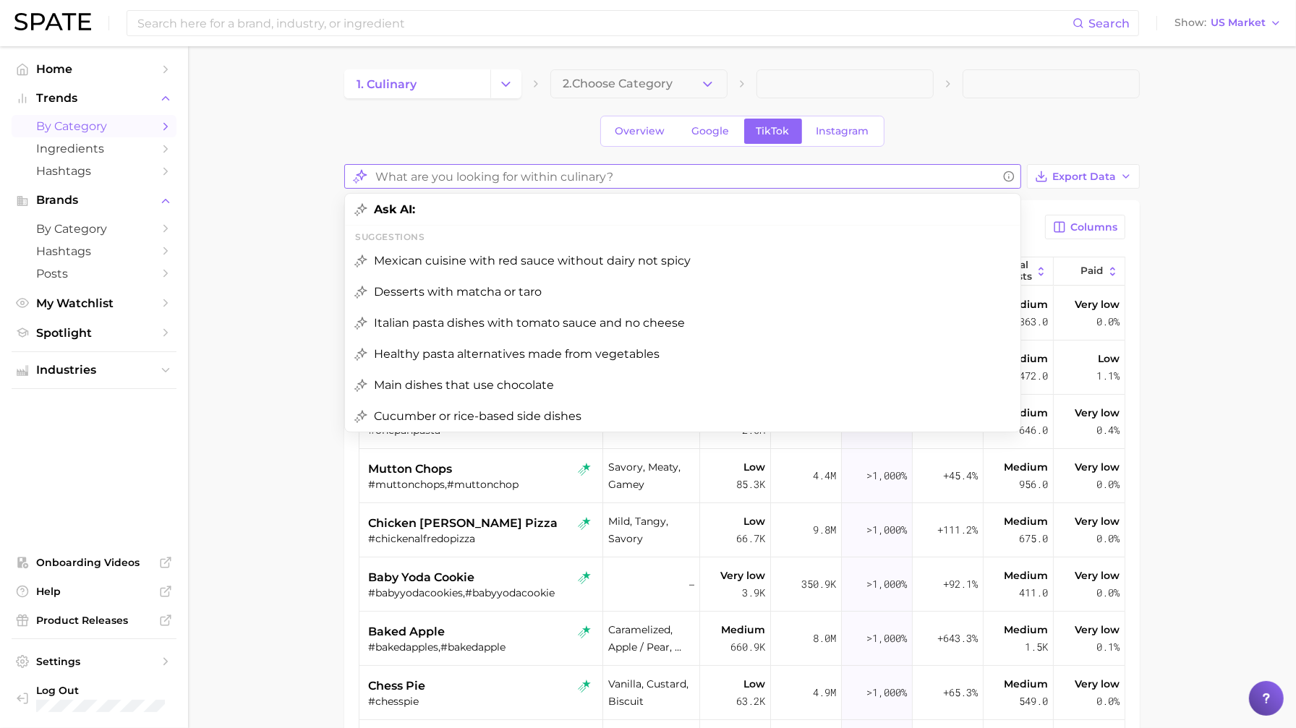
click at [451, 179] on input "What are you looking for within culinary?" at bounding box center [686, 177] width 622 height 28
type input "apple"
